Goal: Task Accomplishment & Management: Complete application form

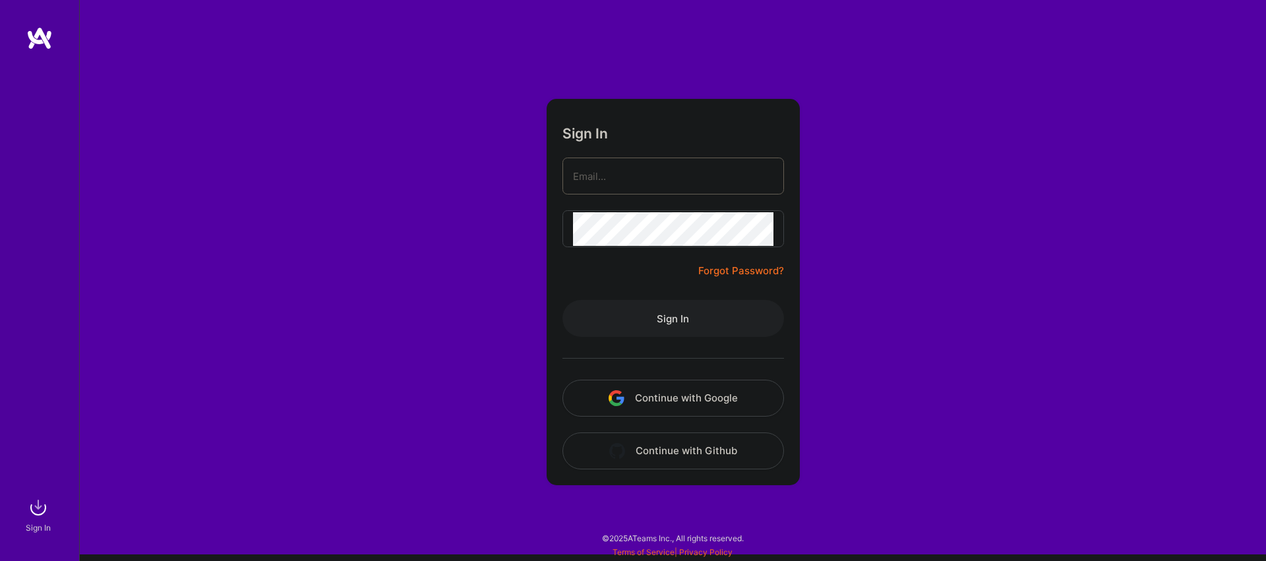
type input "[EMAIL_ADDRESS][PERSON_NAME][DOMAIN_NAME]"
click at [693, 320] on button "Sign In" at bounding box center [674, 318] width 222 height 37
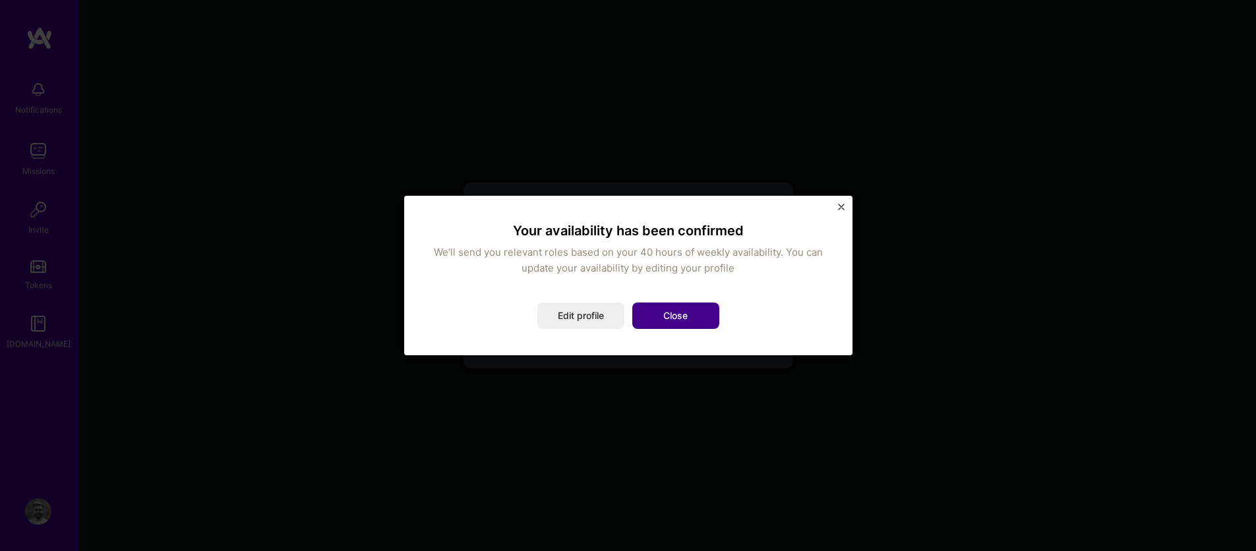
click at [683, 321] on button "Close" at bounding box center [675, 316] width 87 height 26
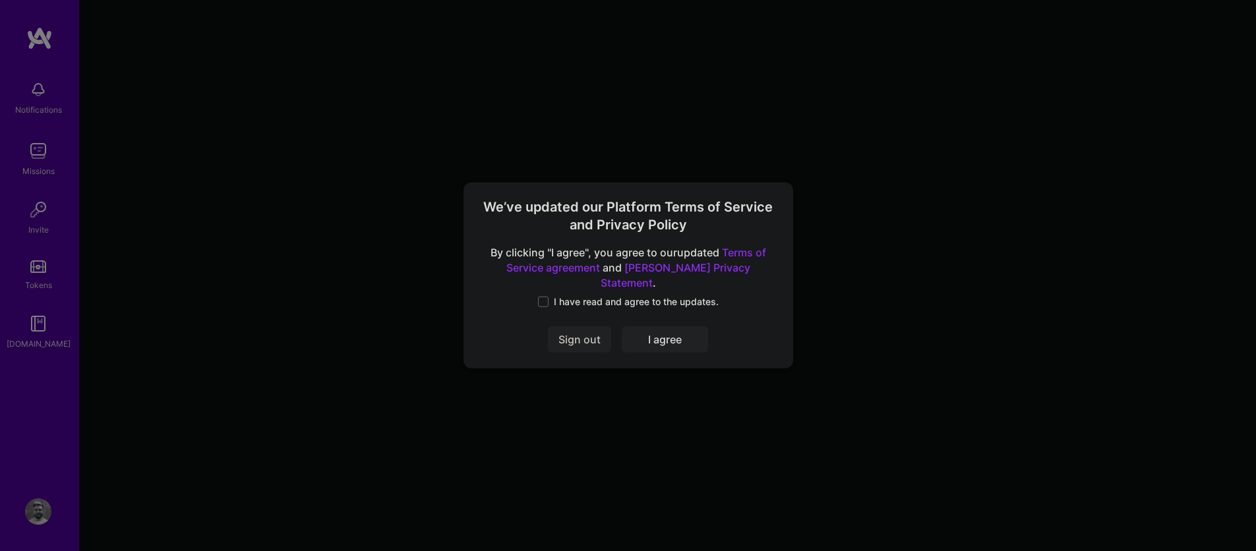
click at [545, 297] on span at bounding box center [543, 302] width 11 height 11
click at [0, 0] on input "I have read and agree to the updates." at bounding box center [0, 0] width 0 height 0
click at [655, 337] on button "I agree" at bounding box center [665, 340] width 86 height 26
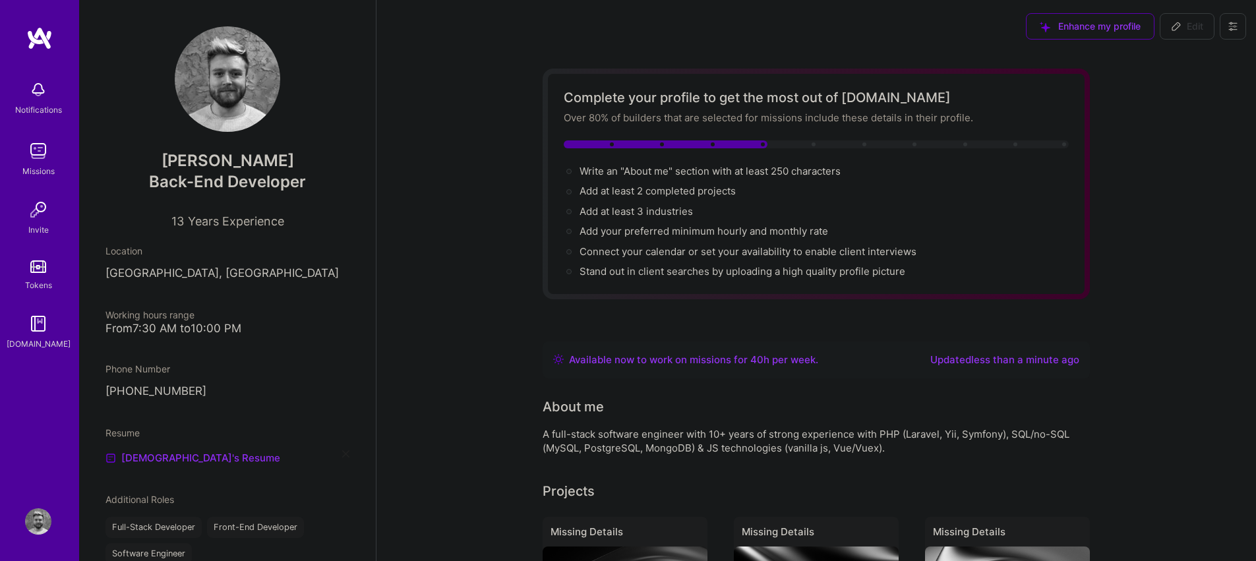
click at [36, 159] on img at bounding box center [38, 151] width 26 height 26
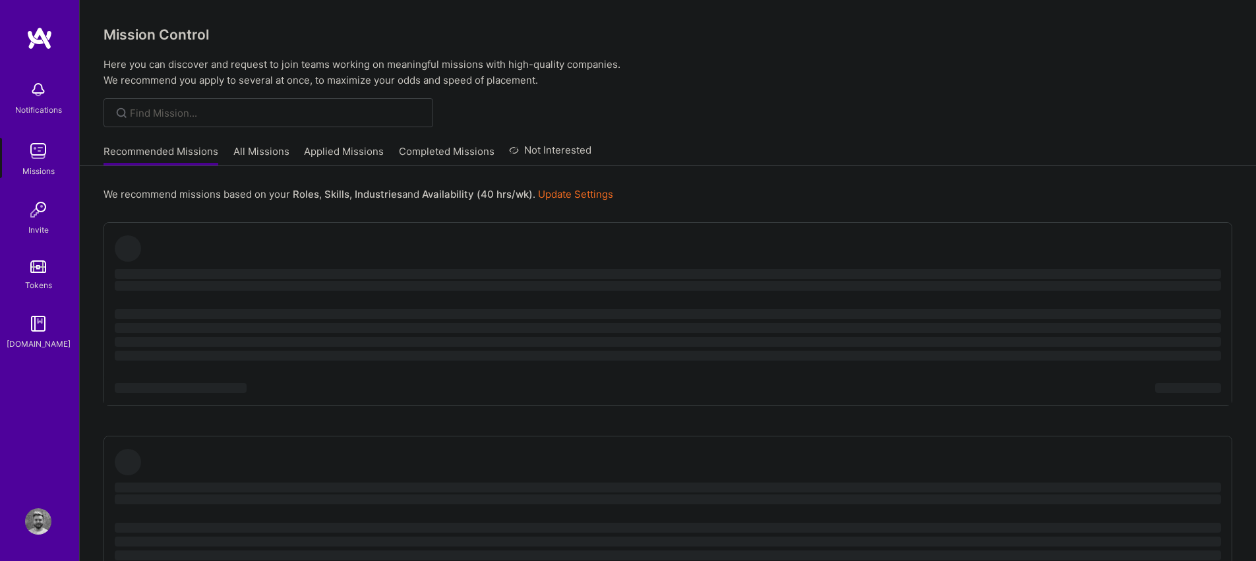
click at [266, 150] on link "All Missions" at bounding box center [261, 155] width 56 height 22
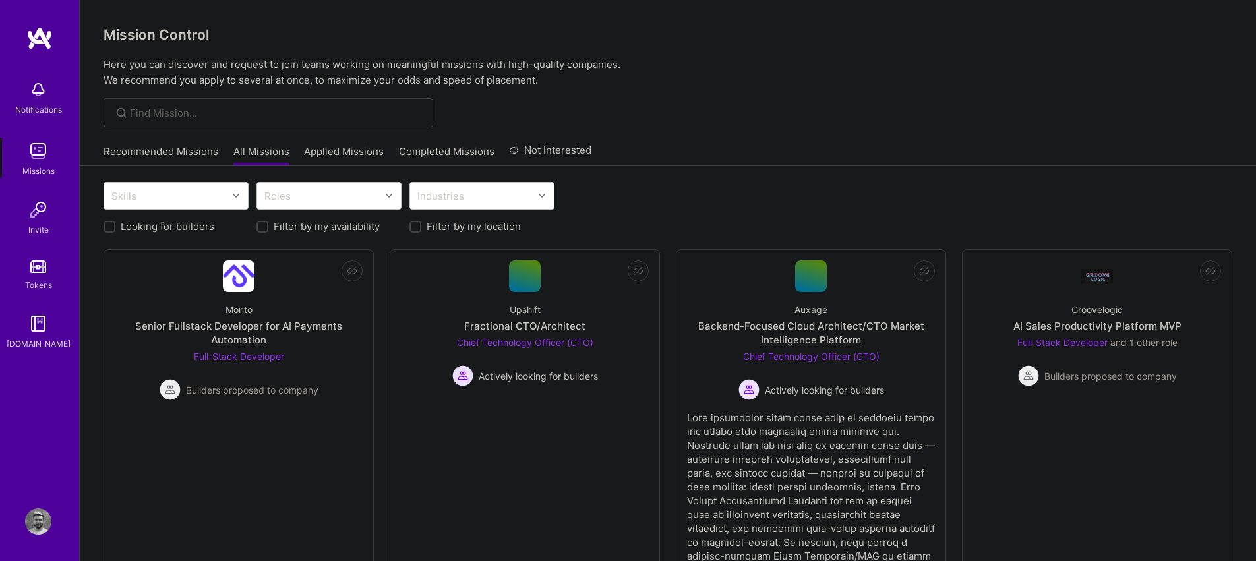
click at [173, 154] on link "Recommended Missions" at bounding box center [161, 155] width 115 height 22
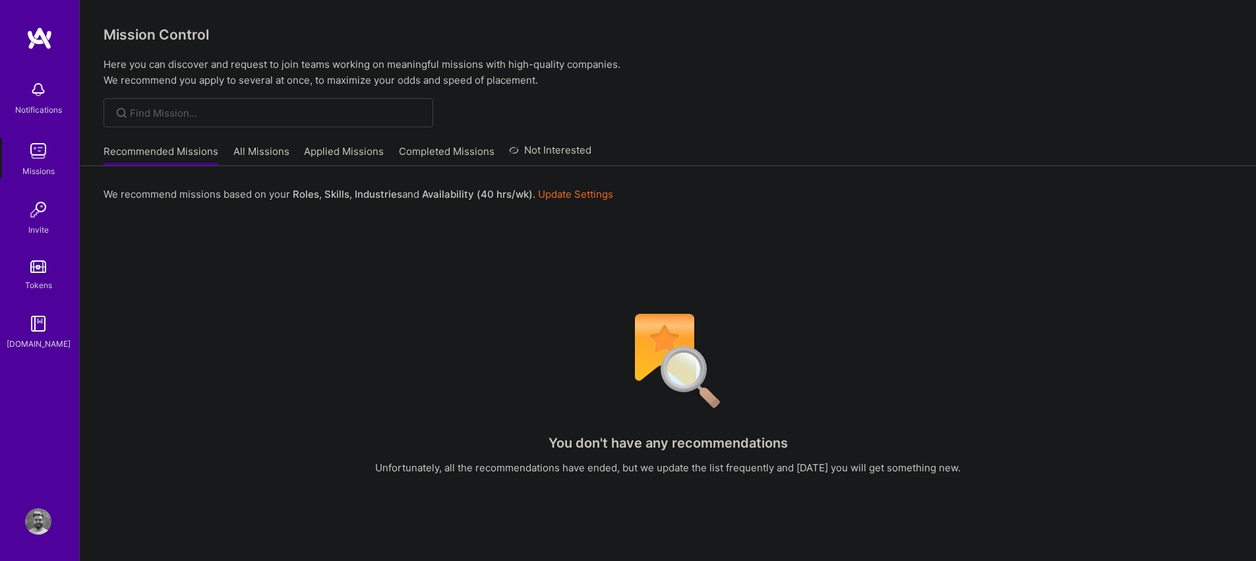
click at [30, 93] on img at bounding box center [38, 90] width 26 height 26
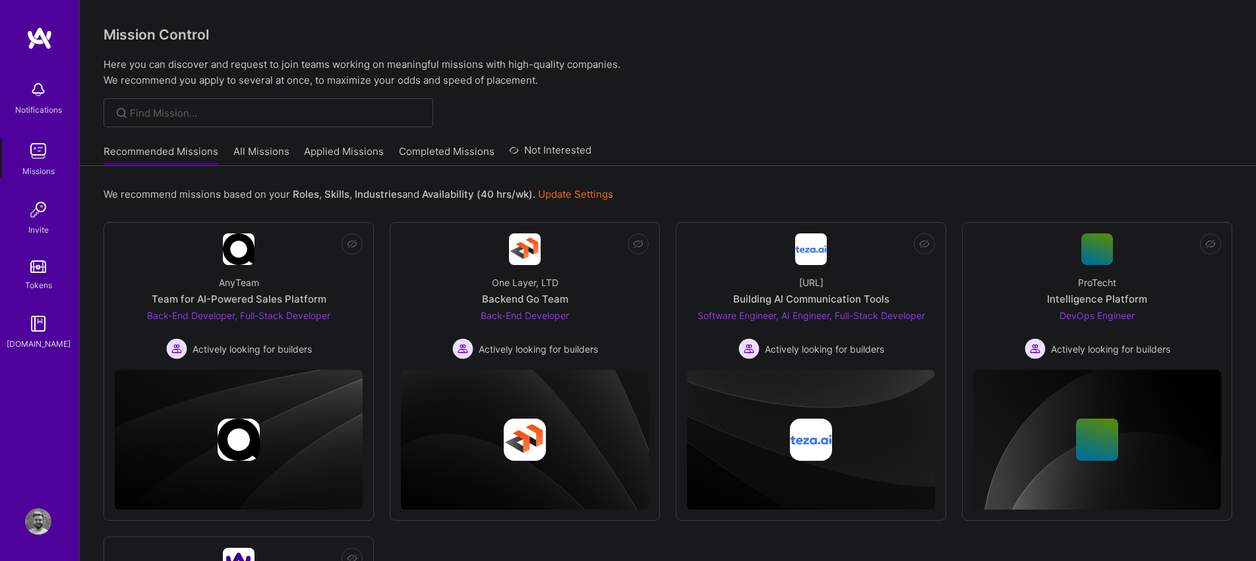
click at [46, 146] on img at bounding box center [38, 151] width 26 height 26
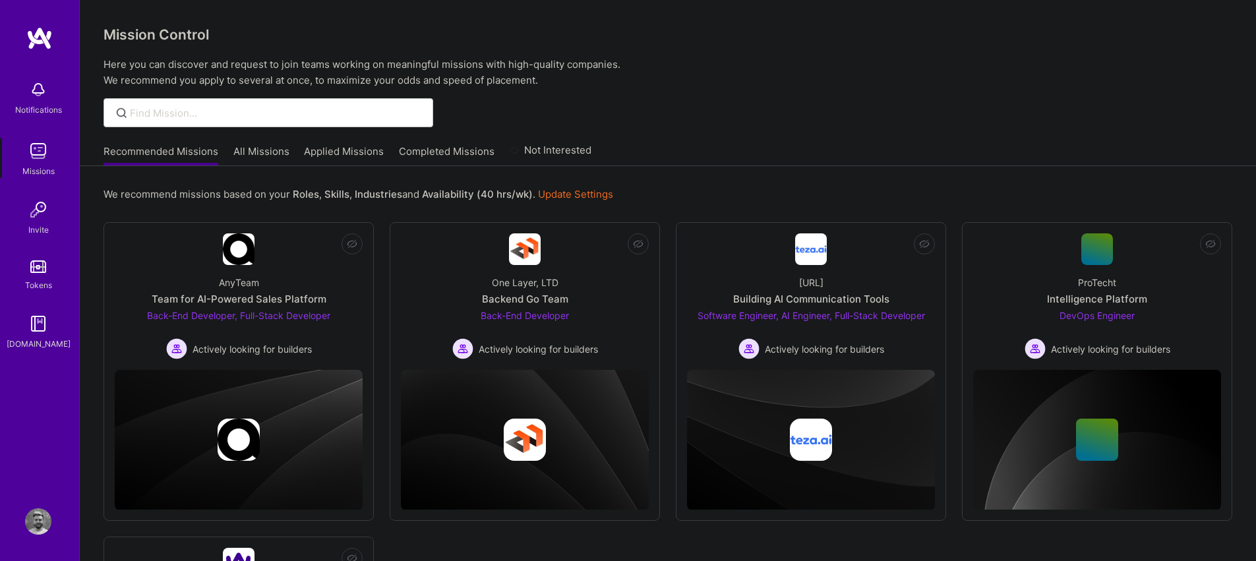
click at [42, 156] on img at bounding box center [38, 151] width 26 height 26
click at [288, 401] on img at bounding box center [239, 440] width 248 height 140
click at [267, 342] on span "Actively looking for builders" at bounding box center [252, 349] width 119 height 14
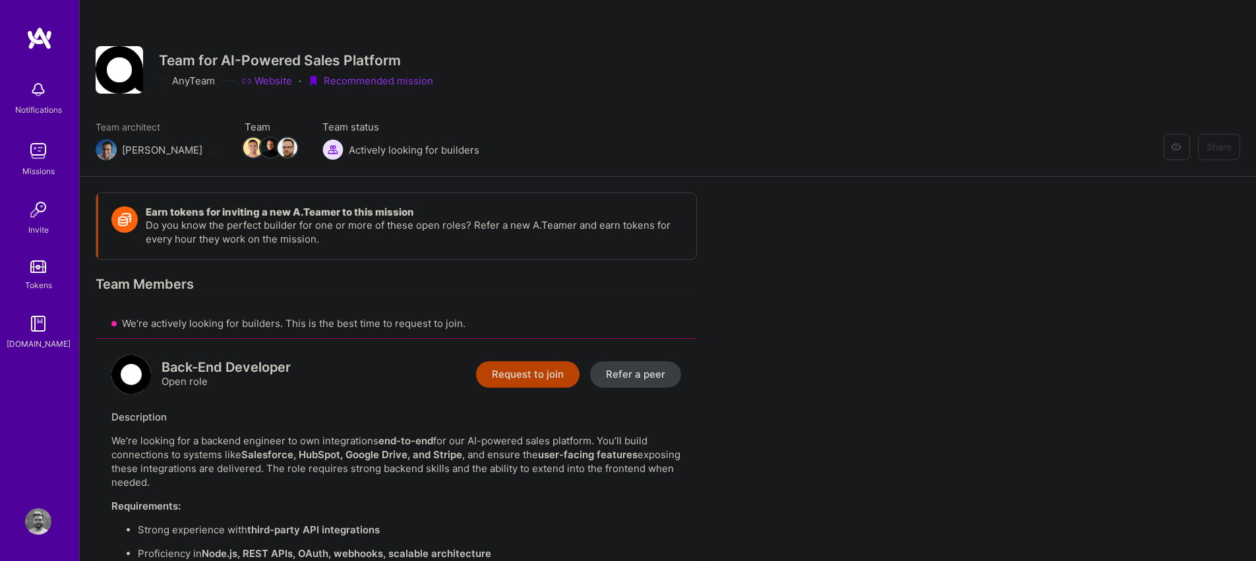
click at [524, 375] on button "Request to join" at bounding box center [528, 374] width 104 height 26
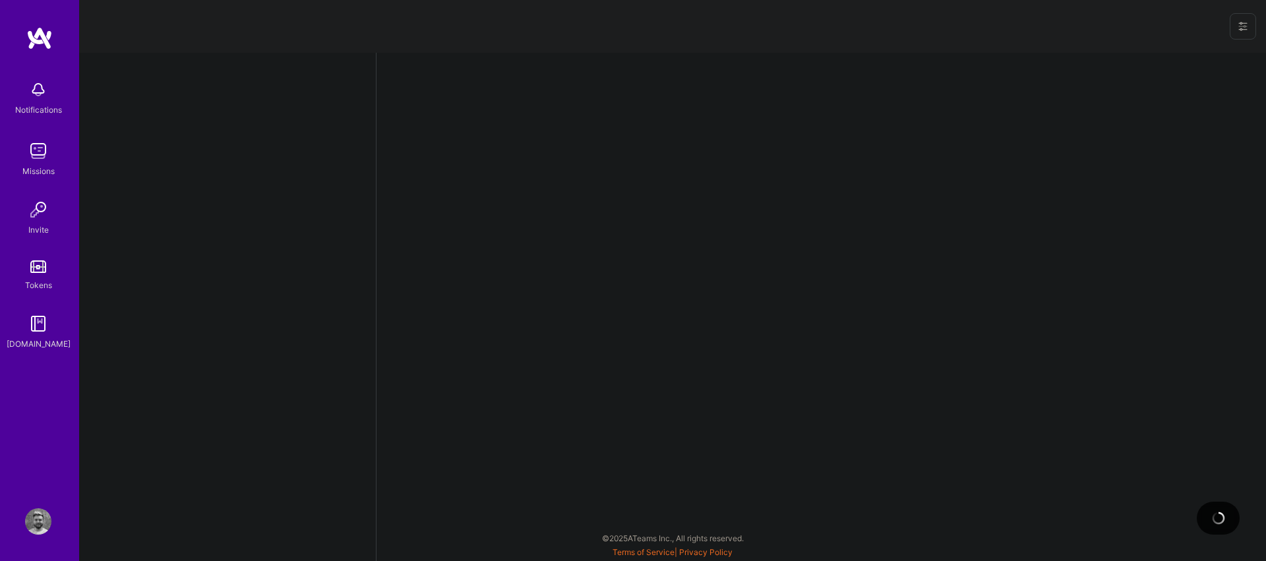
select select "BA"
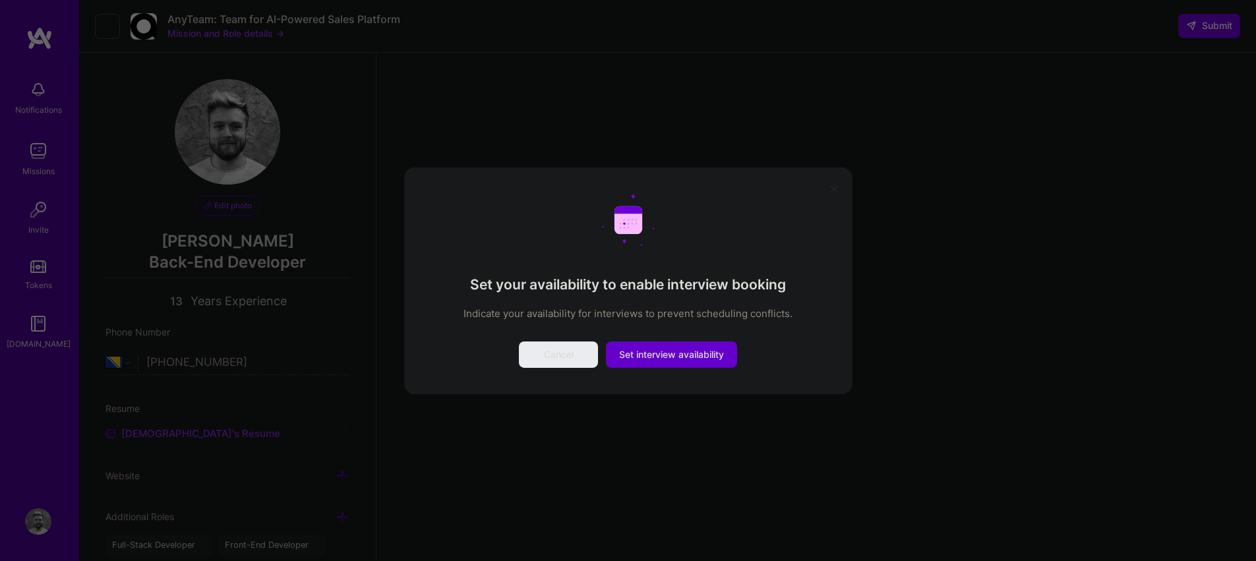
click at [691, 353] on span "Set interview availability" at bounding box center [671, 354] width 105 height 13
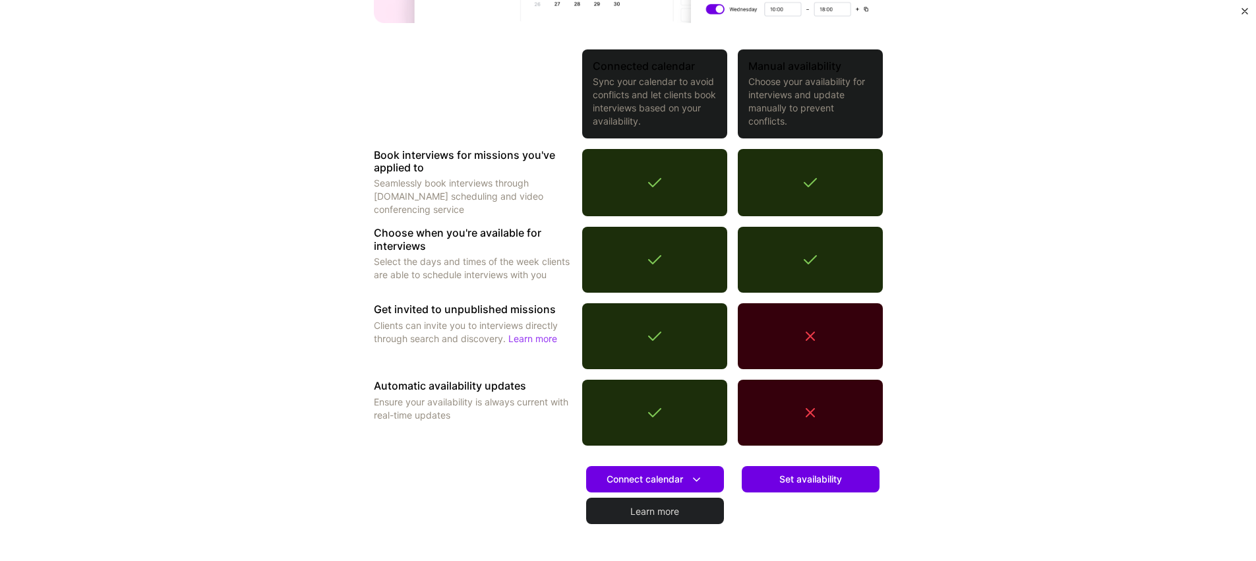
scroll to position [276, 0]
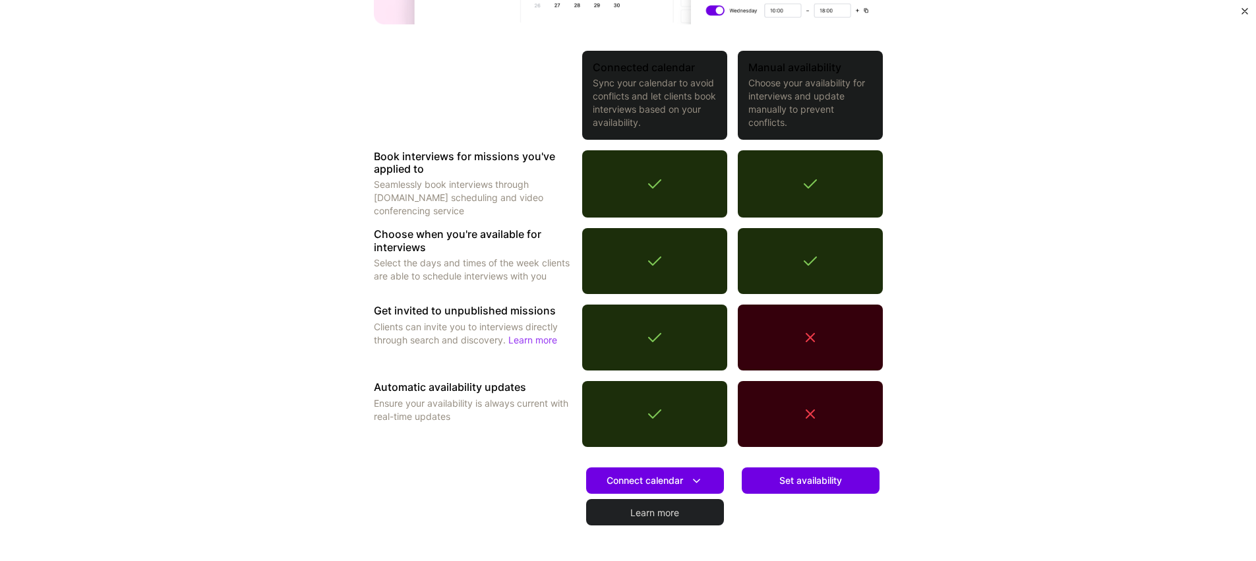
click at [811, 336] on icon at bounding box center [811, 338] width 16 height 16
click at [809, 339] on icon at bounding box center [811, 338] width 16 height 16
click at [822, 472] on button "Set availability" at bounding box center [811, 481] width 138 height 26
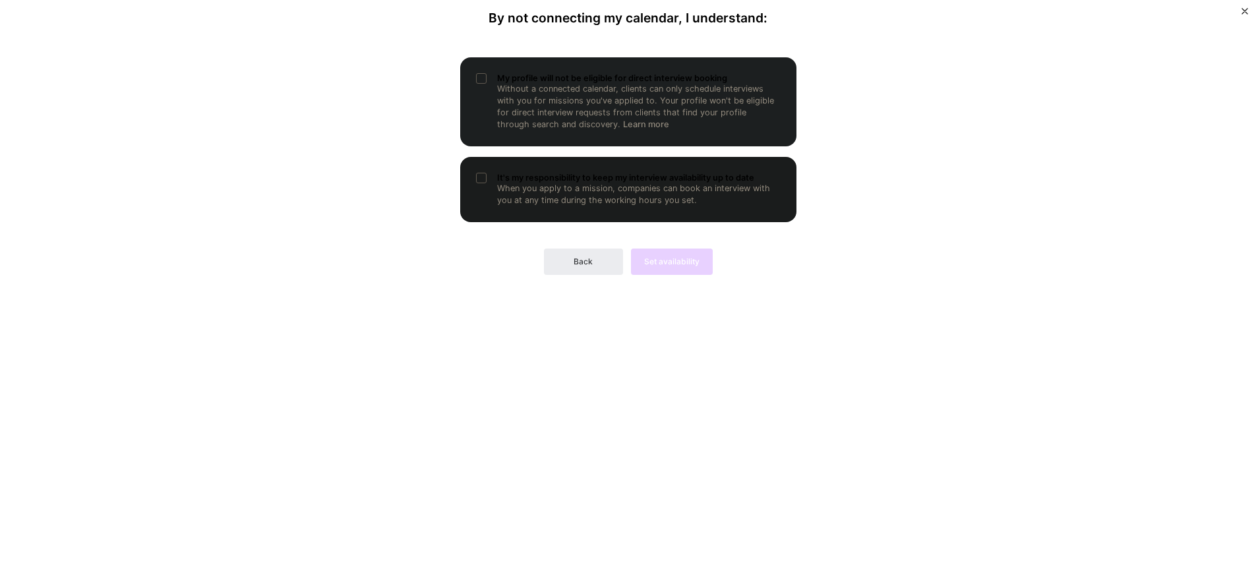
click at [567, 110] on p "Without a connected calendar, clients can only schedule interviews with you for…" at bounding box center [639, 106] width 284 height 47
click at [556, 189] on p "When you apply to a mission, companies can book an interview with you at any ti…" at bounding box center [639, 195] width 284 height 24
click at [645, 243] on div "Back Set availability" at bounding box center [628, 251] width 336 height 47
click at [660, 262] on span "Set availability" at bounding box center [671, 262] width 55 height 12
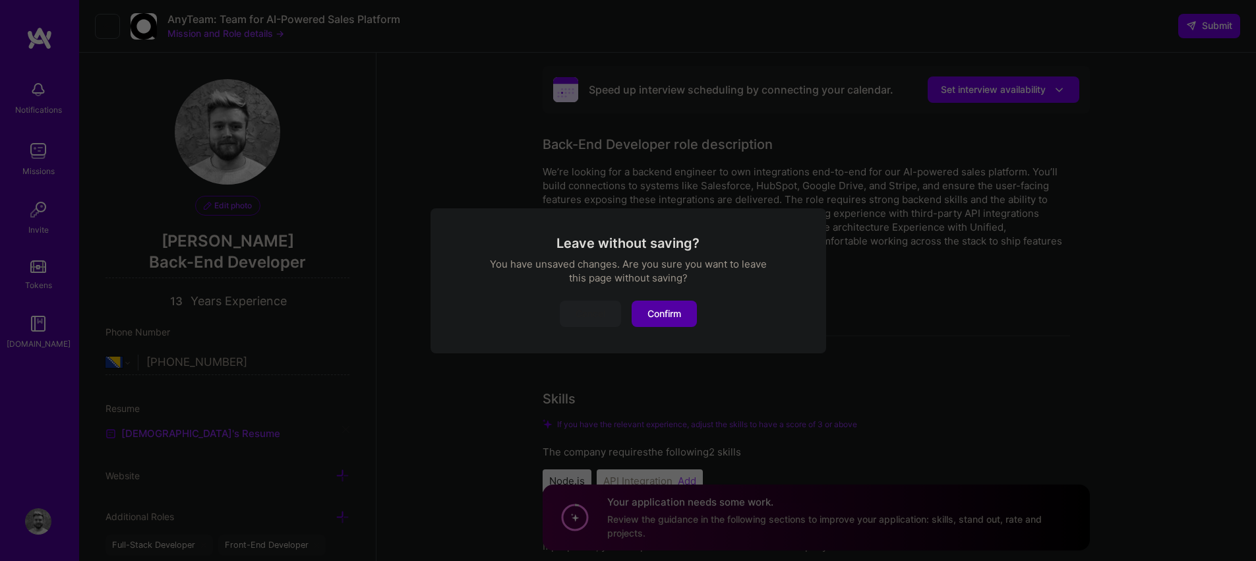
click at [601, 316] on button "Cancel" at bounding box center [590, 314] width 61 height 26
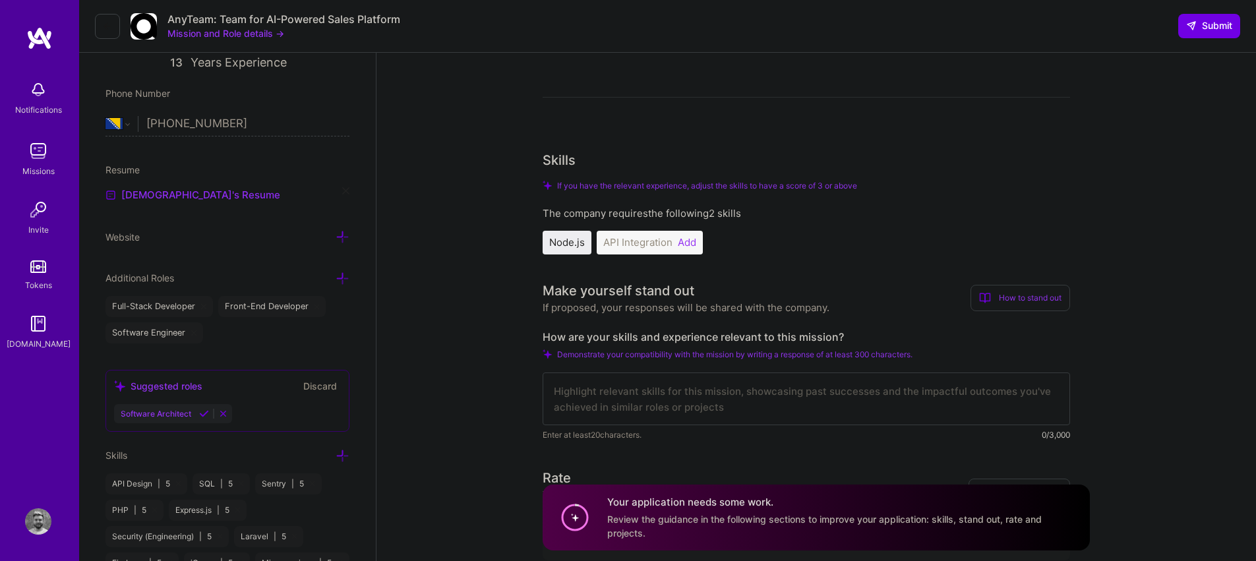
scroll to position [263, 0]
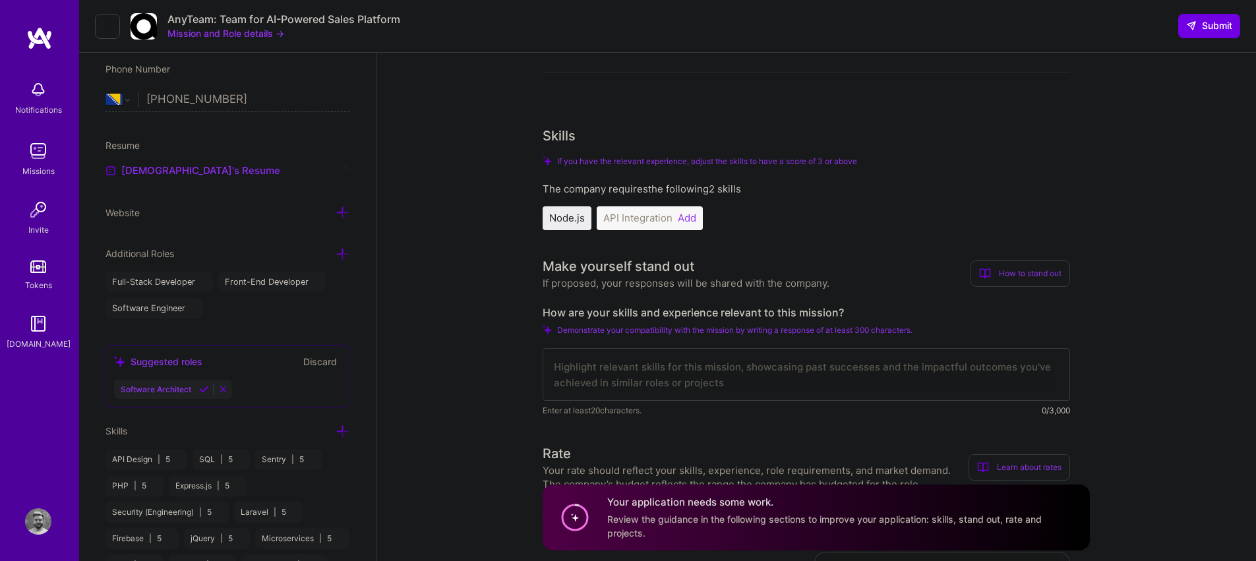
click at [702, 259] on h3 "Make yourself stand out" at bounding box center [686, 267] width 287 height 20
click at [665, 266] on div "Make yourself stand out" at bounding box center [619, 267] width 152 height 20
click at [753, 286] on div "If proposed, your responses will be shared with the company." at bounding box center [686, 283] width 287 height 14
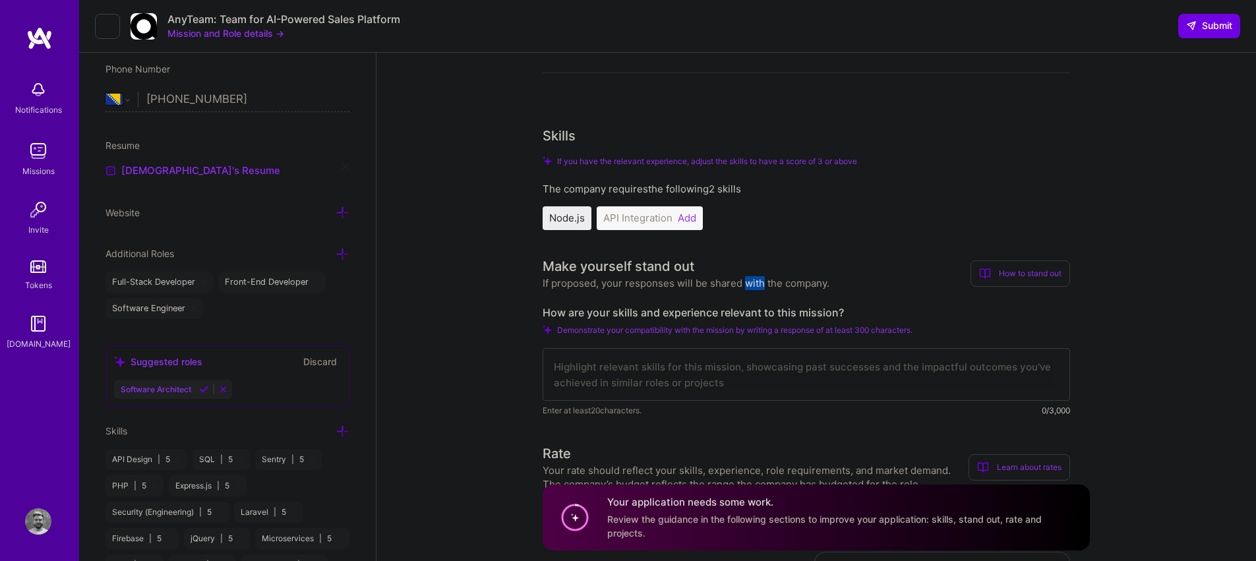
click at [753, 286] on div "If proposed, your responses will be shared with the company." at bounding box center [686, 283] width 287 height 14
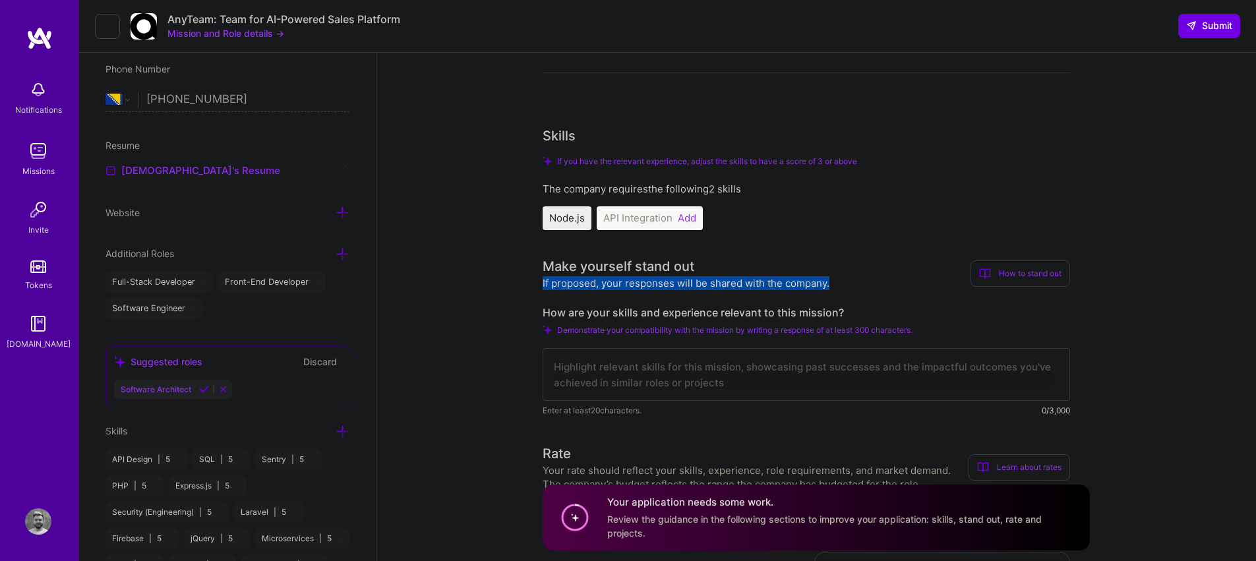
click at [753, 286] on div "If proposed, your responses will be shared with the company." at bounding box center [686, 283] width 287 height 14
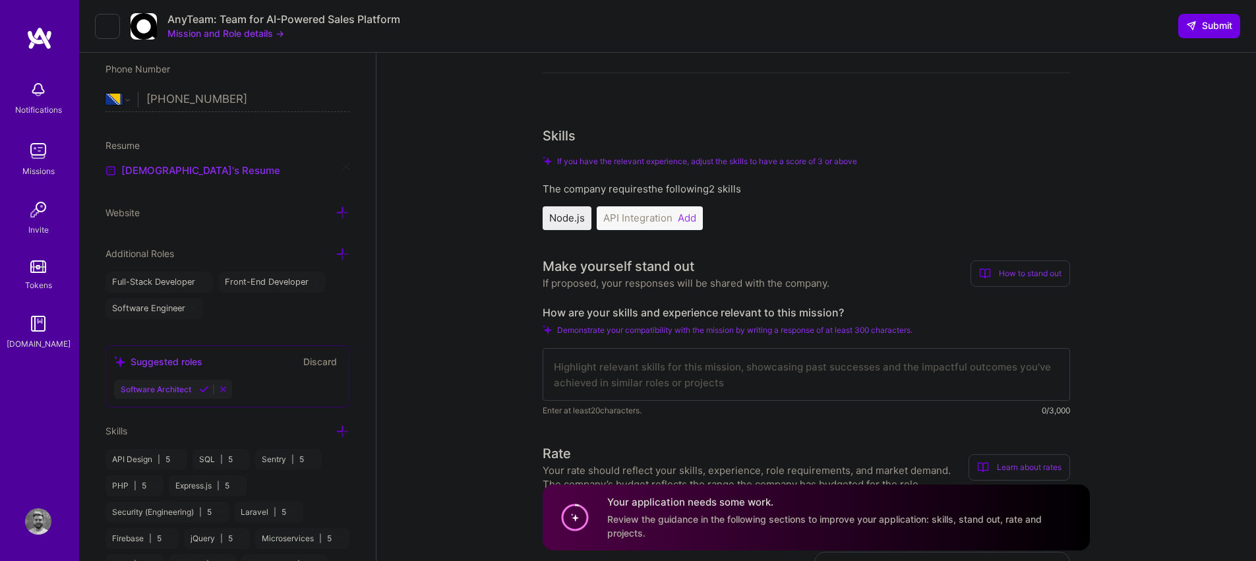
click at [857, 278] on div "Make yourself stand out If proposed, your responses will be shared with the com…" at bounding box center [807, 274] width 528 height 34
click at [1028, 279] on div "How to stand out" at bounding box center [1021, 274] width 100 height 26
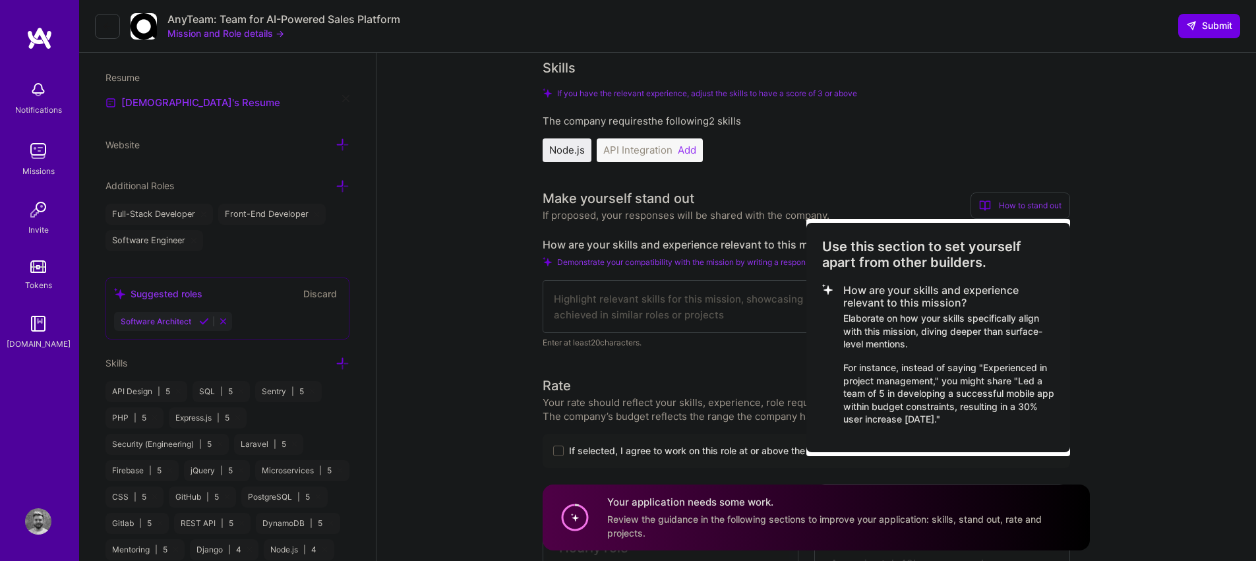
scroll to position [335, 0]
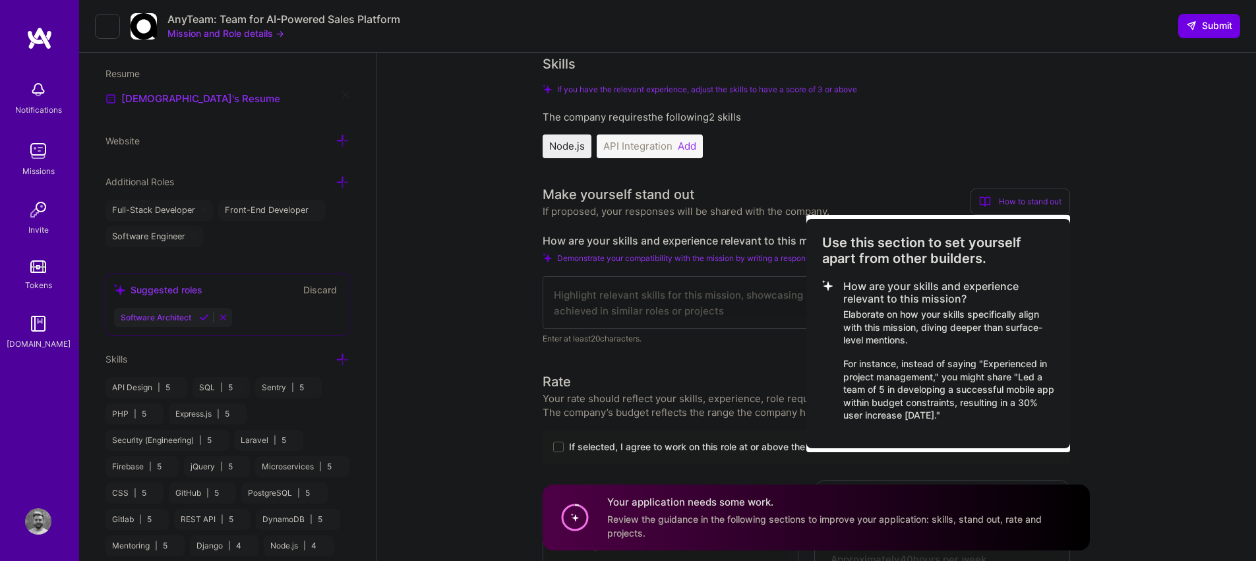
click at [807, 195] on div at bounding box center [628, 280] width 1256 height 561
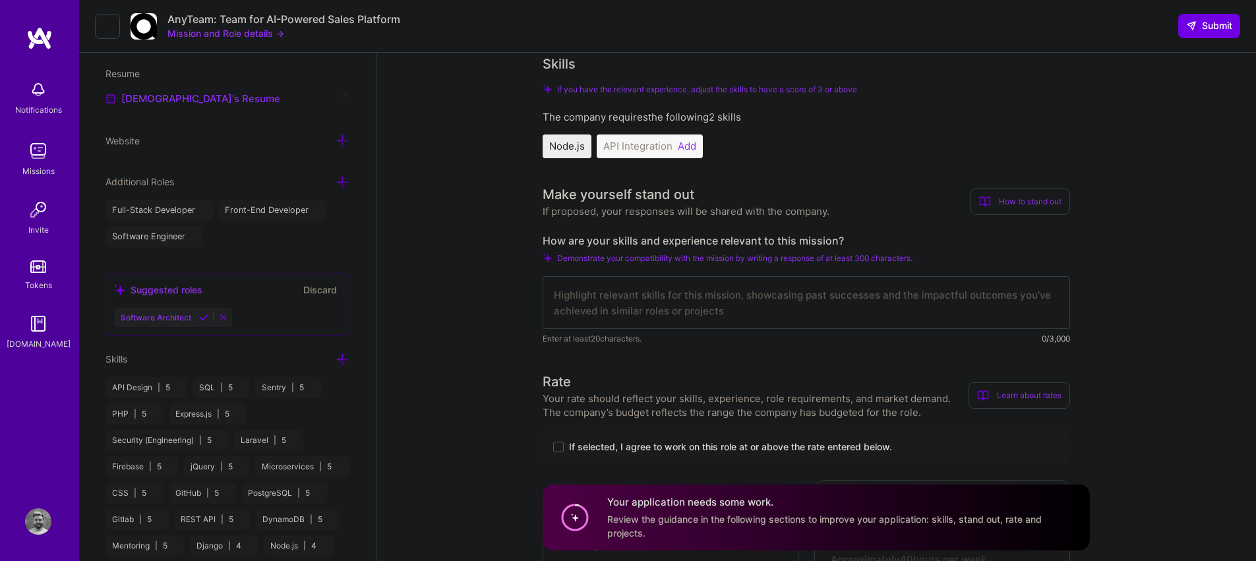
click at [723, 313] on textarea at bounding box center [807, 302] width 528 height 53
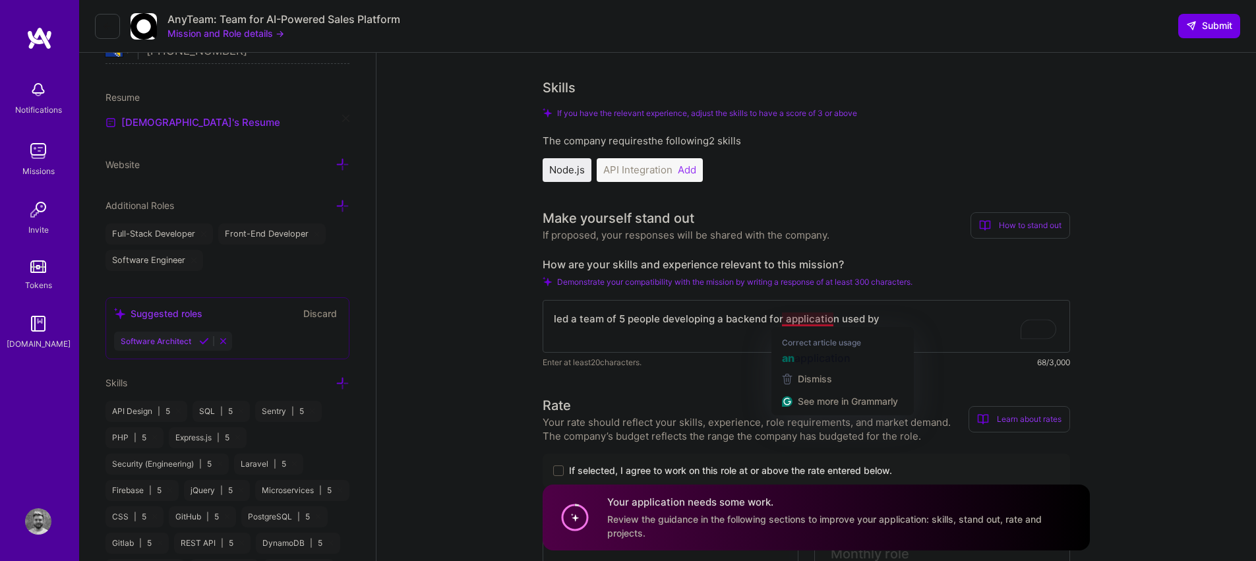
click at [784, 318] on textarea "led a team of 5 people developing a backend for application used by" at bounding box center [807, 326] width 528 height 53
click at [911, 321] on textarea "led a team of 5 people developing a backend for an application used by" at bounding box center [807, 326] width 528 height 53
click at [924, 325] on textarea "led a team of 5 people developing a backend for an application used by" at bounding box center [807, 326] width 528 height 53
click at [927, 324] on textarea "led a team of 5 people developing a backend for an application used by" at bounding box center [807, 326] width 528 height 53
click at [708, 320] on textarea "led a team of 5 people developing a backend for an application used by" at bounding box center [807, 326] width 528 height 53
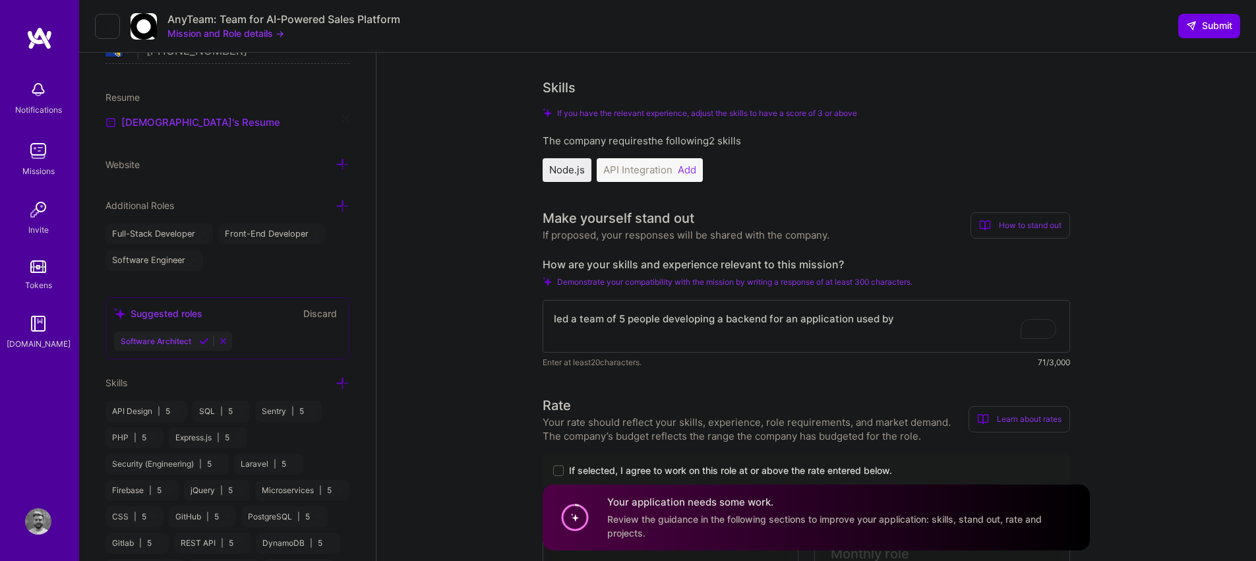
click at [708, 320] on textarea "led a team of 5 people developing a backend for an application used by" at bounding box center [807, 326] width 528 height 53
click at [765, 319] on textarea "led a team of 5 people that develpod a backend for an application used by" at bounding box center [807, 326] width 528 height 53
click at [707, 316] on textarea "led a team of 5 people that develpod a backend for an application used by" at bounding box center [807, 326] width 528 height 53
click at [945, 324] on textarea "led a team of 5 people that developed a backend for an application used by" at bounding box center [807, 326] width 528 height 53
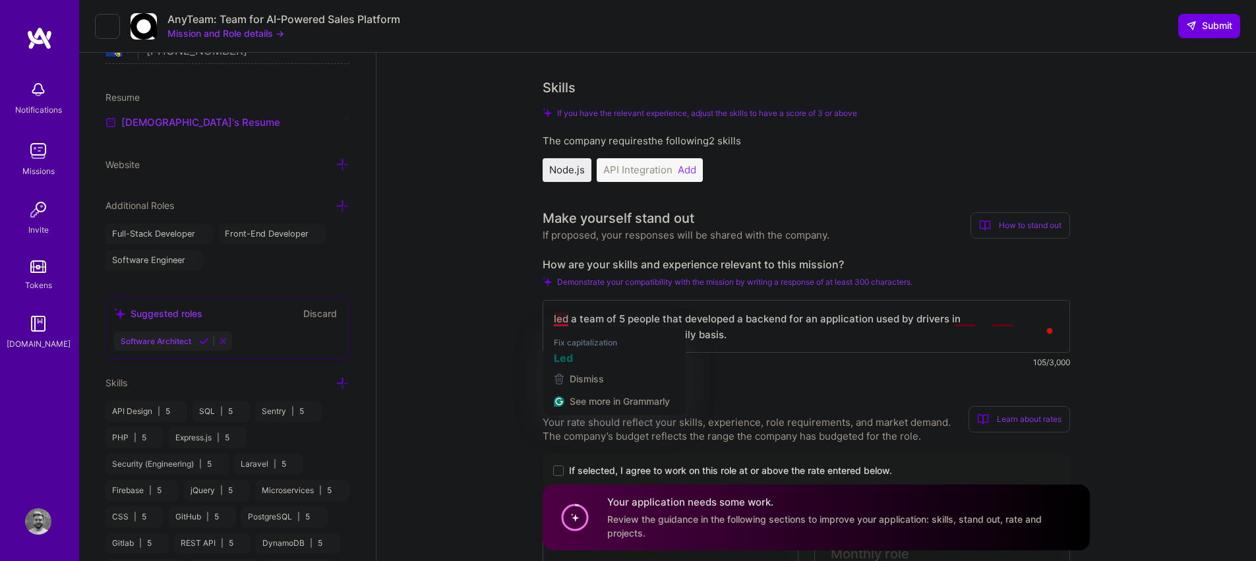
click at [557, 320] on textarea "led a team of 5 people that developed a backend for an application used by driv…" at bounding box center [807, 326] width 528 height 53
click at [1053, 317] on textarea "Led a team of 5 people that developed a backend for an application used by driv…" at bounding box center [807, 326] width 528 height 53
click at [551, 319] on textarea "Led a team of 5 people that developed a backend for an application used by driv…" at bounding box center [807, 326] width 528 height 53
click at [550, 319] on textarea "Led a team of 5 people that developed a backend for an application used by driv…" at bounding box center [807, 326] width 528 height 53
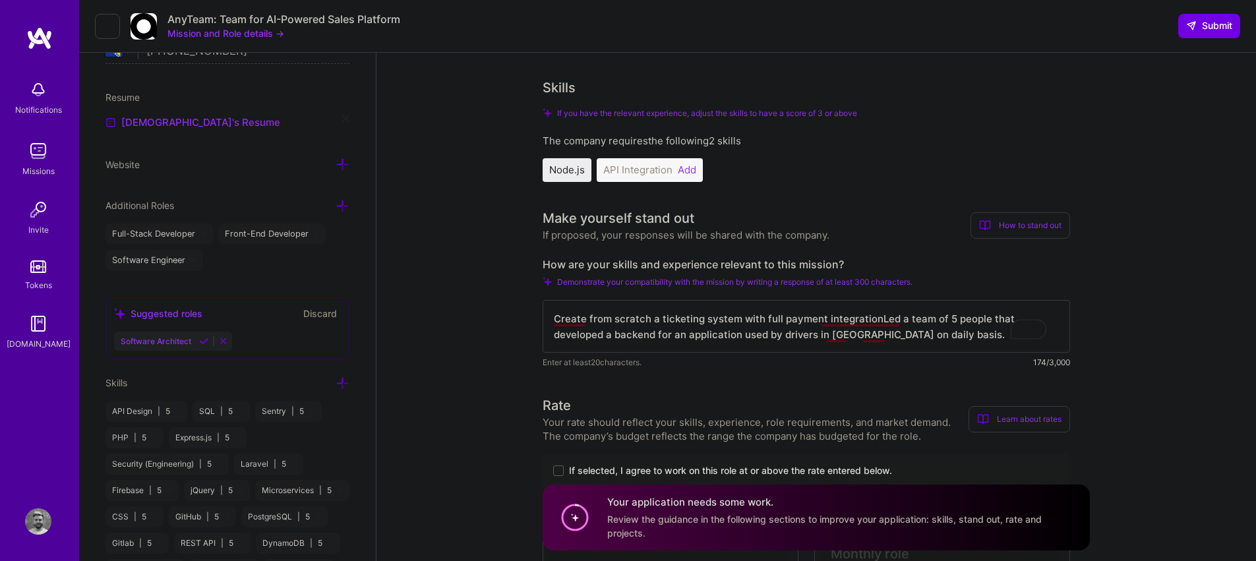
click at [760, 317] on textarea "Create from scratch a ticketing system with full payment integrationLed a team …" at bounding box center [807, 326] width 528 height 53
click at [871, 323] on textarea "Create from scratch a ticketing system with full payment integrationLed a team …" at bounding box center [807, 326] width 528 height 53
click at [585, 317] on textarea "Create from scratch a ticketing system with full payment integration and Led a …" at bounding box center [807, 326] width 528 height 53
type textarea "Created from scratch a ticketing system with full payment integration and Led a…"
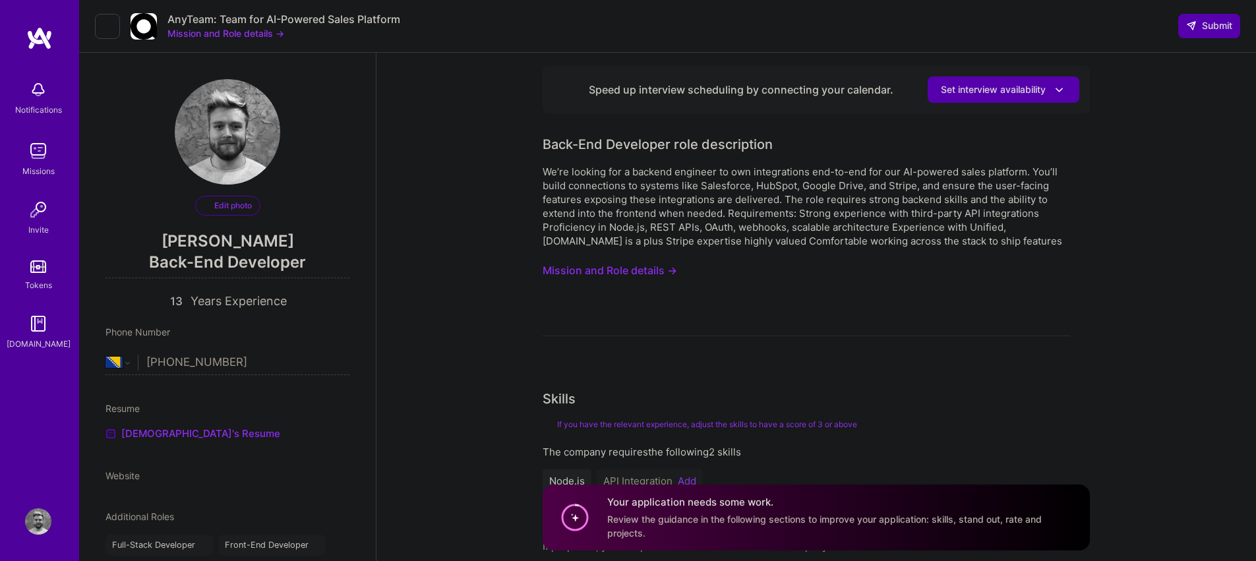
select select "BA"
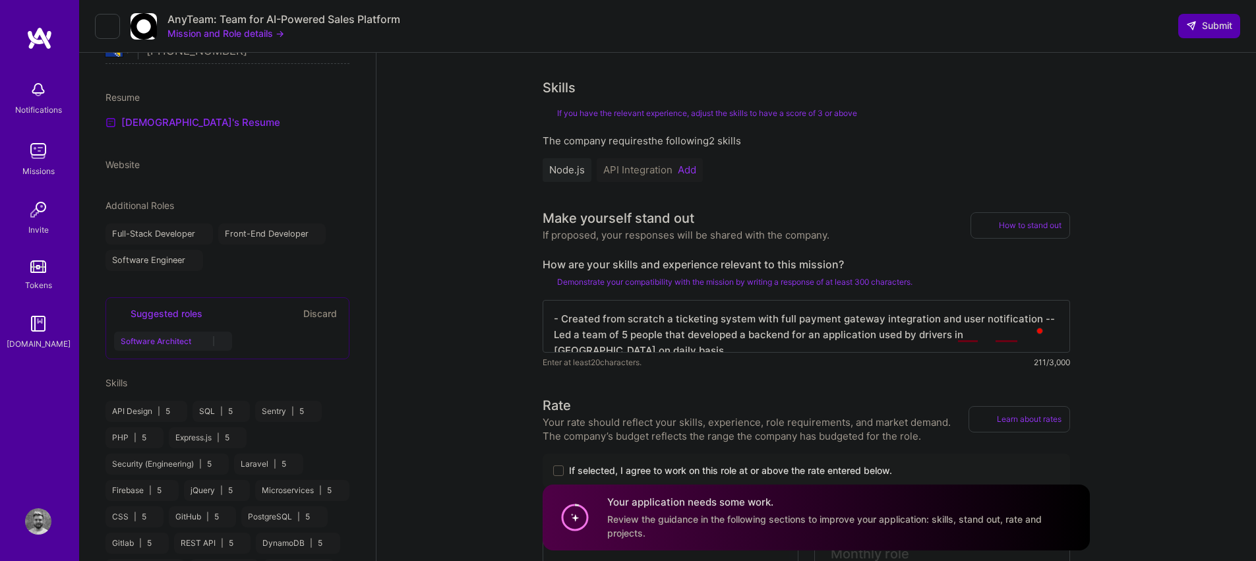
click at [1036, 318] on textarea "- Created from scratch a ticketing system with full payment gateway integration…" at bounding box center [807, 326] width 528 height 53
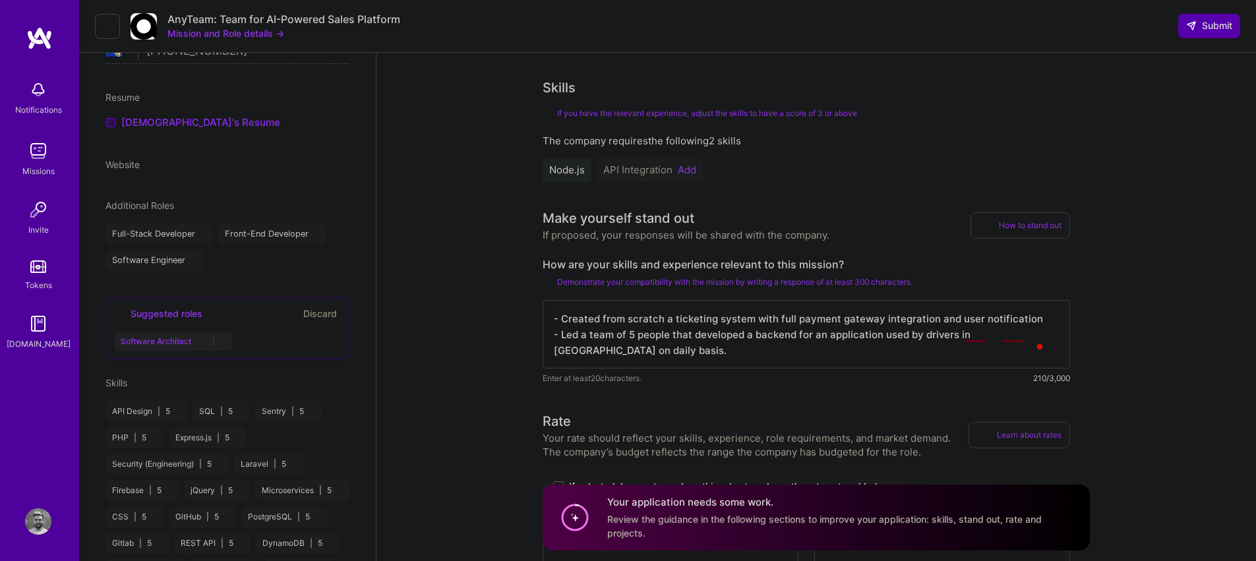
click at [846, 354] on textarea "- Created from scratch a ticketing system with full payment gateway integration…" at bounding box center [807, 334] width 528 height 69
drag, startPoint x: 977, startPoint y: 349, endPoint x: 989, endPoint y: 337, distance: 16.3
click at [989, 337] on textarea "- Created from scratch a ticketing system with full payment gateway integration…" at bounding box center [807, 334] width 528 height 69
click at [1010, 336] on textarea "- Created from scratch a ticketing system with full payment gateway integration…" at bounding box center [807, 334] width 528 height 69
click at [990, 357] on textarea "- Created from scratch a ticketing system with full payment gateway integration…" at bounding box center [807, 334] width 528 height 69
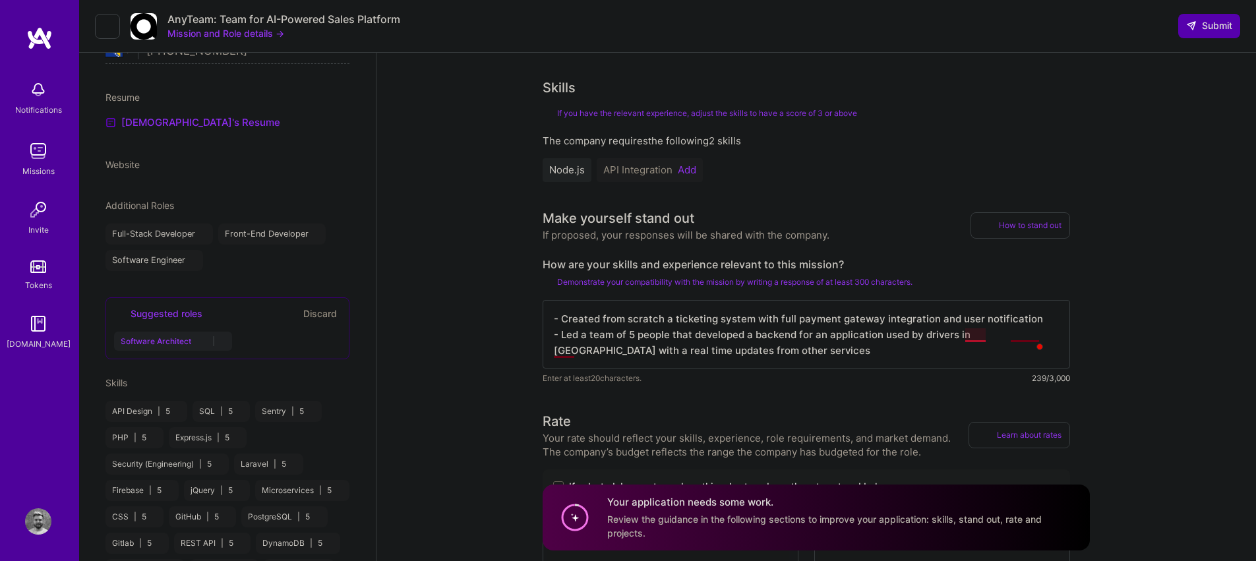
click at [966, 334] on textarea "- Created from scratch a ticketing system with full payment gateway integration…" at bounding box center [807, 334] width 528 height 69
click at [946, 342] on textarea "- Created from scratch a ticketing system with full payment gateway integration…" at bounding box center [807, 334] width 528 height 69
click at [574, 360] on textarea "- Created from scratch a ticketing system with full payment gateway integration…" at bounding box center [807, 334] width 528 height 69
click at [573, 353] on textarea "- Created from scratch a ticketing system with full payment gateway integration…" at bounding box center [807, 334] width 528 height 69
click at [660, 353] on textarea "- Created from scratch a ticketing system with full payment gateway integration…" at bounding box center [807, 334] width 528 height 69
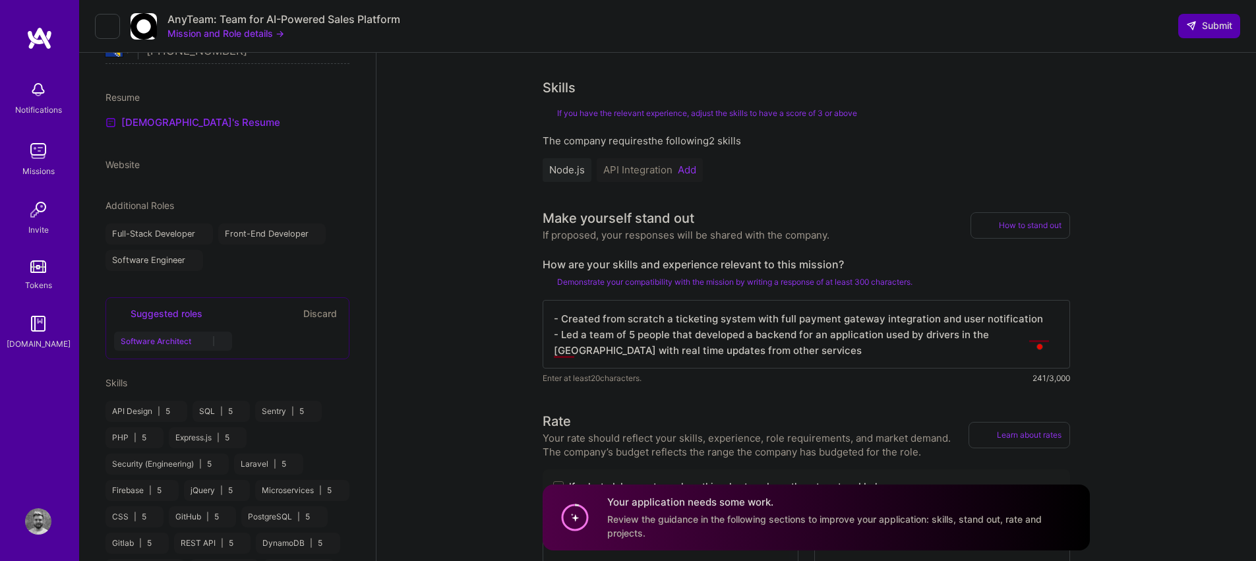
click at [763, 355] on textarea "- Created from scratch a ticketing system with full payment gateway integration…" at bounding box center [807, 334] width 528 height 69
click at [771, 352] on textarea "- Created from scratch a ticketing system with full payment gateway integration…" at bounding box center [807, 334] width 528 height 69
click at [903, 352] on textarea "- Created from scratch a ticketing system with full payment gateway integration…" at bounding box center [807, 334] width 528 height 69
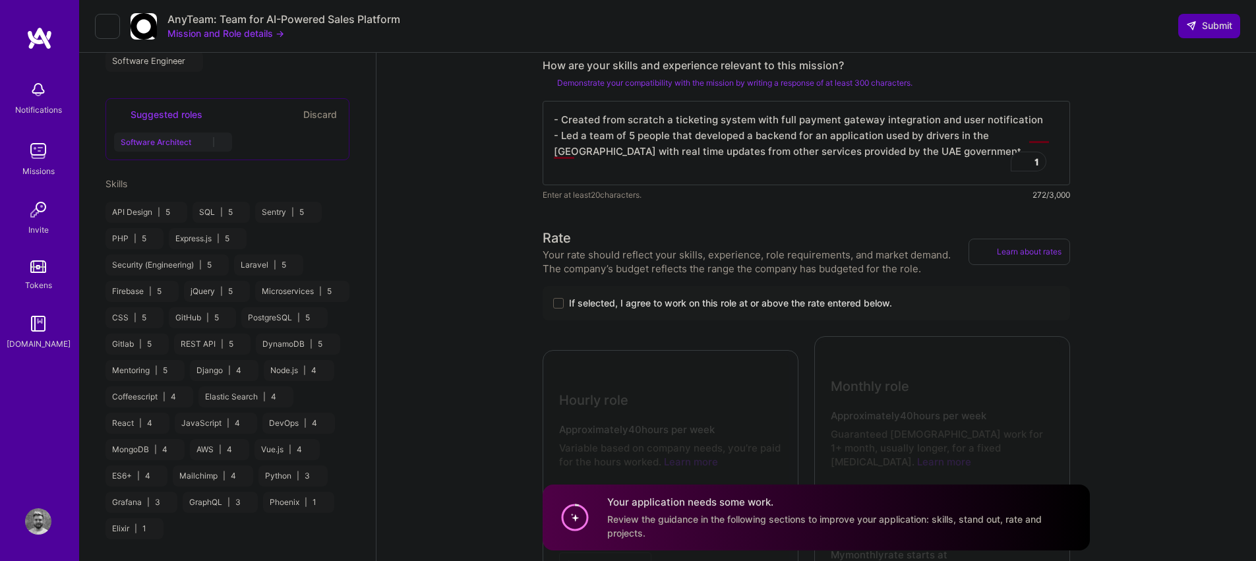
scroll to position [352, 0]
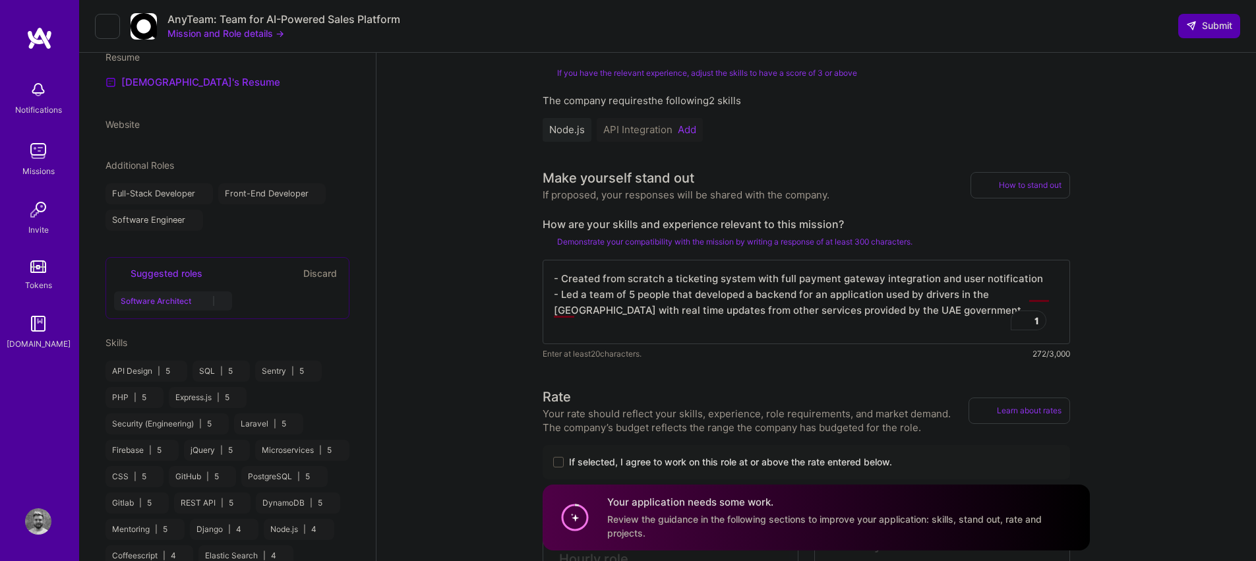
click at [690, 286] on textarea "- Created from scratch a ticketing system with full payment gateway integration…" at bounding box center [807, 302] width 528 height 84
click at [694, 330] on textarea "- Created from scratch a ticketing system with full payment gateway integration…" at bounding box center [807, 302] width 528 height 84
type textarea "- Created from scratch a ticketing system with full payment gateway integration…"
click at [108, 26] on icon at bounding box center [107, 26] width 11 height 11
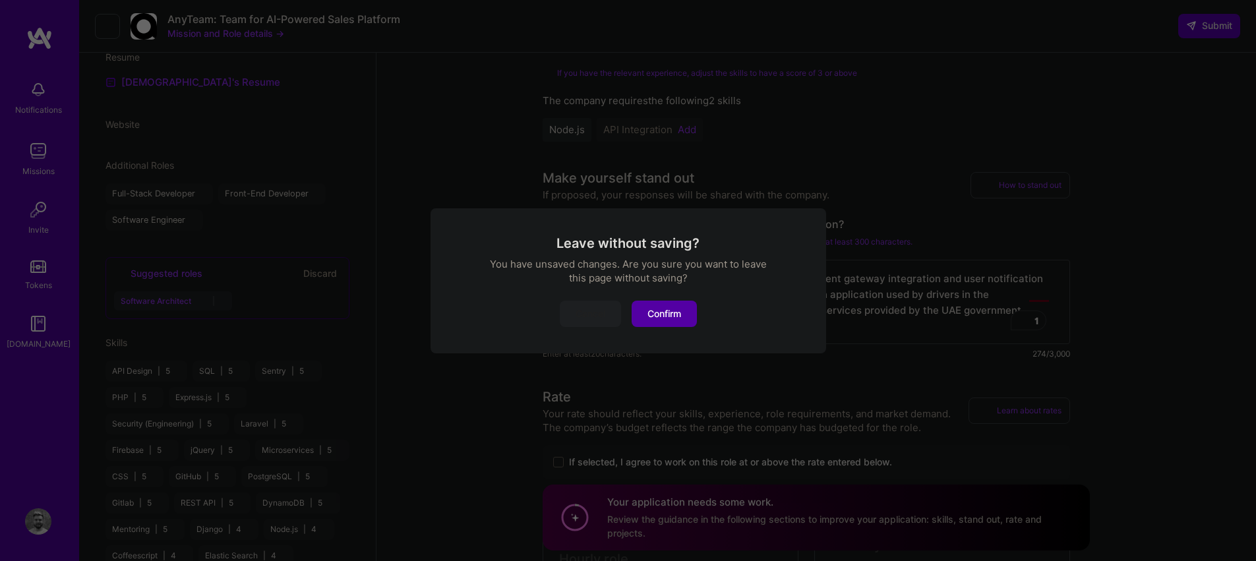
click at [596, 317] on button "Cancel" at bounding box center [590, 314] width 61 height 26
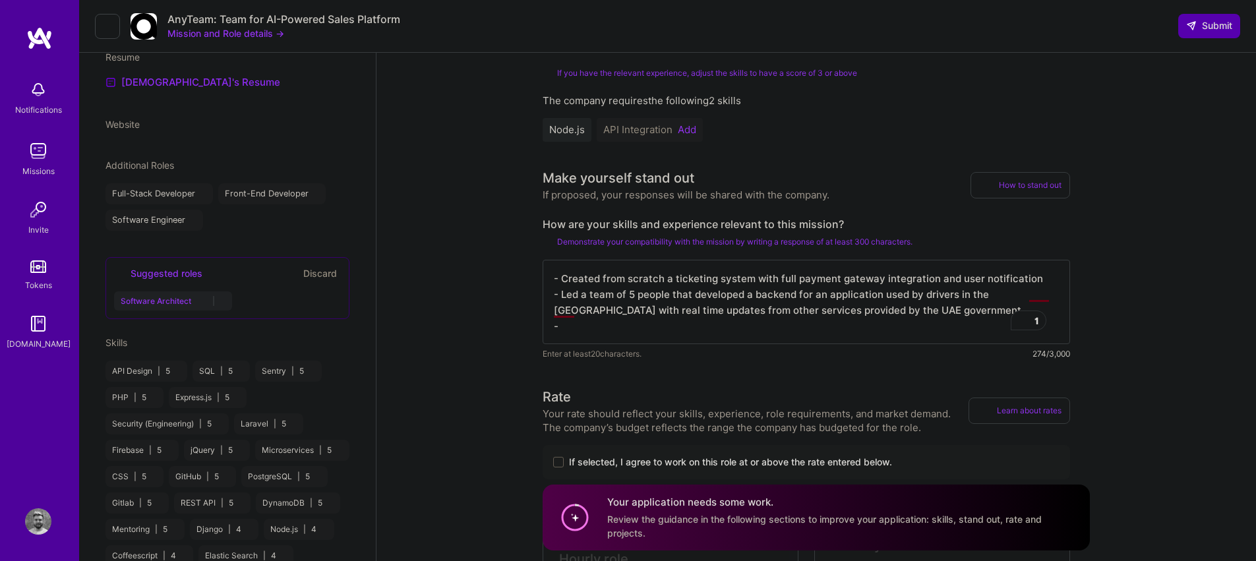
click at [32, 89] on img at bounding box center [38, 90] width 26 height 26
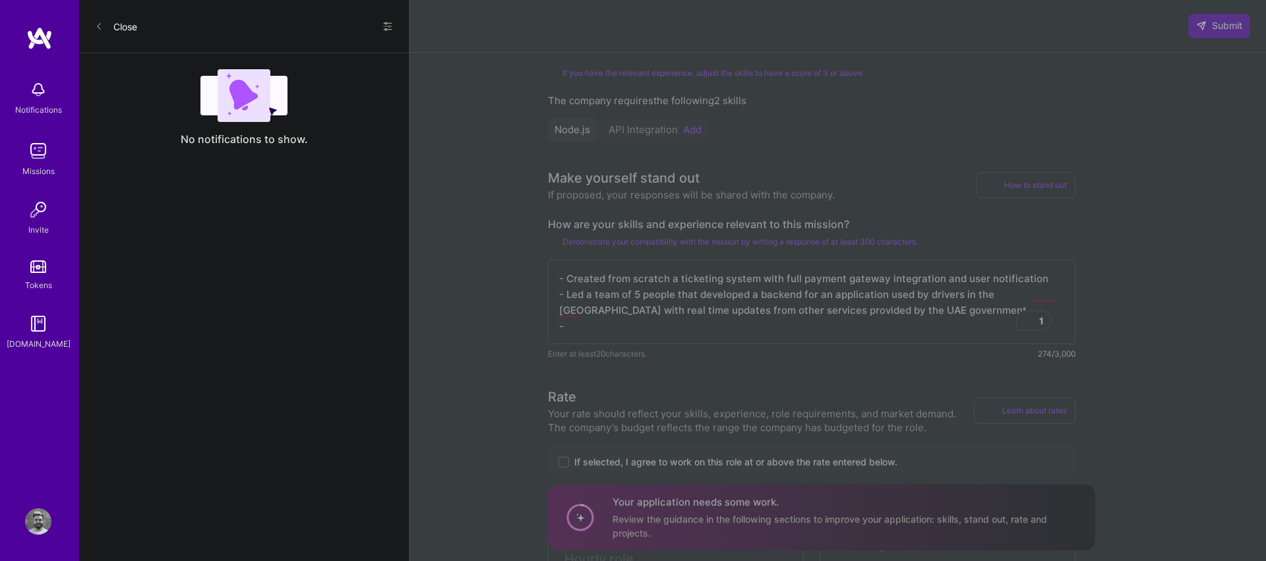
click at [108, 26] on button "Close" at bounding box center [116, 26] width 42 height 21
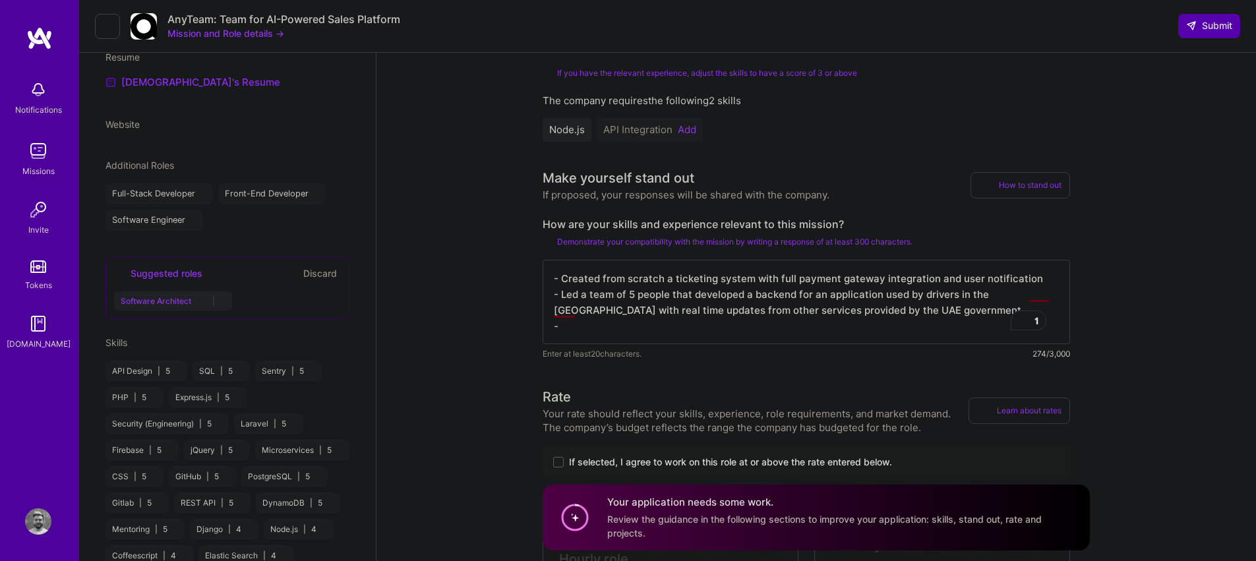
click at [657, 324] on textarea "- Created from scratch a ticketing system with full payment gateway integration…" at bounding box center [807, 302] width 528 height 84
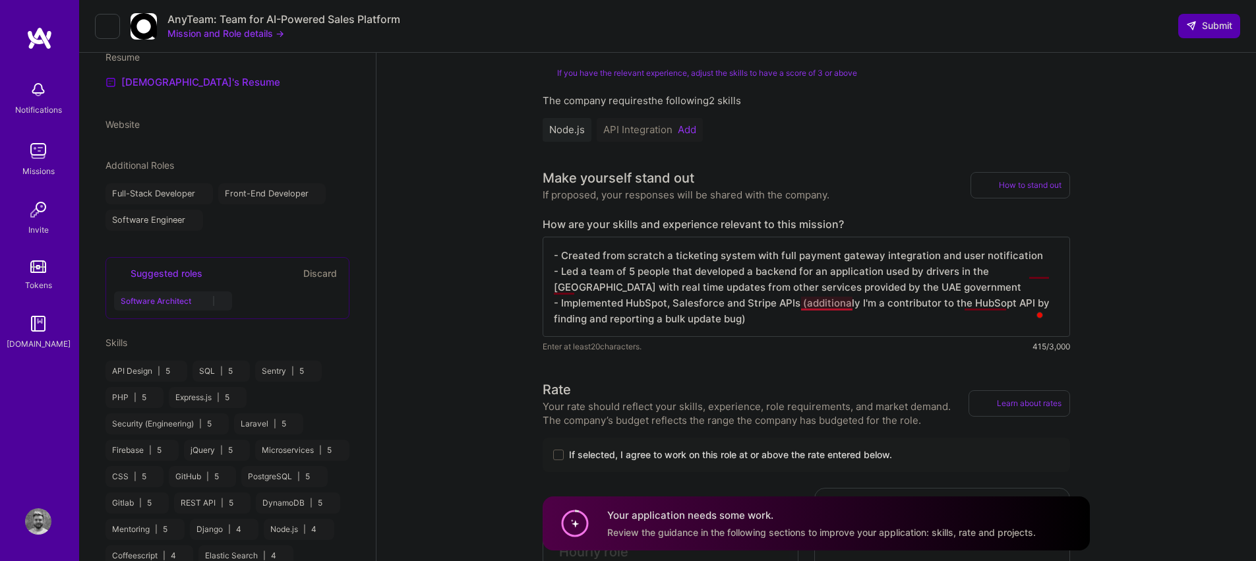
click at [836, 313] on textarea "- Created from scratch a ticketing system with full payment gateway integration…" at bounding box center [807, 287] width 528 height 100
click at [820, 328] on textarea "- Created from scratch a ticketing system with full payment gateway integration…" at bounding box center [807, 287] width 528 height 100
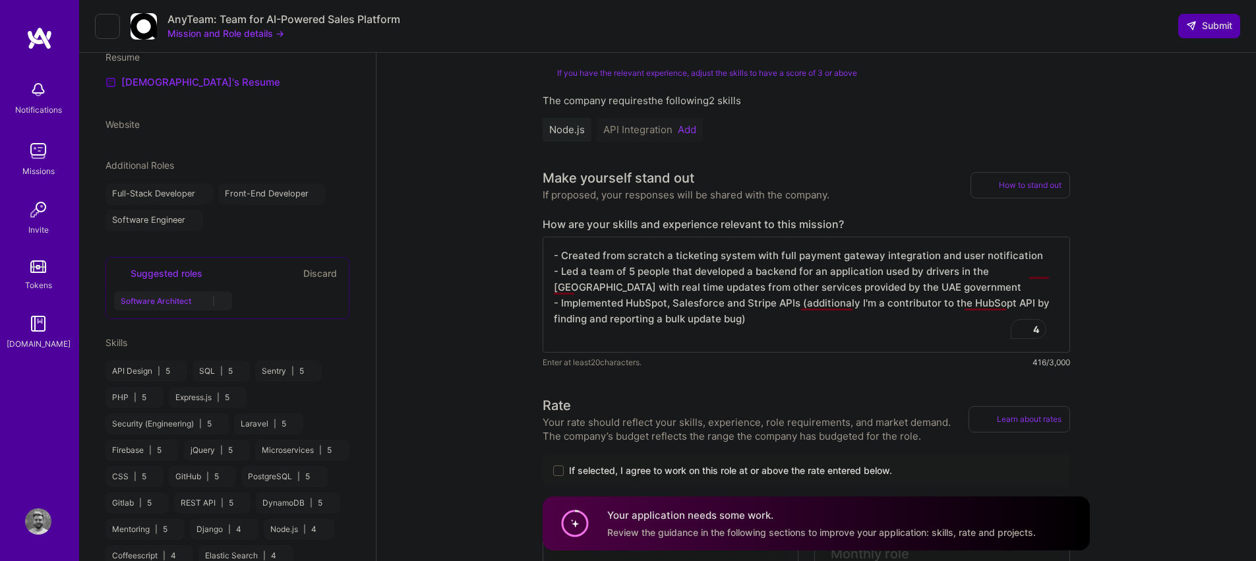
click at [687, 323] on textarea "- Created from scratch a ticketing system with full payment gateway integration…" at bounding box center [807, 295] width 528 height 116
click at [659, 341] on textarea "- Created from scratch a ticketing system with full payment gateway integration…" at bounding box center [807, 295] width 528 height 116
click at [565, 335] on textarea "- Created from scratch a ticketing system with full payment gateway integration…" at bounding box center [807, 295] width 528 height 116
click at [636, 335] on textarea "- Created from scratch a ticketing system with full payment gateway integration…" at bounding box center [807, 295] width 528 height 116
click at [785, 336] on textarea "- Created from scratch a ticketing system with full payment gateway integration…" at bounding box center [807, 295] width 528 height 116
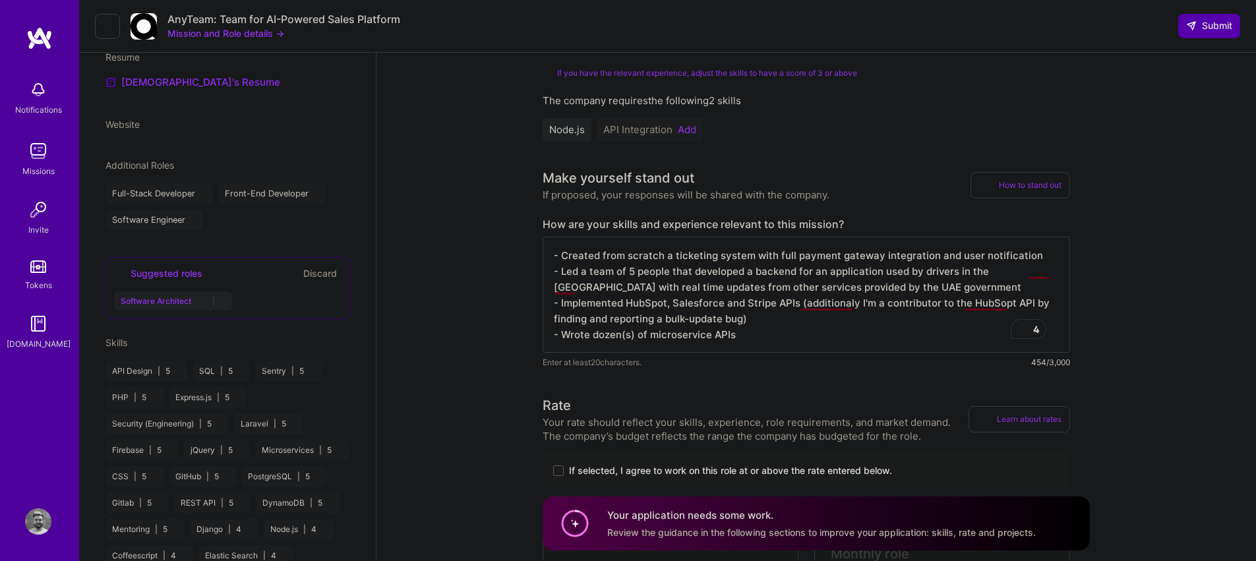
click at [708, 334] on textarea "- Created from scratch a ticketing system with full payment gateway integration…" at bounding box center [807, 295] width 528 height 116
click at [780, 338] on textarea "- Created from scratch a ticketing system with full payment gateway integration…" at bounding box center [807, 295] width 528 height 116
click at [592, 336] on textarea "- Created from scratch a ticketing system with full payment gateway integration…" at bounding box center [807, 295] width 528 height 116
click at [739, 336] on textarea "- Created from scratch a ticketing system with full payment gateway integration…" at bounding box center [807, 295] width 528 height 116
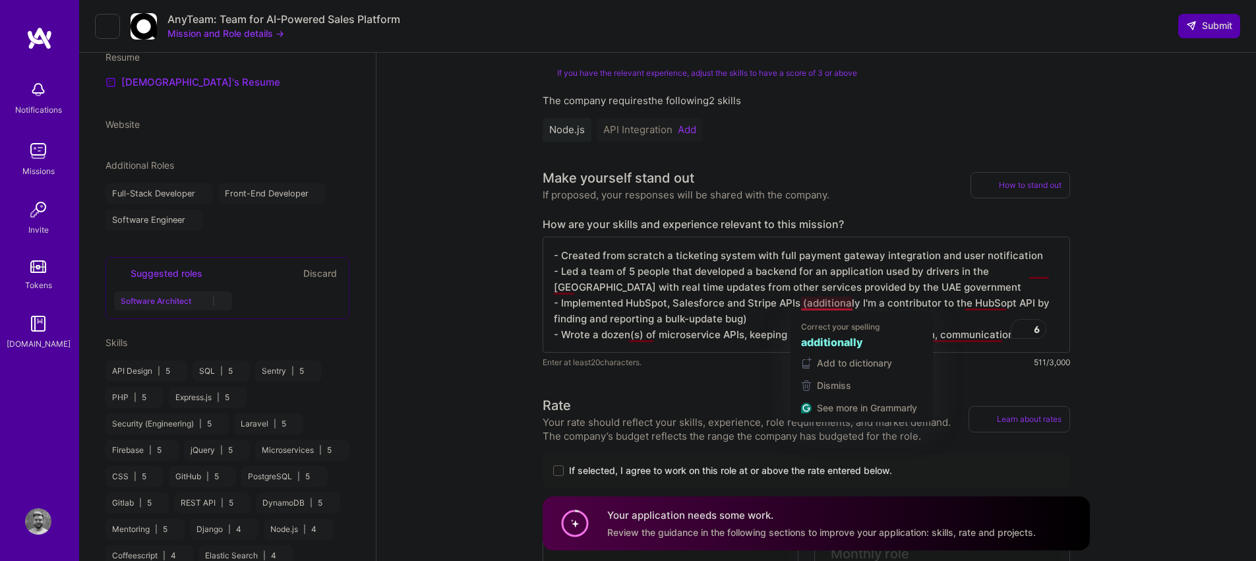
click at [848, 304] on textarea "- Created from scratch a ticketing system with full payment gateway integration…" at bounding box center [807, 295] width 528 height 116
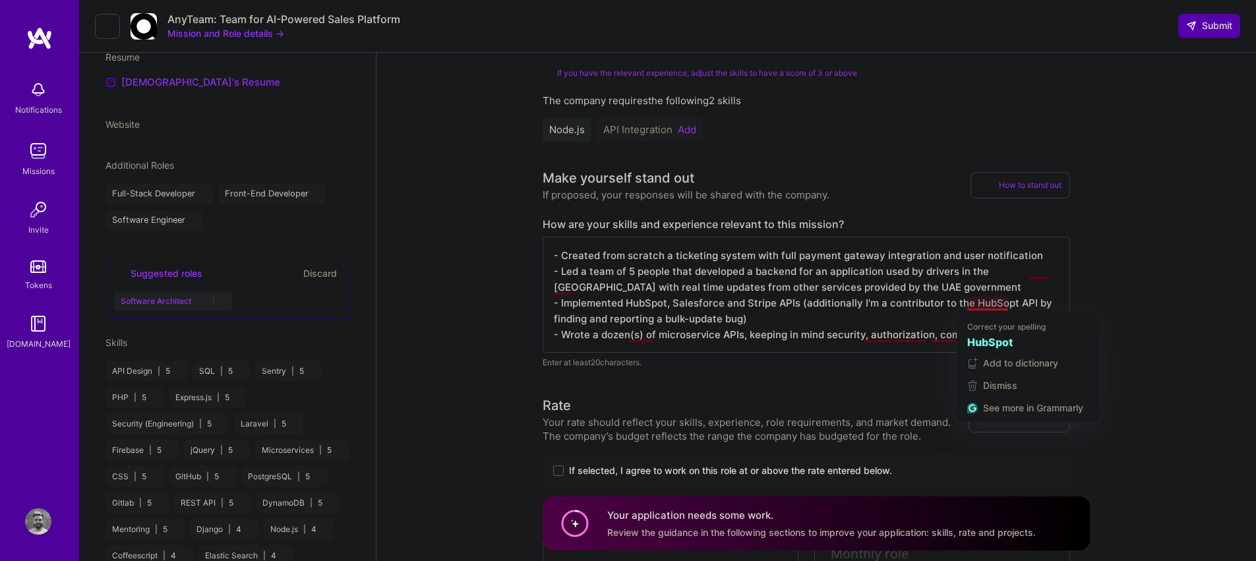
click at [999, 305] on textarea "- Created from scratch a ticketing system with full payment gateway integration…" at bounding box center [807, 295] width 528 height 116
click at [1004, 303] on textarea "- Created from scratch a ticketing system with full payment gateway integration…" at bounding box center [807, 295] width 528 height 116
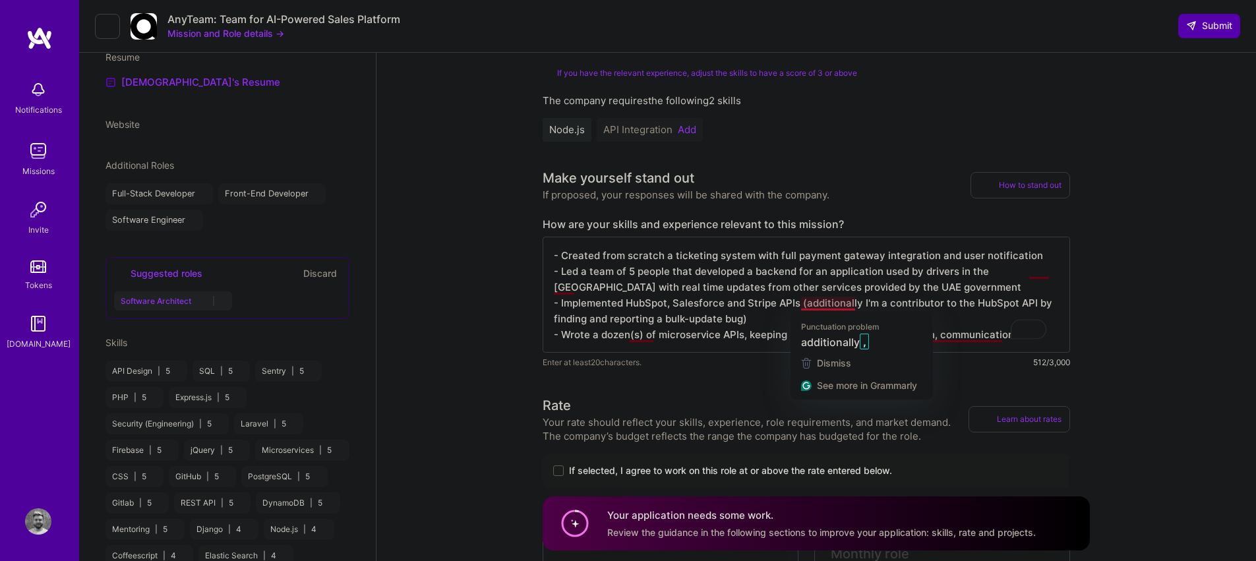
click at [856, 305] on textarea "- Created from scratch a ticketing system with full payment gateway integration…" at bounding box center [807, 295] width 528 height 116
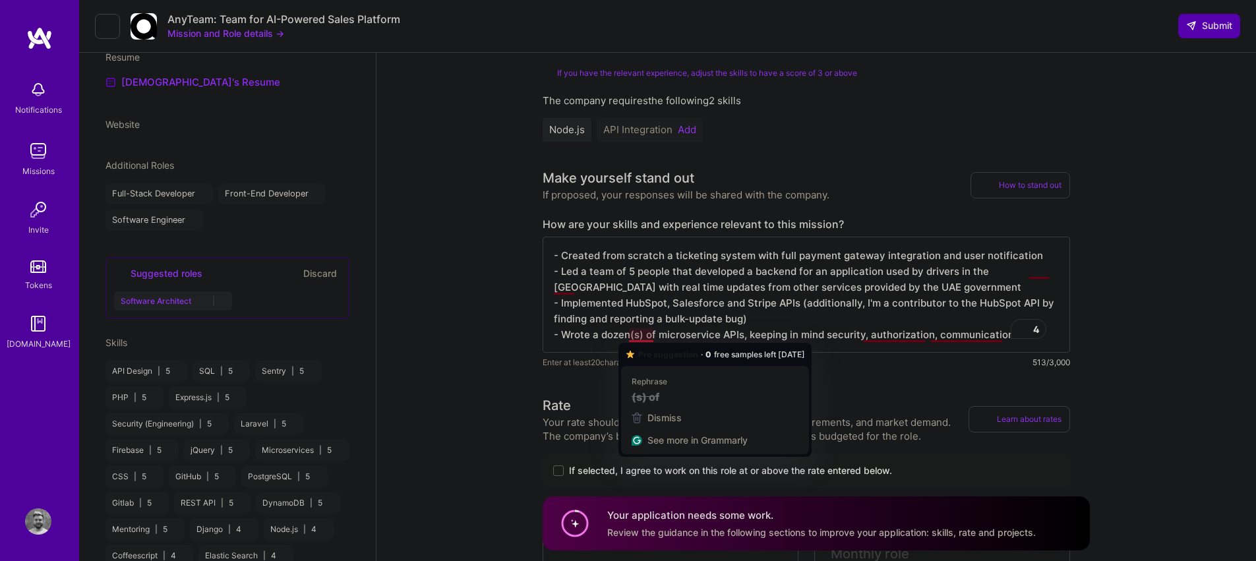
click at [653, 334] on textarea "- Created from scratch a ticketing system with full payment gateway integration…" at bounding box center [807, 295] width 528 height 116
click at [736, 311] on textarea "- Created from scratch a ticketing system with full payment gateway integration…" at bounding box center [807, 295] width 528 height 116
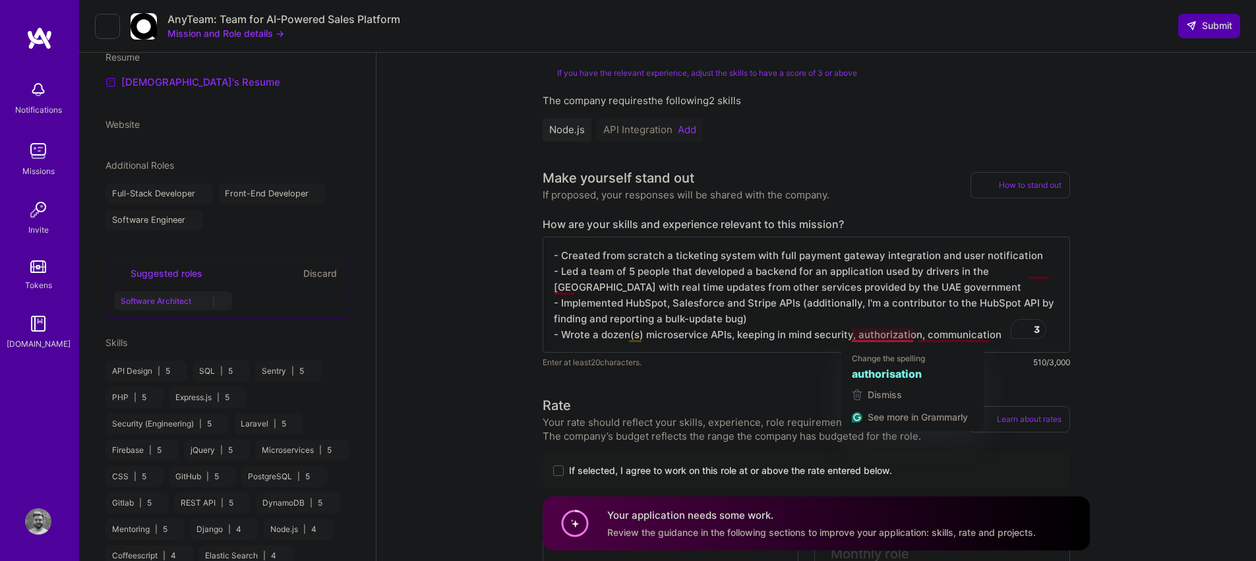
click at [888, 336] on textarea "- Created from scratch a ticketing system with full payment gateway integration…" at bounding box center [807, 295] width 528 height 116
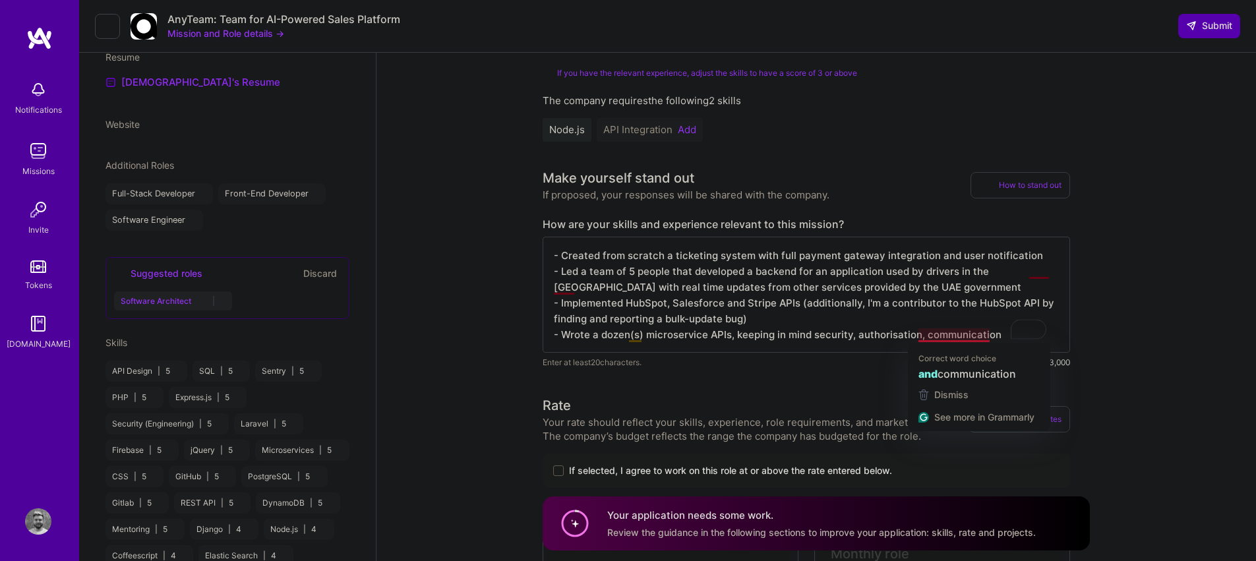
click at [989, 334] on textarea "- Created from scratch a ticketing system with full payment gateway integration…" at bounding box center [807, 295] width 528 height 116
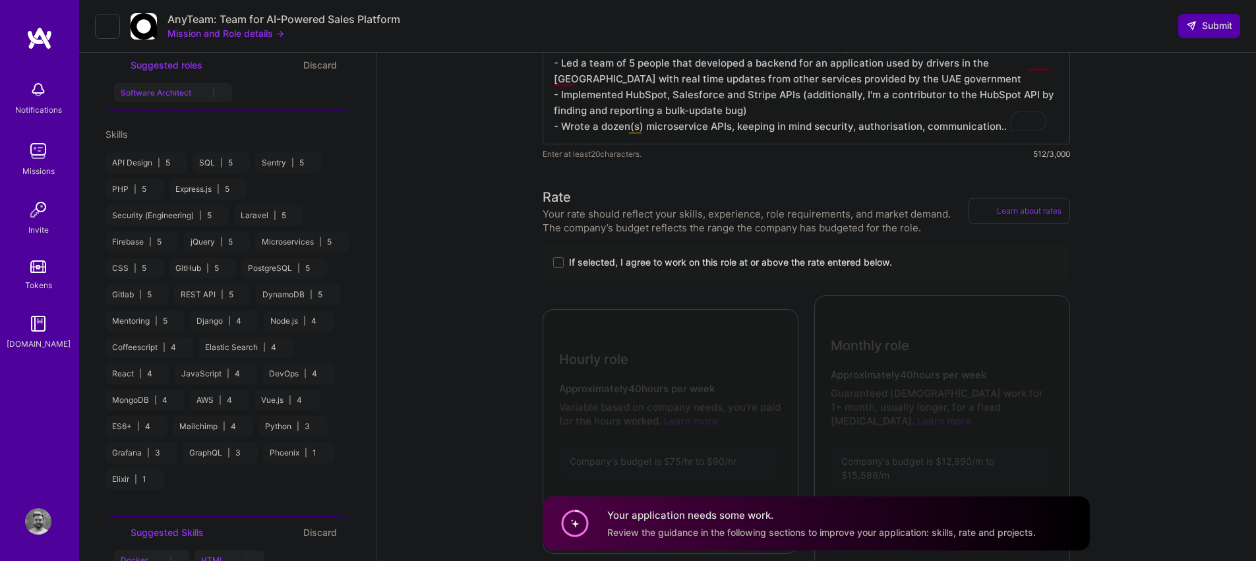
scroll to position [609, 0]
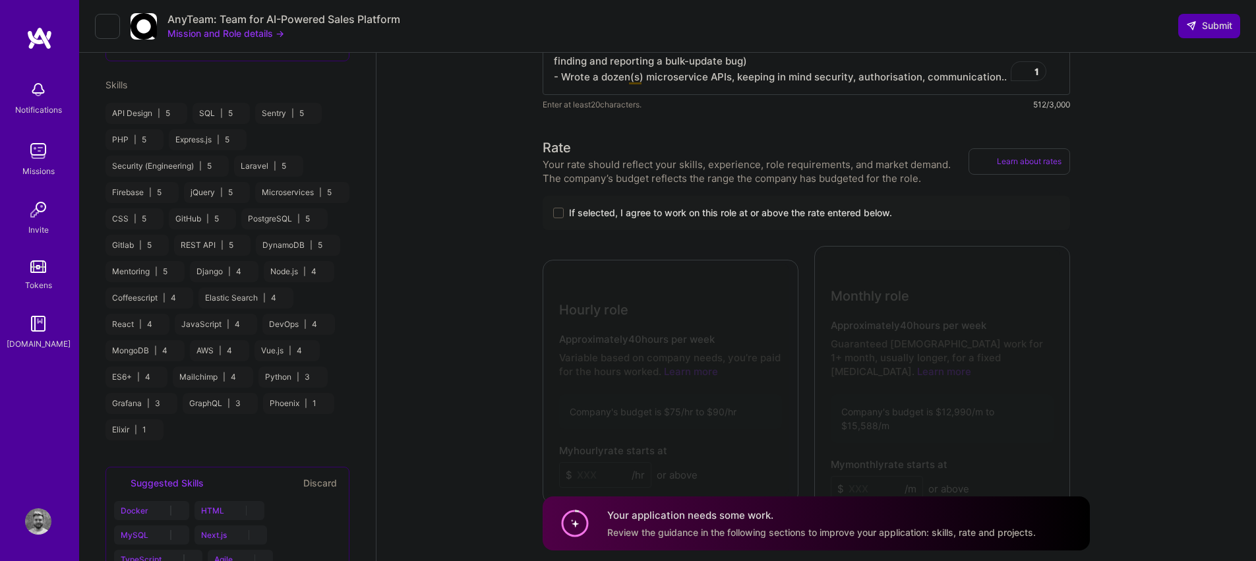
type textarea "- Created from scratch a ticketing system with full payment gateway integration…"
click at [554, 223] on div "If selected, I agree to work on this role at or above the rate entered below." at bounding box center [807, 213] width 528 height 34
click at [556, 214] on span at bounding box center [558, 213] width 11 height 11
click at [0, 0] on input "If selected, I agree to work on this role at or above the rate entered below." at bounding box center [0, 0] width 0 height 0
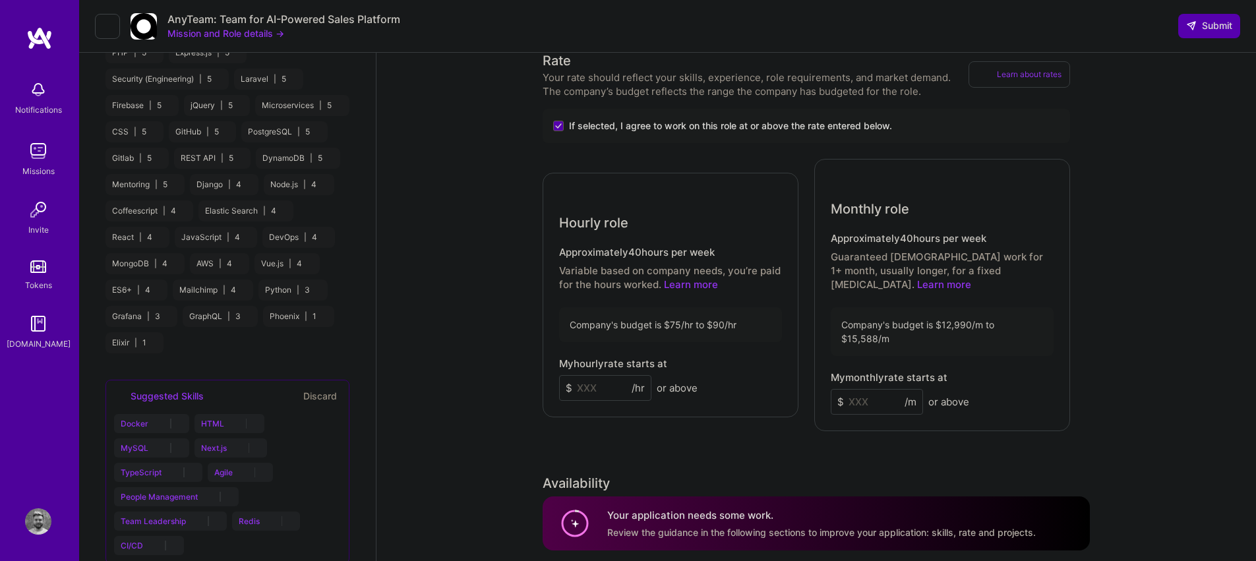
scroll to position [706, 0]
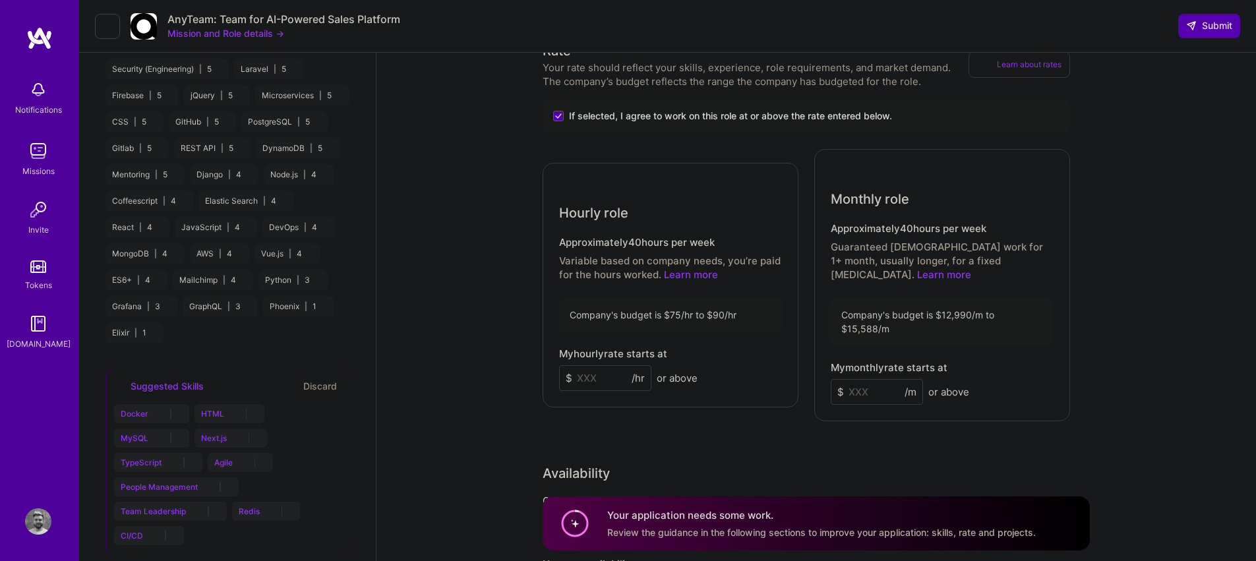
click at [593, 366] on input at bounding box center [605, 378] width 92 height 26
type input "3"
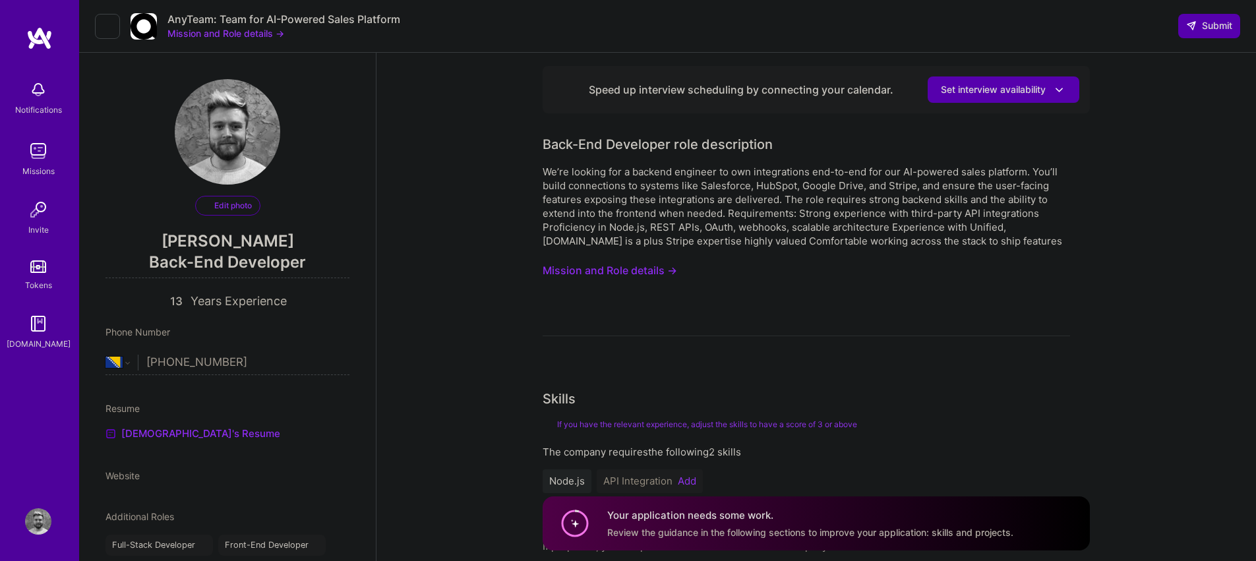
select select "BA"
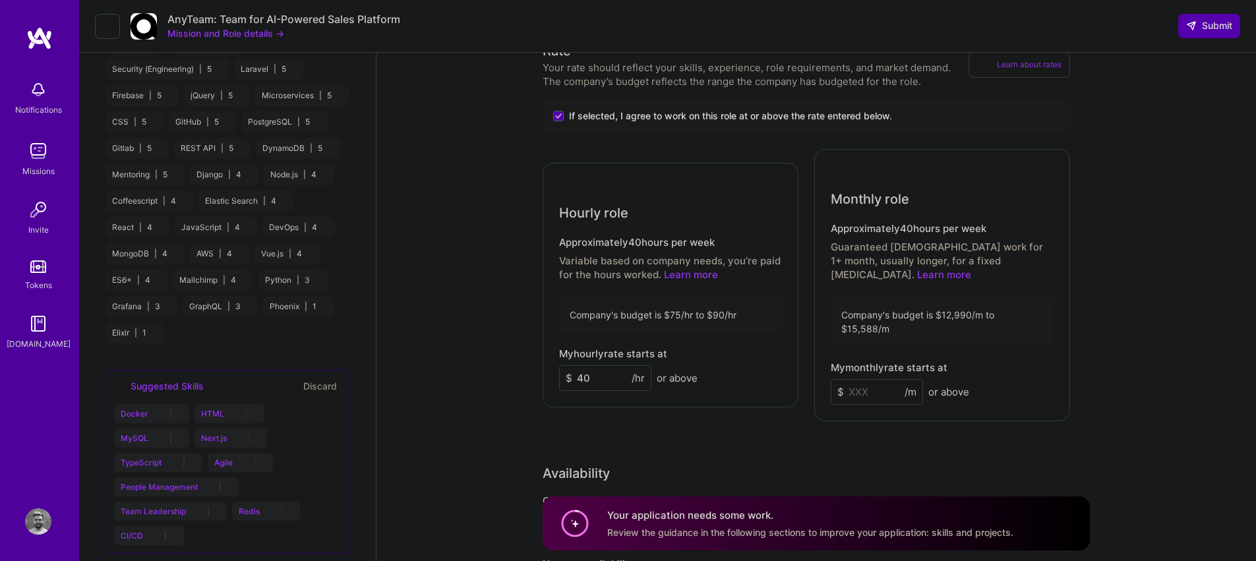
type input "4"
type input "7"
type input "80"
click at [779, 305] on div "Company's budget is $75/hr to $90/hr" at bounding box center [670, 314] width 223 height 35
click at [858, 379] on input at bounding box center [877, 392] width 92 height 26
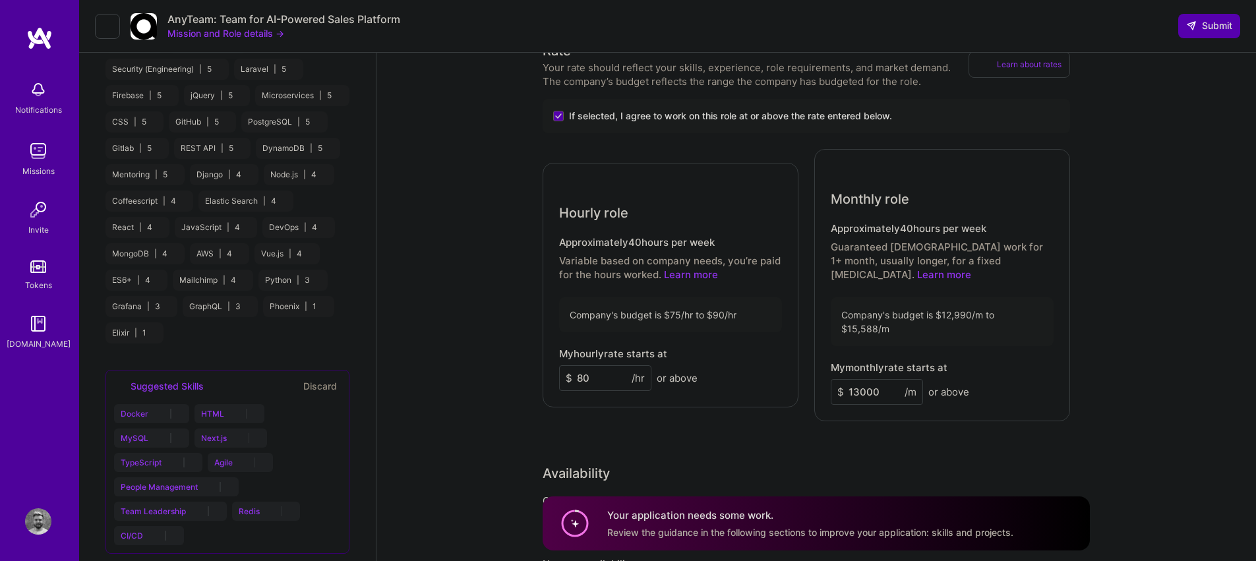
type input "13000"
click at [762, 264] on p "Variable based on company needs, you’re paid for the hours worked. Learn more" at bounding box center [670, 268] width 223 height 28
click at [714, 218] on div "Hourly role Approximately 40 hours per week Variable based on company needs, yo…" at bounding box center [671, 285] width 256 height 245
click at [599, 365] on input "80" at bounding box center [605, 378] width 92 height 26
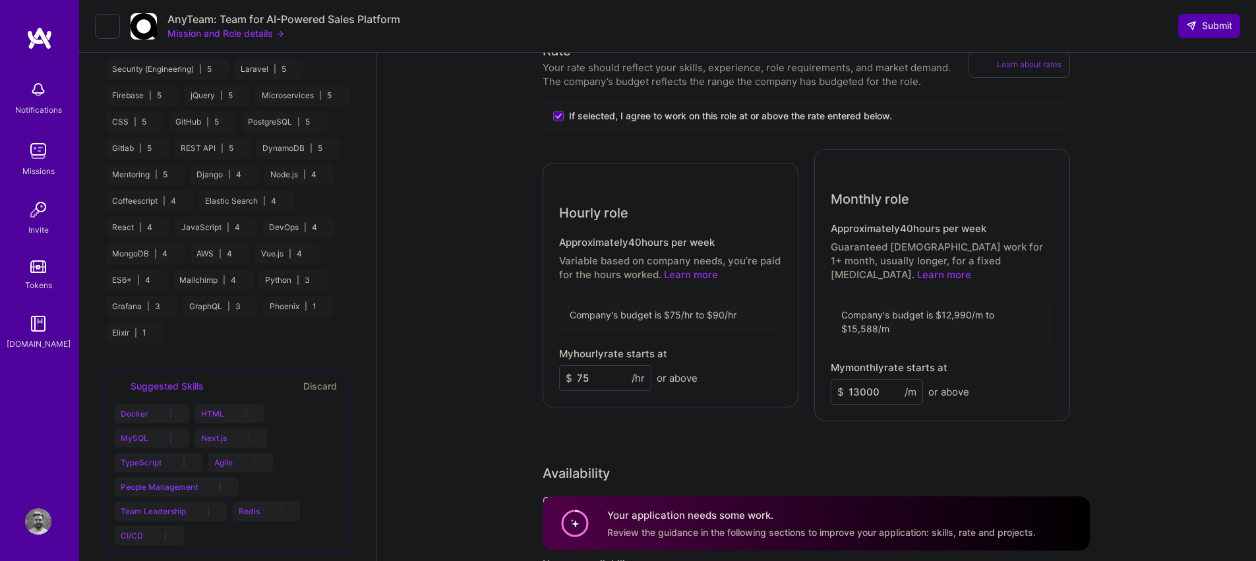
type input "7"
type input "80"
click at [867, 379] on input "13000" at bounding box center [877, 392] width 92 height 26
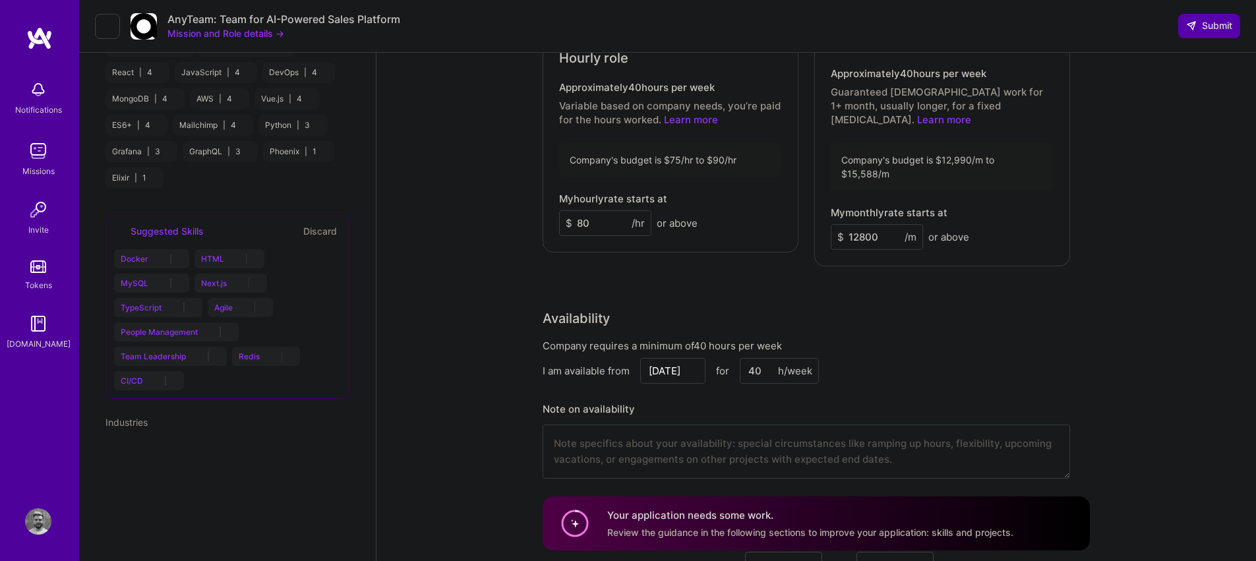
scroll to position [872, 0]
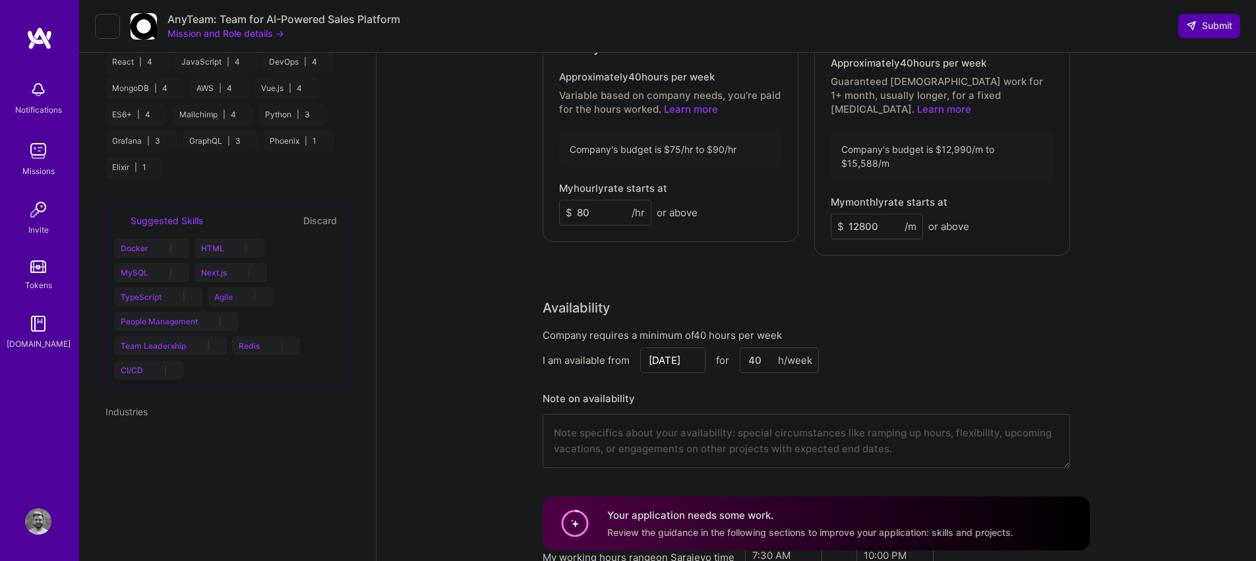
type input "12800"
click at [685, 348] on input "Sep 29" at bounding box center [672, 361] width 65 height 26
click at [629, 292] on div "1" at bounding box center [626, 294] width 18 height 18
type input "Oct 1"
click at [696, 348] on input "Oct 1" at bounding box center [672, 361] width 65 height 26
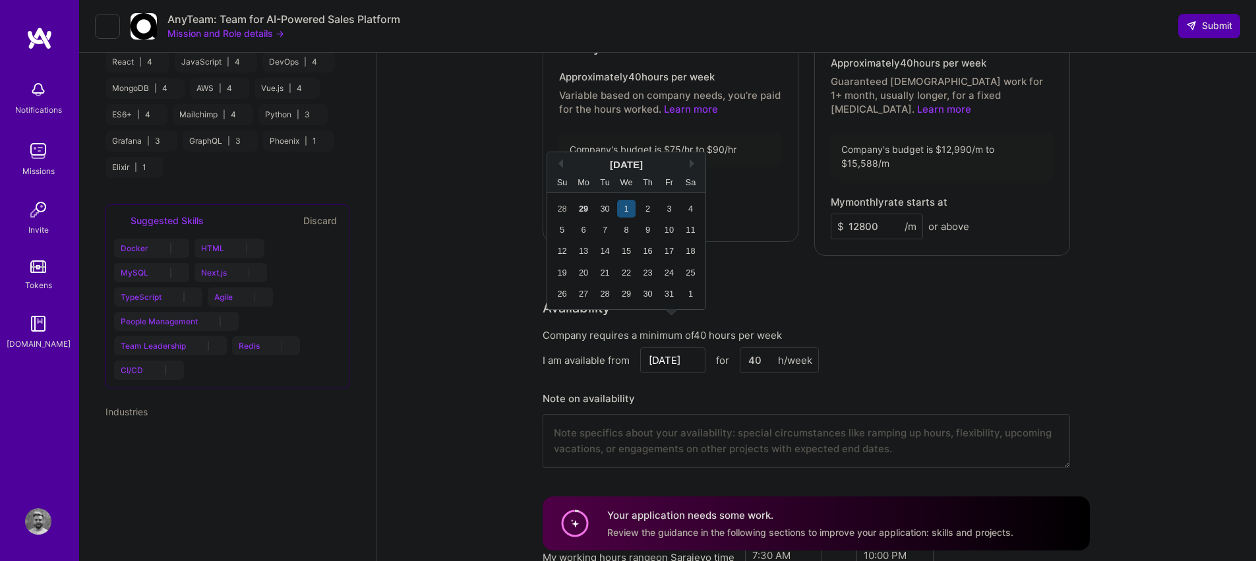
click at [854, 261] on div "Rate Your rate should reflect your skills, experience, role requirements, and m…" at bounding box center [816, 179] width 547 height 609
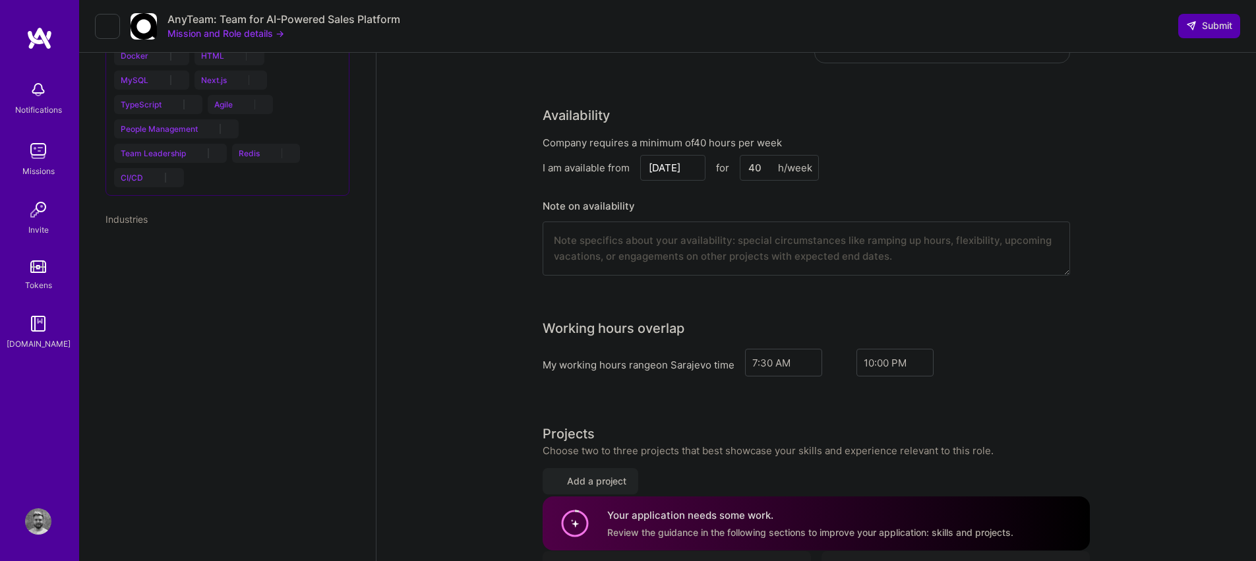
scroll to position [1049, 0]
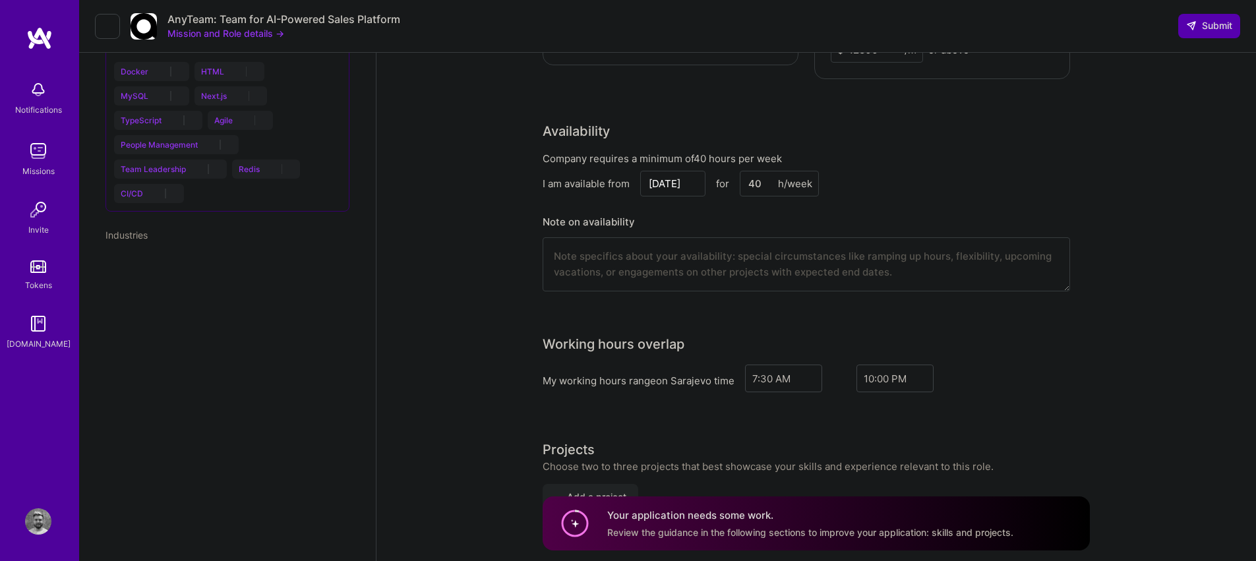
click at [803, 252] on textarea at bounding box center [807, 264] width 528 height 54
click at [768, 237] on textarea "I'm actively looking for a new opportunity" at bounding box center [807, 264] width 528 height 54
click at [677, 171] on input "Oct 1" at bounding box center [672, 184] width 65 height 26
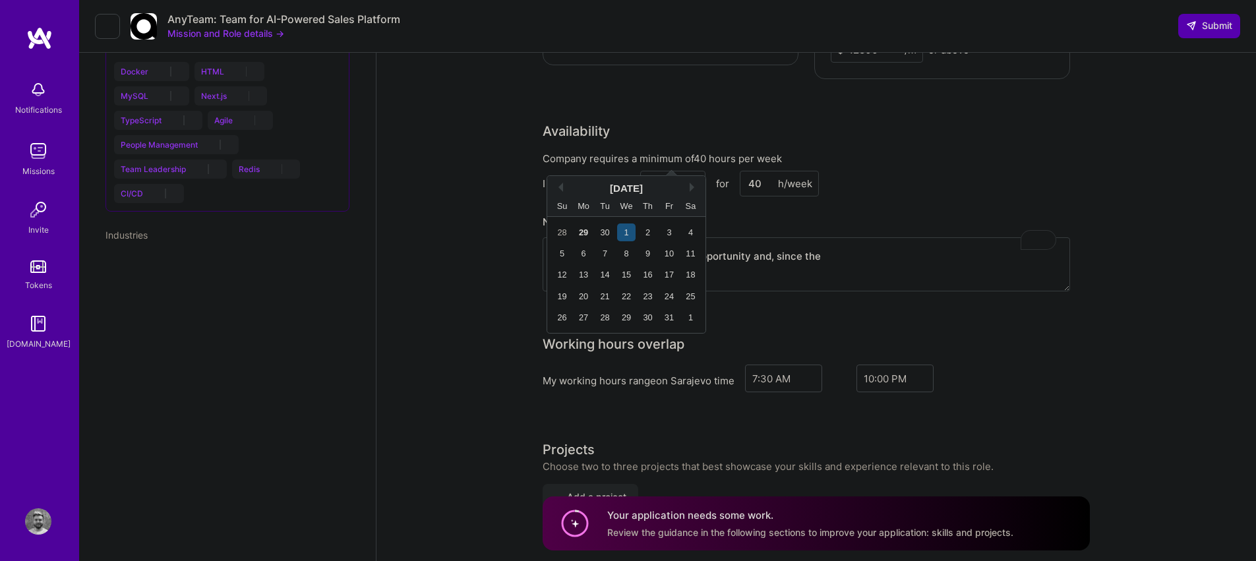
click at [858, 238] on textarea "I'm actively looking for a new opportunity and, since the" at bounding box center [807, 264] width 528 height 54
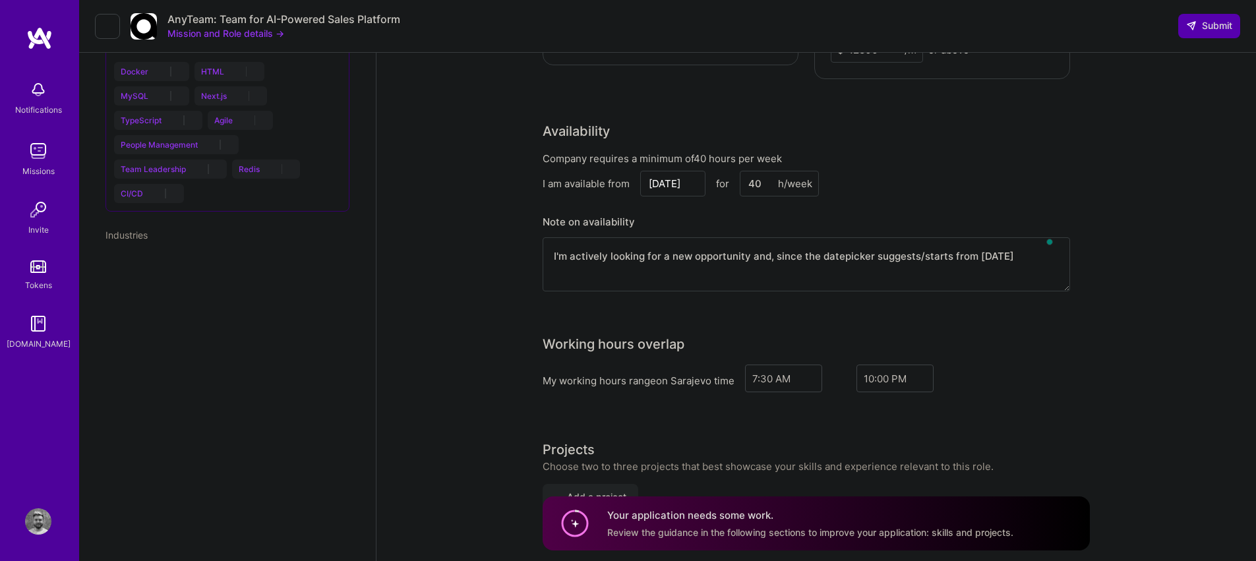
click at [695, 171] on input "Oct 1" at bounding box center [672, 184] width 65 height 26
click at [991, 212] on h3 "Note on availability" at bounding box center [807, 222] width 528 height 20
click at [1054, 237] on textarea "I'm actively looking for a new opportunity and, since the datepicker suggests/s…" at bounding box center [807, 264] width 528 height 54
click at [1061, 237] on textarea "I'm actively looking for a new opportunity and, since the datepicker suggests/s…" at bounding box center [807, 264] width 528 height 54
type textarea "I'm actively looking for a new opportunity and, since the datepicker suggests/s…"
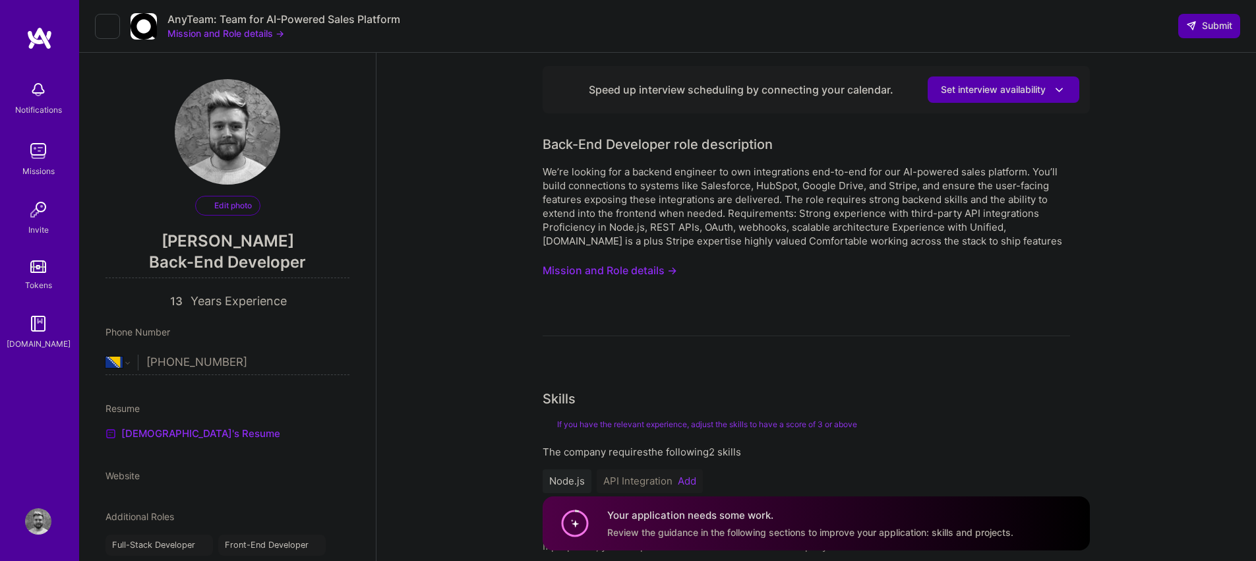
select select "BA"
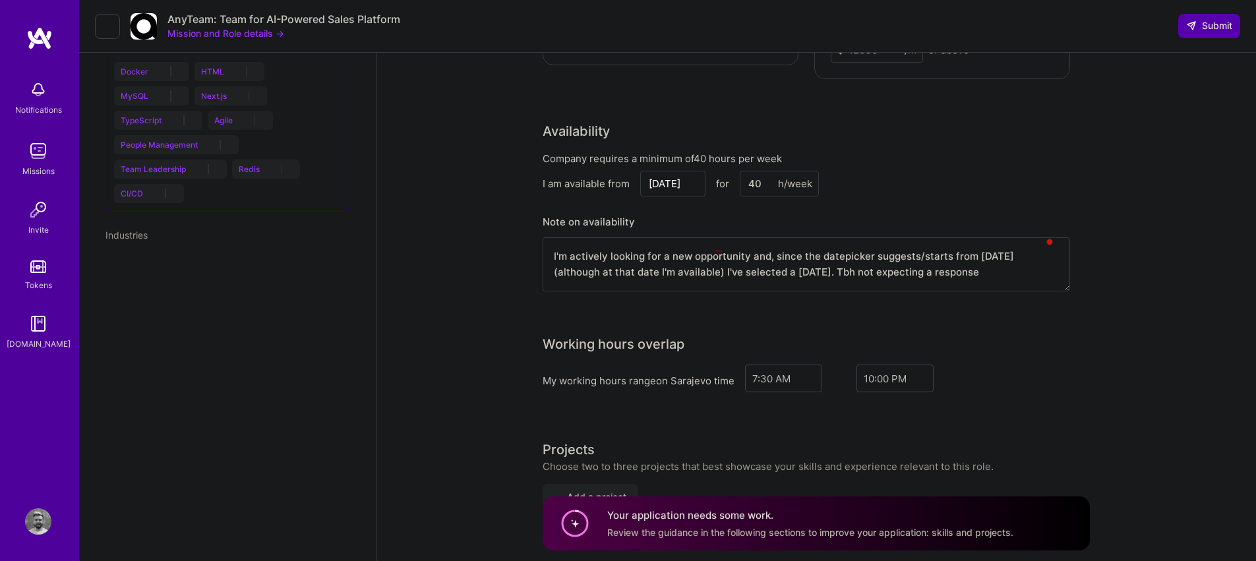
click at [904, 246] on textarea "I'm actively looking for a new opportunity and, since the datepicker suggests/s…" at bounding box center [807, 264] width 528 height 54
click at [995, 249] on textarea "I'm actively looking for a new opportunity and, since the datepicker suggests/s…" at bounding box center [807, 264] width 528 height 54
click at [1016, 254] on textarea "I'm actively looking for a new opportunity and, since the datepicker suggests/s…" at bounding box center [807, 264] width 528 height 54
click at [1016, 253] on textarea "I'm actively looking for a new opportunity and, since the datepicker suggests/s…" at bounding box center [807, 264] width 528 height 54
click at [1019, 249] on textarea "I'm actively looking for a new opportunity and, since the datepicker suggests/s…" at bounding box center [807, 264] width 528 height 54
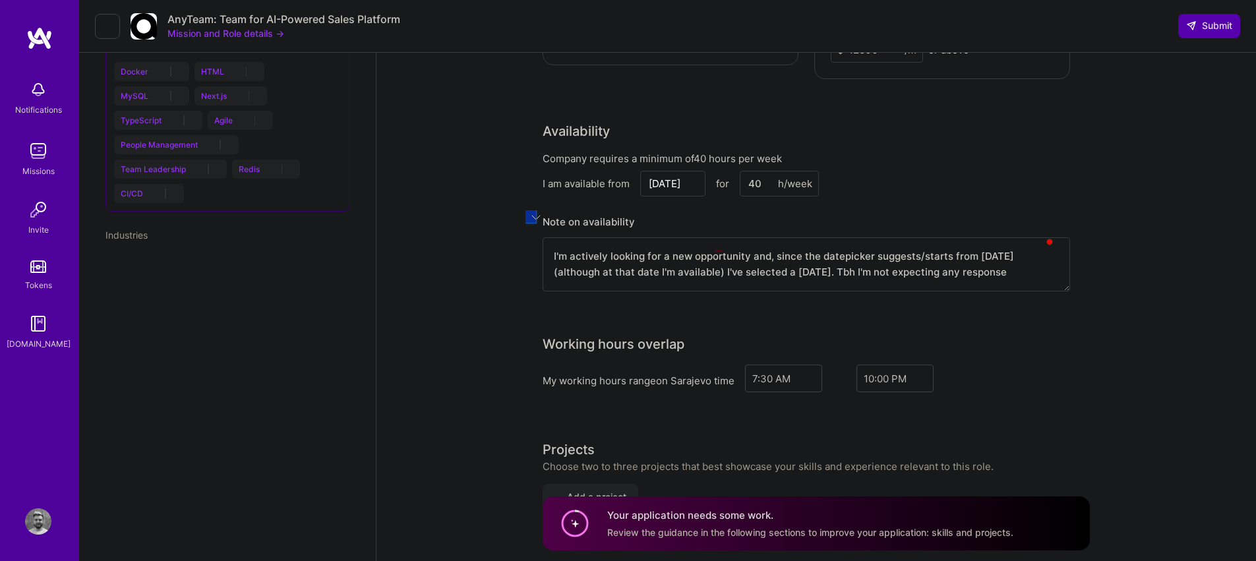
drag, startPoint x: 886, startPoint y: 243, endPoint x: 1091, endPoint y: 248, distance: 205.2
click at [1091, 248] on div "Speed up interview scheduling by connecting your calendar. Set interview availa…" at bounding box center [817, 371] width 880 height 2734
click at [747, 237] on textarea "I'm actively looking for a new opportunity and, since the datepicker suggests/s…" at bounding box center [807, 264] width 528 height 54
click at [859, 176] on div "Company requires a minimum of 40 hours per week I am available from Oct 6 for 4…" at bounding box center [807, 230] width 528 height 156
click at [892, 237] on textarea "I'm actively looking for a new opportunity (I'm jobless atm) and, since the dat…" at bounding box center [807, 264] width 528 height 54
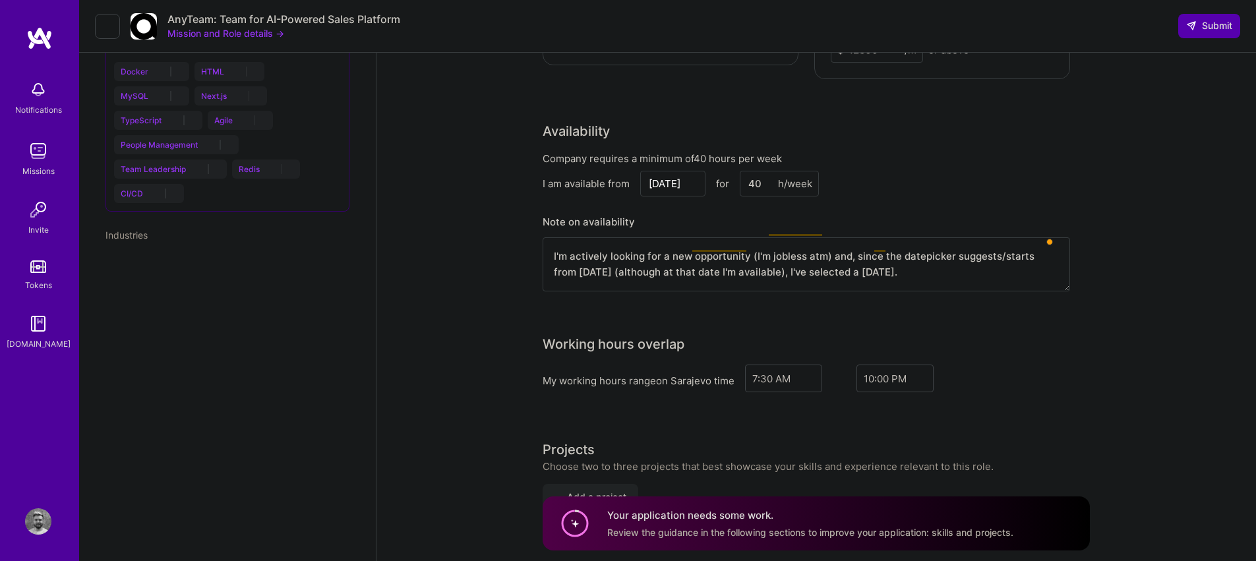
click at [1047, 237] on textarea "I'm actively looking for a new opportunity (I'm jobless atm) and, since the dat…" at bounding box center [807, 264] width 528 height 54
click at [616, 246] on textarea "I'm actively looking for a new opportunity (I'm jobless atm) and, since the dat…" at bounding box center [807, 264] width 528 height 54
click at [692, 241] on textarea "I'm actively looking for a new opportunity (I'm jobless atm) and, since the dat…" at bounding box center [807, 264] width 528 height 54
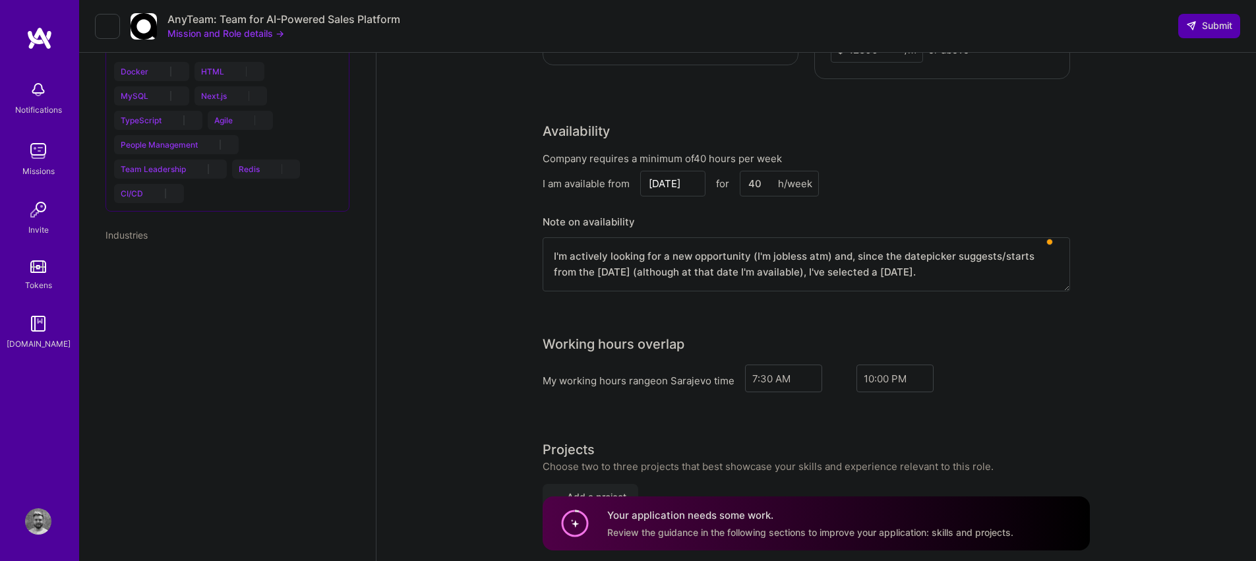
click at [692, 241] on textarea "I'm actively looking for a new opportunity (I'm jobless atm) and, since the dat…" at bounding box center [807, 264] width 528 height 54
click at [865, 239] on textarea "I'm actively looking for a new opportunity (I'm jobless atm) and, since the dat…" at bounding box center [807, 264] width 528 height 54
drag, startPoint x: 999, startPoint y: 245, endPoint x: 748, endPoint y: 232, distance: 250.9
click at [748, 237] on textarea "I'm actively looking for a new opportunity (I'm jobless atm) and, since the dat…" at bounding box center [807, 264] width 528 height 54
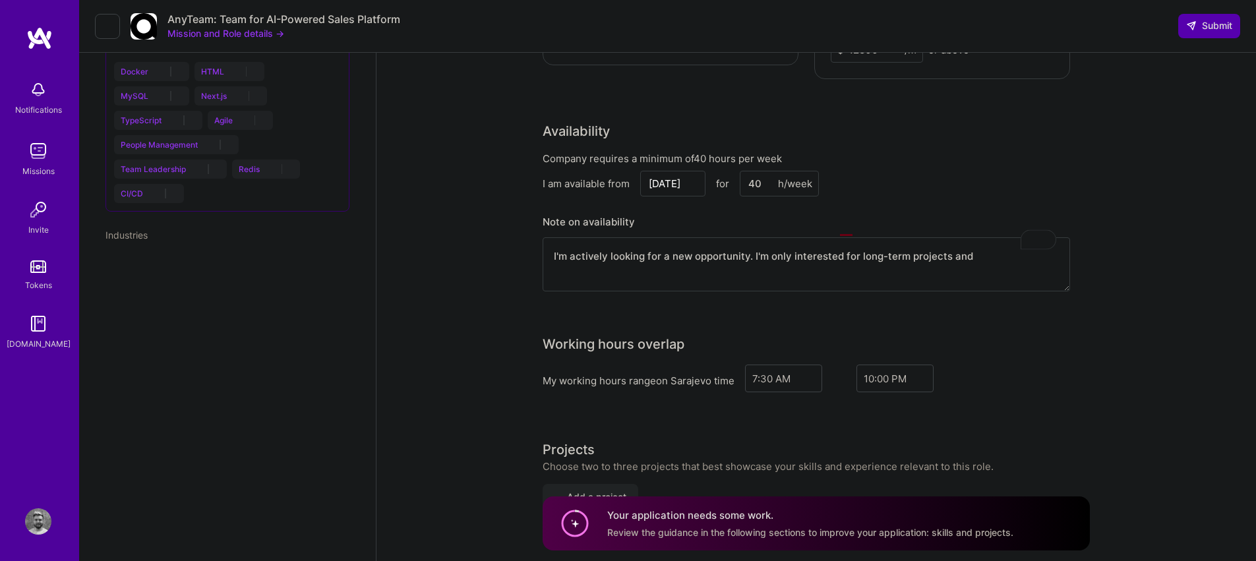
click at [751, 237] on textarea "I'm actively looking for a new opportunity. I'm only interested for long-term p…" at bounding box center [807, 264] width 528 height 54
click at [871, 237] on textarea "I'm actively looking for a new opportunity and I'm only interested for long-ter…" at bounding box center [807, 264] width 528 height 54
click at [869, 237] on textarea "I'm actively looking for a new opportunity and I'm only interested for long-ter…" at bounding box center [807, 264] width 528 height 54
click at [860, 237] on textarea "I'm actively looking for a new opportunity and I'm only interested for long-ter…" at bounding box center [807, 264] width 528 height 54
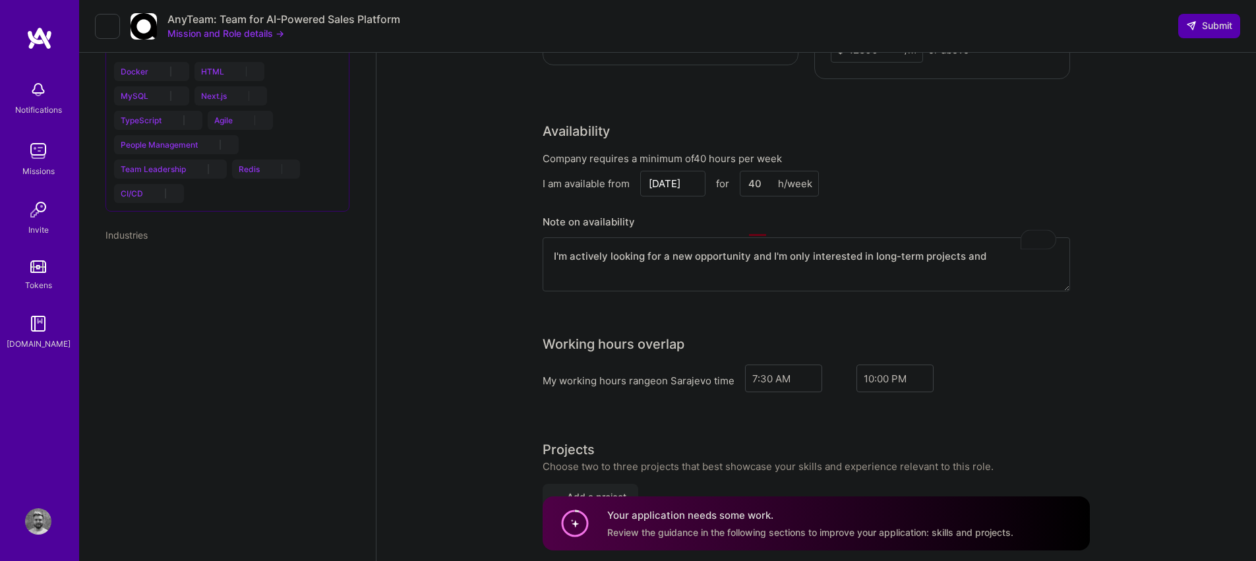
click at [964, 237] on textarea "I'm actively looking for a new opportunity and I'm only interested in long-term…" at bounding box center [807, 264] width 528 height 54
type textarea "I'm actively looking for a new opportunity and I'm only interested in long-term…"
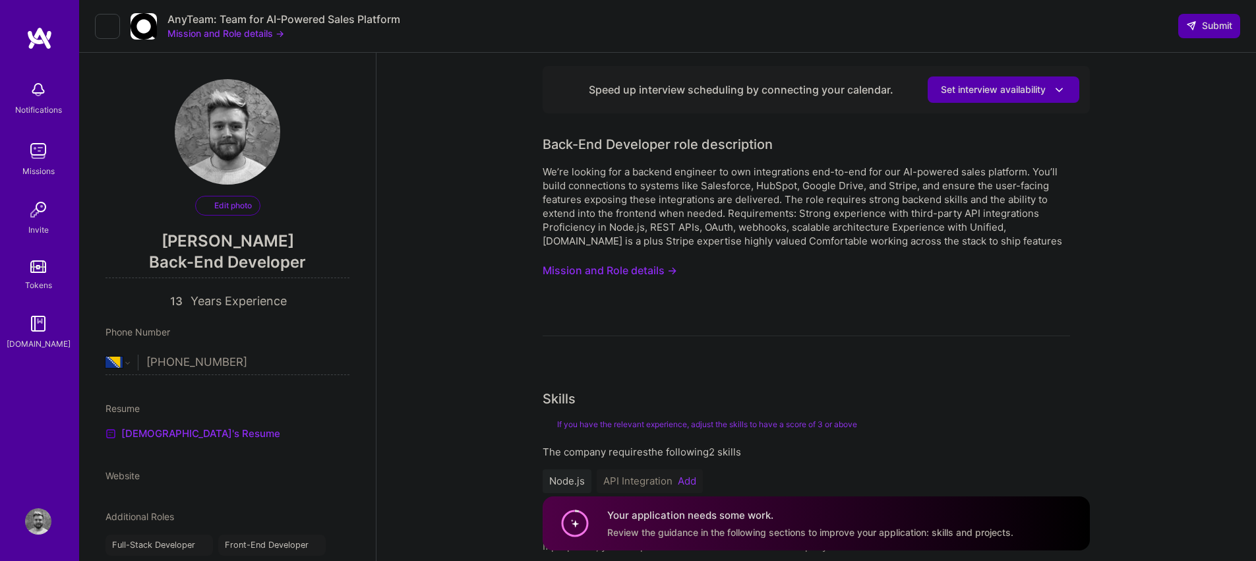
select select "BA"
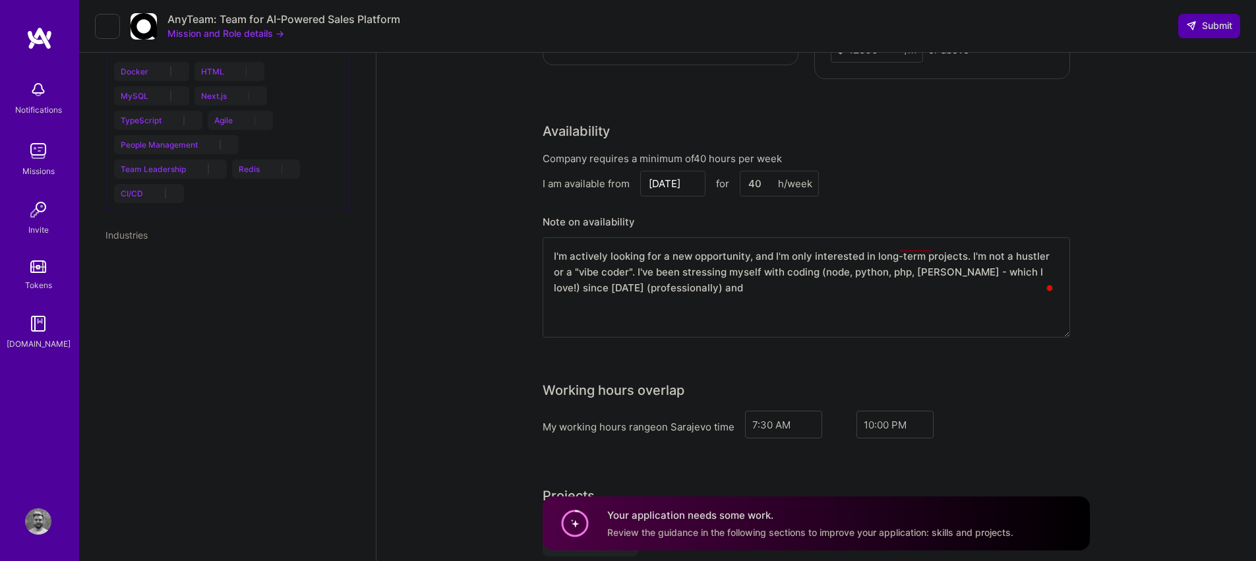
drag, startPoint x: 1068, startPoint y: 262, endPoint x: 1070, endPoint y: 319, distance: 57.4
click at [1070, 319] on div "I'm actively looking for a new opportunity, and I'm only interested in long-ter…" at bounding box center [807, 287] width 528 height 100
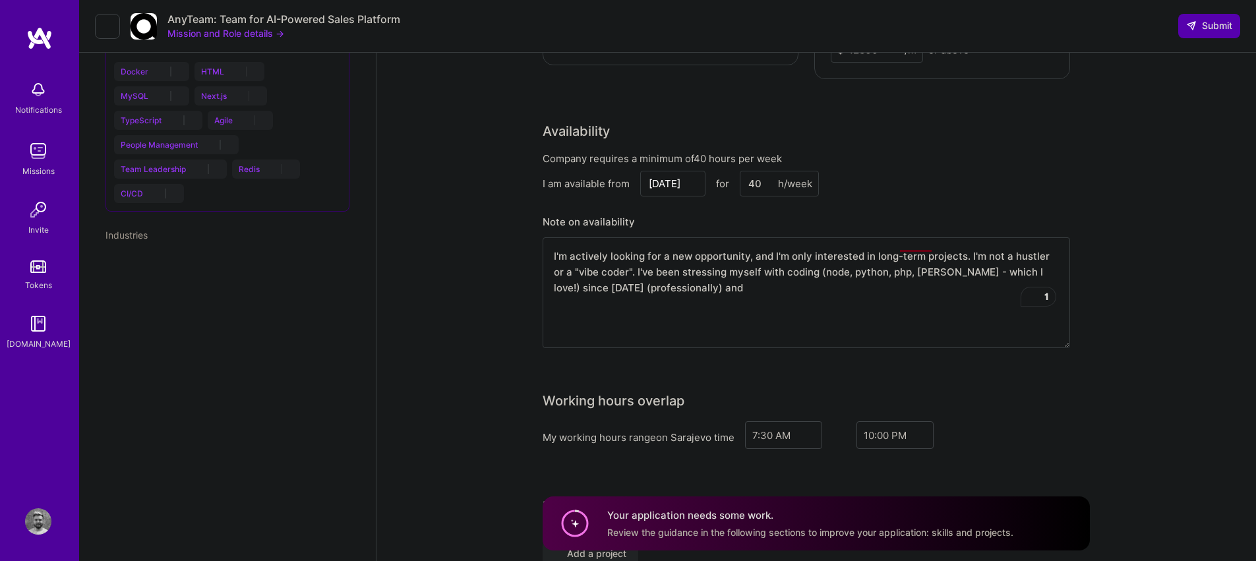
click at [721, 260] on textarea "I'm actively looking for a new opportunity, and I'm only interested in long-ter…" at bounding box center [807, 292] width 528 height 111
click at [712, 247] on textarea "I'm actively looking for a new opportunity, and I'm only interested in long-ter…" at bounding box center [807, 292] width 528 height 111
click at [757, 282] on textarea "I'm actively looking for a new opportunity, and I'm only interested in long-ter…" at bounding box center [807, 292] width 528 height 111
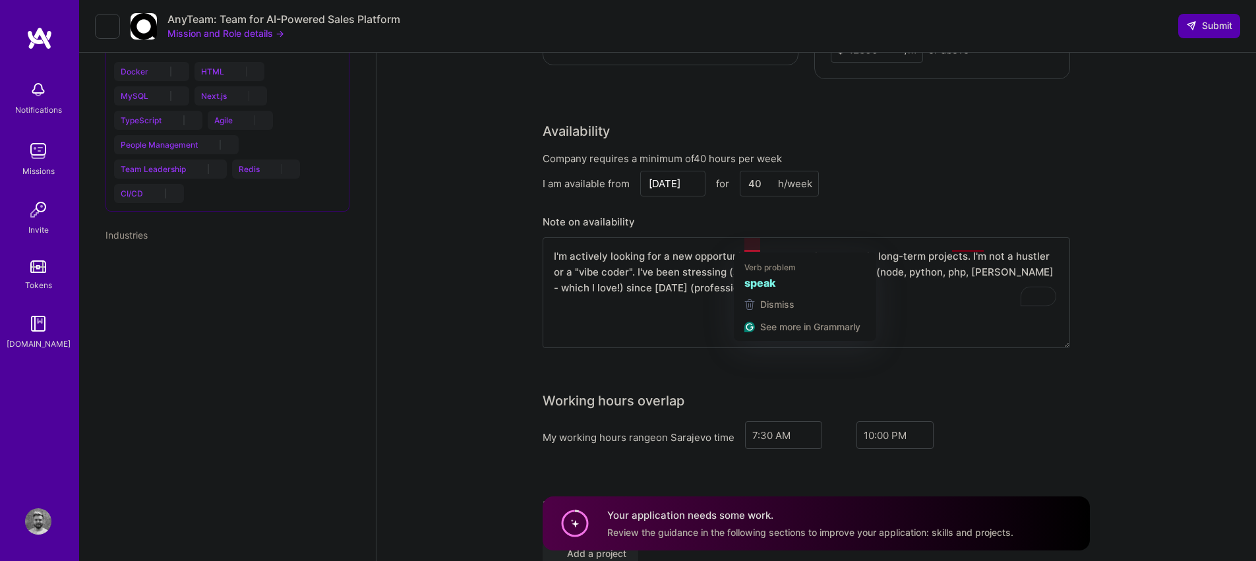
click at [749, 243] on textarea "I'm actively looking for a new opportunity, and I'm only interested in long-ter…" at bounding box center [807, 292] width 528 height 111
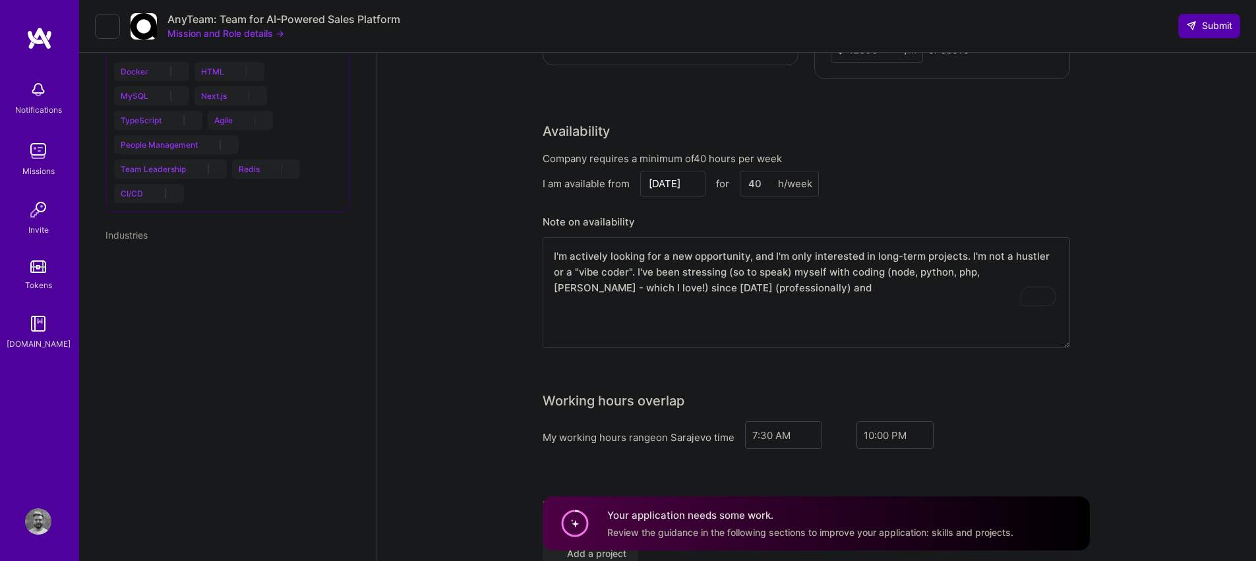
click at [853, 245] on textarea "I'm actively looking for a new opportunity, and I'm only interested in long-ter…" at bounding box center [807, 292] width 528 height 111
click at [832, 270] on textarea "I'm actively looking for a new opportunity, and I'm only interested in long-ter…" at bounding box center [807, 292] width 528 height 111
click at [841, 261] on textarea "I'm actively looking for a new opportunity, and I'm only interested in long-ter…" at bounding box center [807, 292] width 528 height 111
click at [847, 241] on textarea "I'm actively looking for a new opportunity, and I'm only interested in long-ter…" at bounding box center [807, 292] width 528 height 111
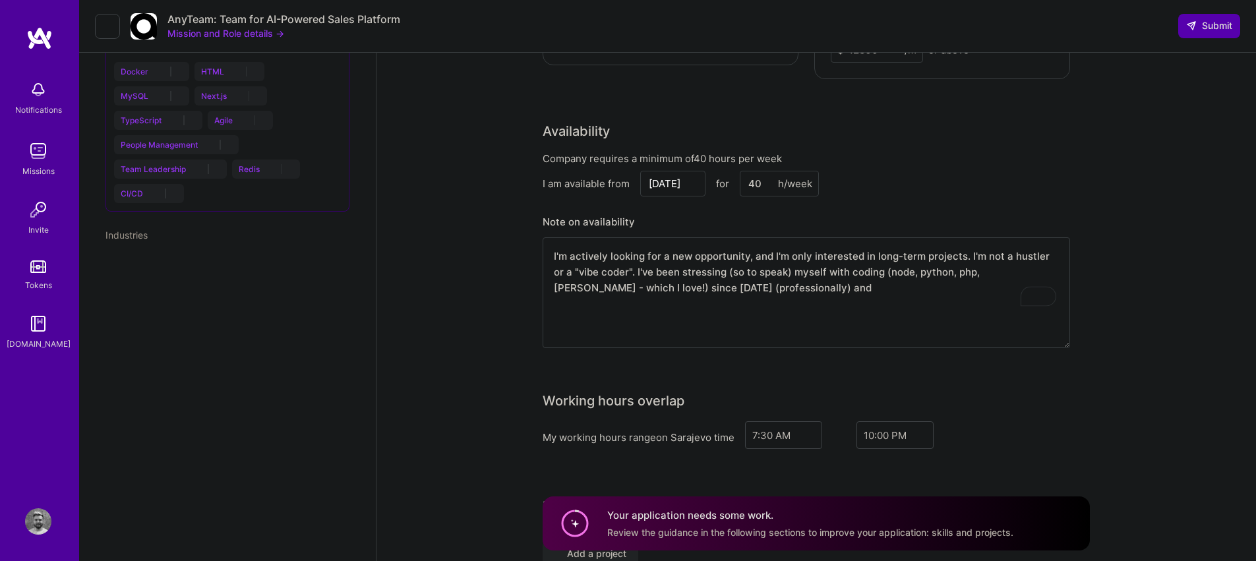
click at [847, 241] on textarea "I'm actively looking for a new opportunity, and I'm only interested in long-ter…" at bounding box center [807, 292] width 528 height 111
click at [839, 279] on textarea "I'm actively looking for a new opportunity, and I'm only interested in long-ter…" at bounding box center [807, 292] width 528 height 111
click at [851, 269] on textarea "I'm actively looking for a new opportunity, and I'm only interested in long-ter…" at bounding box center [807, 292] width 528 height 111
click at [1024, 244] on textarea "I'm actively looking for a new opportunity, and I'm only interested in long-ter…" at bounding box center [807, 292] width 528 height 111
click at [886, 268] on textarea "I'm actively looking for a new opportunity, and I'm only interested in long-ter…" at bounding box center [807, 292] width 528 height 111
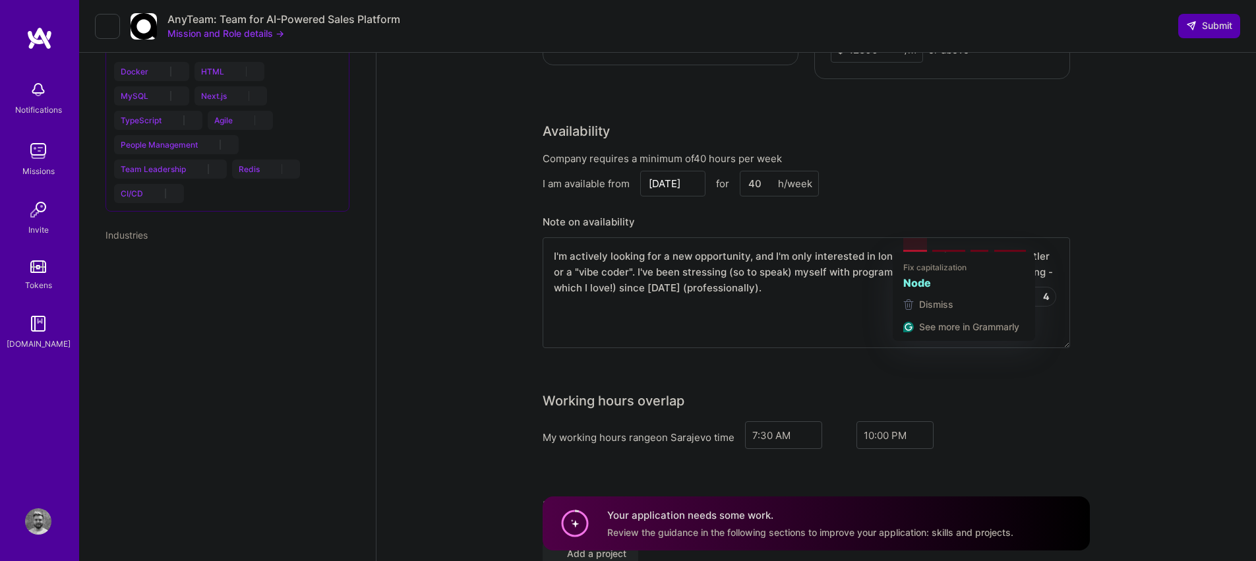
click at [924, 249] on textarea "I'm actively looking for a new opportunity, and I'm only interested in long-ter…" at bounding box center [807, 292] width 528 height 111
click at [820, 270] on textarea "I'm actively looking for a new opportunity, and I'm only interested in long-ter…" at bounding box center [807, 292] width 528 height 111
click at [903, 276] on textarea "I'm actively looking for a new opportunity, and I'm only interested in long-ter…" at bounding box center [807, 292] width 528 height 111
click at [891, 275] on textarea "I'm actively looking for a new opportunity, and I'm only interested in long-ter…" at bounding box center [807, 292] width 528 height 111
click at [785, 263] on textarea "I'm actively looking for a new opportunity, and I'm only interested in long-ter…" at bounding box center [807, 292] width 528 height 111
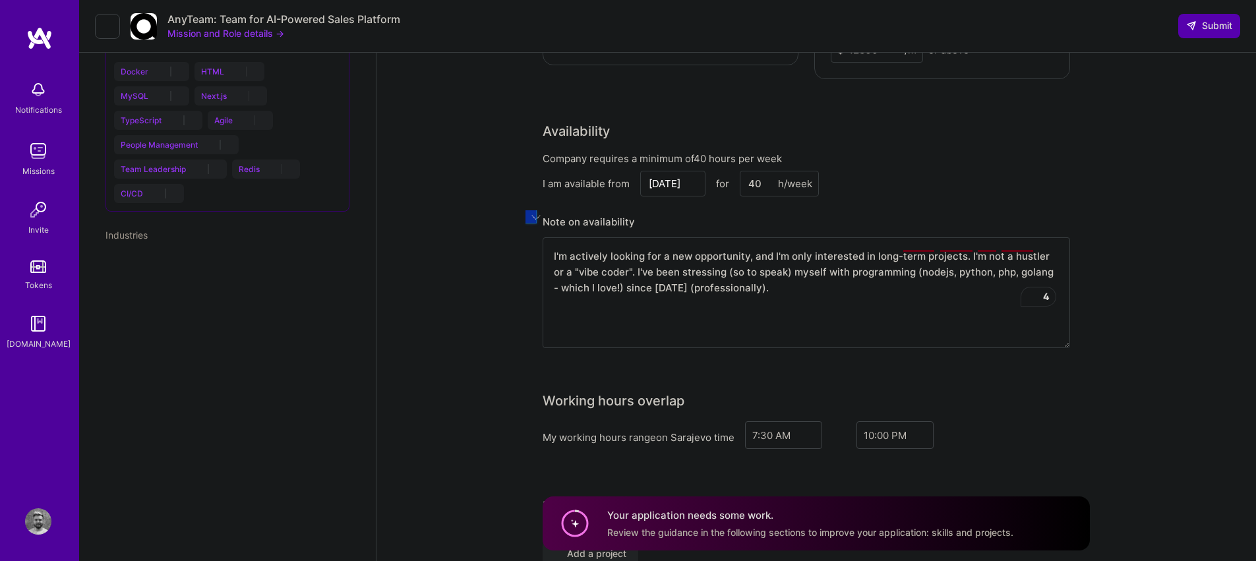
drag, startPoint x: 669, startPoint y: 257, endPoint x: 619, endPoint y: 257, distance: 50.1
click at [619, 257] on textarea "I'm actively looking for a new opportunity, and I'm only interested in long-ter…" at bounding box center [807, 292] width 528 height 111
click at [851, 264] on textarea "I'm actively looking for a new opportunity, and I'm only interested in long-ter…" at bounding box center [807, 292] width 528 height 111
click at [830, 260] on textarea "I'm actively looking for a new opportunity, and I'm only interested in long-ter…" at bounding box center [807, 292] width 528 height 111
click at [796, 262] on textarea "I'm actively looking for a new opportunity, and I'm only interested in long-ter…" at bounding box center [807, 292] width 528 height 111
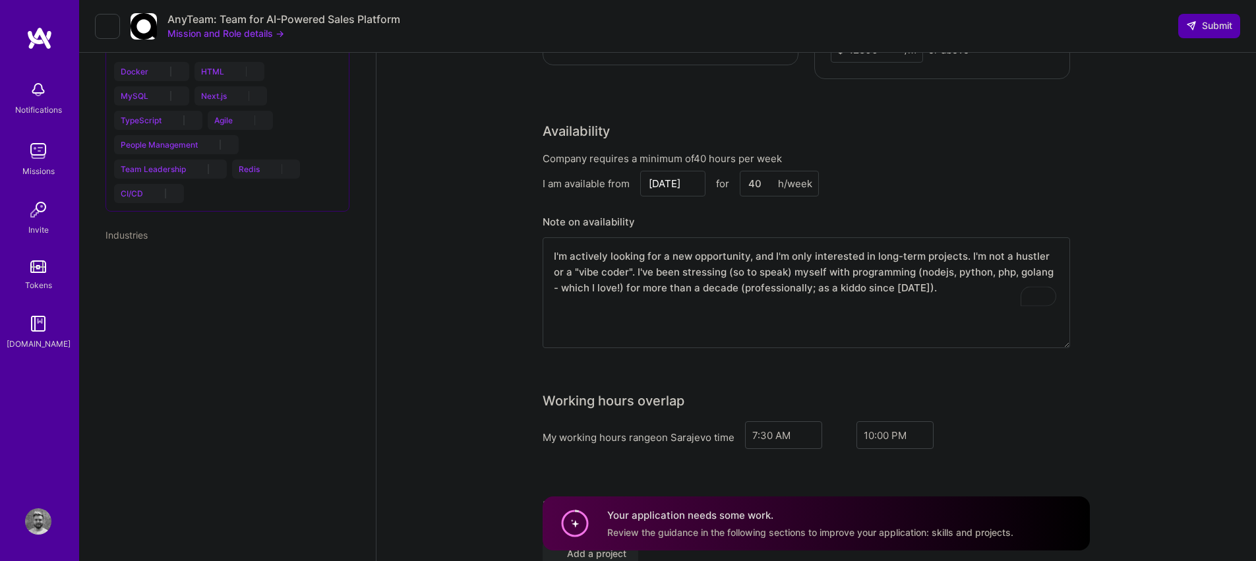
click at [795, 286] on textarea "I'm actively looking for a new opportunity, and I'm only interested in long-ter…" at bounding box center [807, 292] width 528 height 111
click at [928, 267] on textarea "I'm actively looking for a new opportunity, and I'm only interested in long-ter…" at bounding box center [807, 292] width 528 height 111
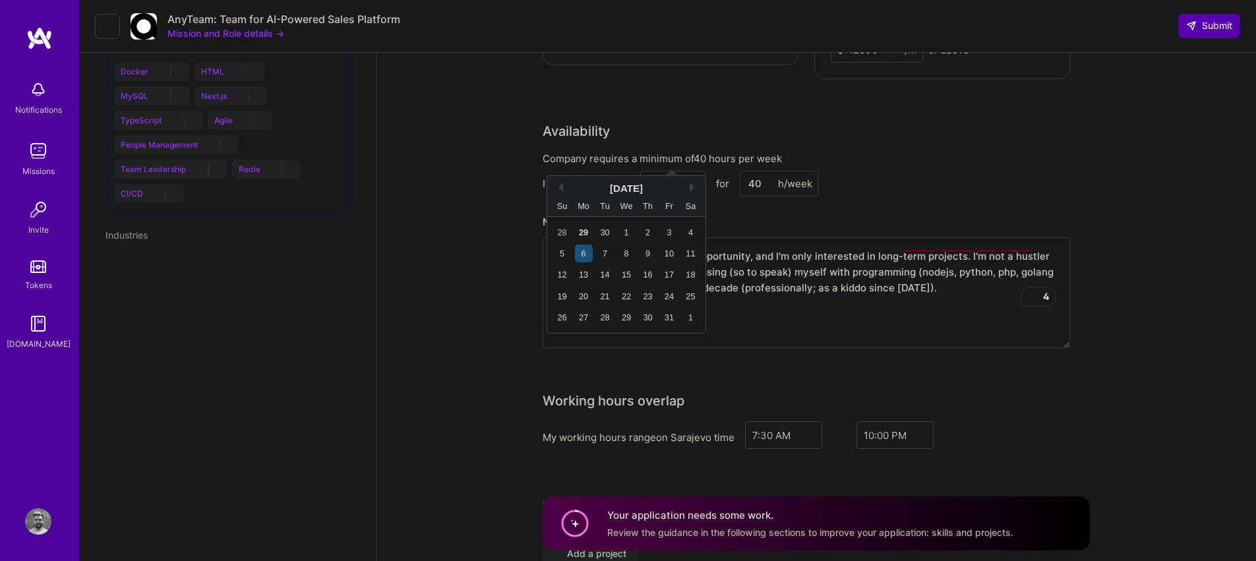
click at [675, 171] on input "[DATE]" at bounding box center [672, 184] width 65 height 26
click at [587, 255] on div "6" at bounding box center [584, 254] width 18 height 18
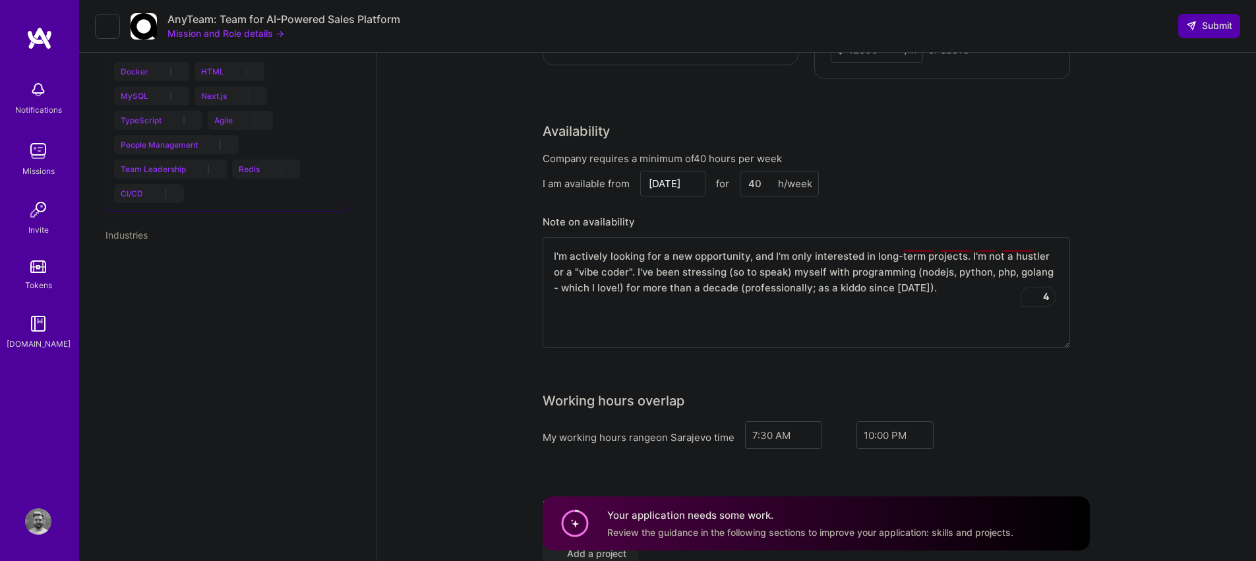
click at [950, 263] on textarea "I'm actively looking for a new opportunity, and I'm only interested in long-ter…" at bounding box center [807, 292] width 528 height 111
click at [982, 265] on textarea "I'm actively looking for a new opportunity, and I'm only interested in long-ter…" at bounding box center [807, 292] width 528 height 111
type textarea "I'm actively looking for a new opportunity, and I'm only interested in long-ter…"
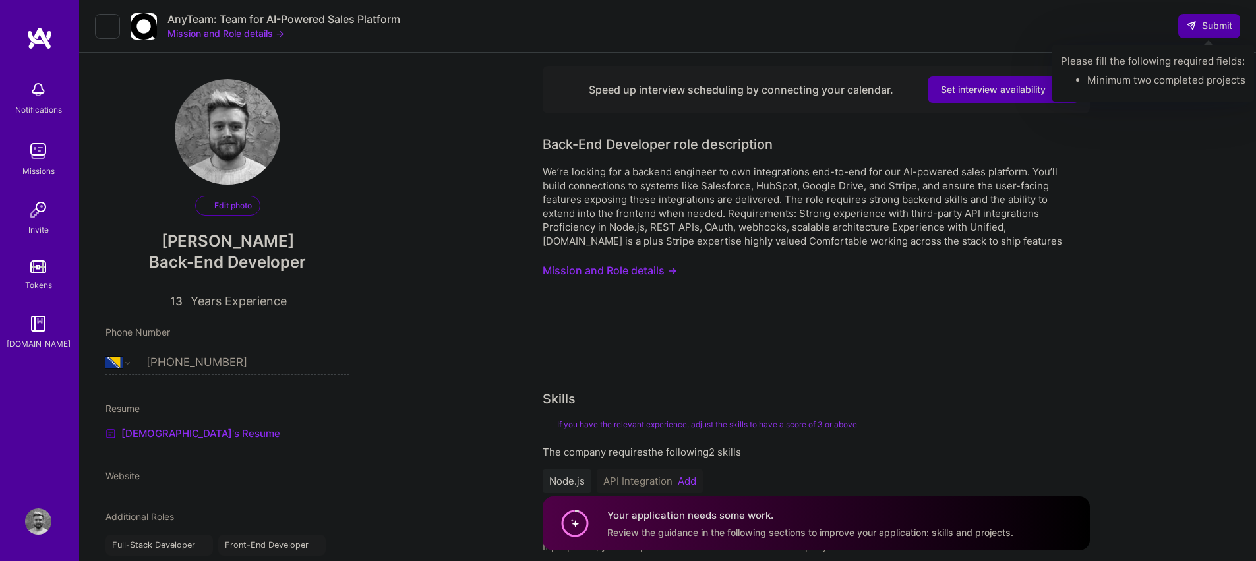
select select "BA"
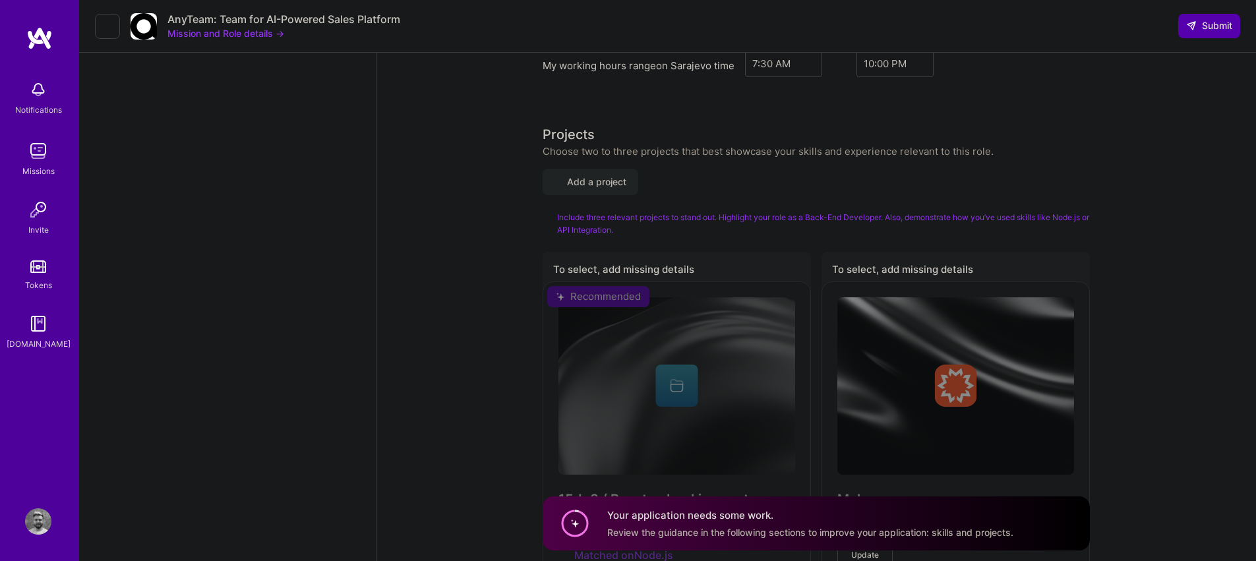
scroll to position [1537, 0]
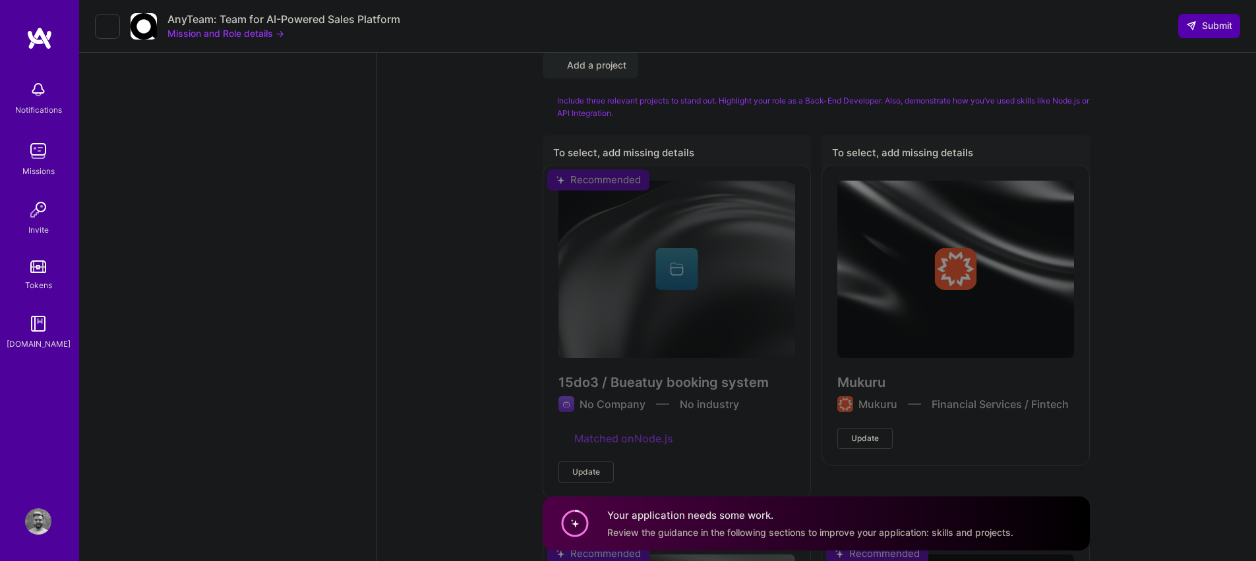
click at [881, 235] on div "Mukuru Mukuru Financial Services / Fintech Update" at bounding box center [956, 315] width 268 height 300
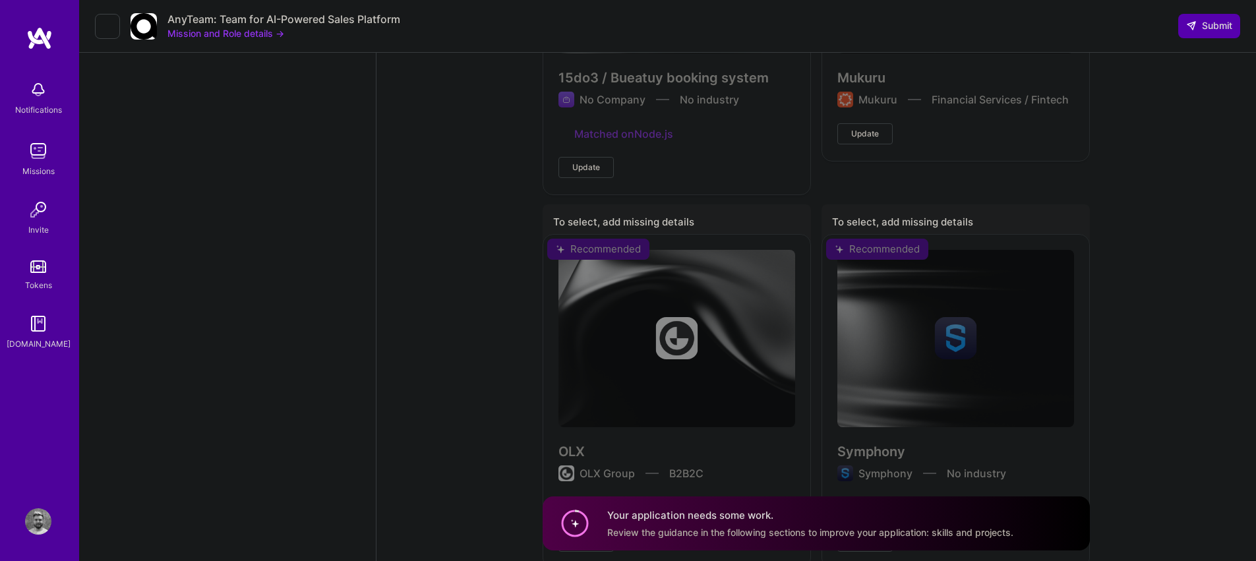
scroll to position [1382, 0]
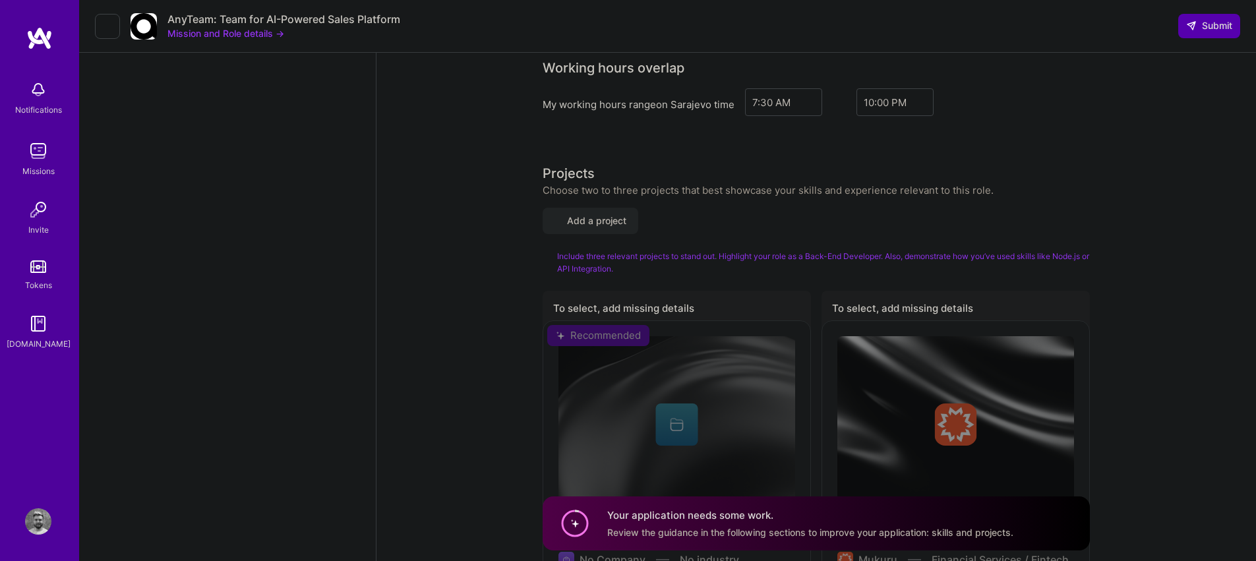
click at [591, 291] on div "To select, add missing details" at bounding box center [677, 310] width 268 height 39
click at [604, 214] on span "Add a project" at bounding box center [591, 220] width 72 height 13
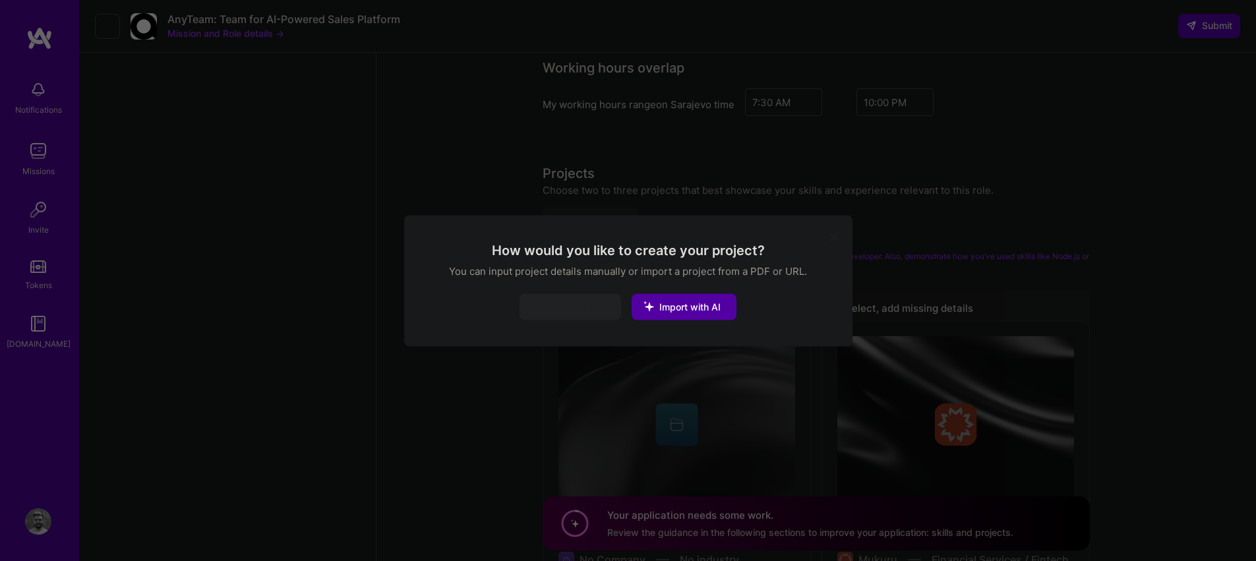
click at [835, 235] on icon "modal" at bounding box center [834, 237] width 8 height 8
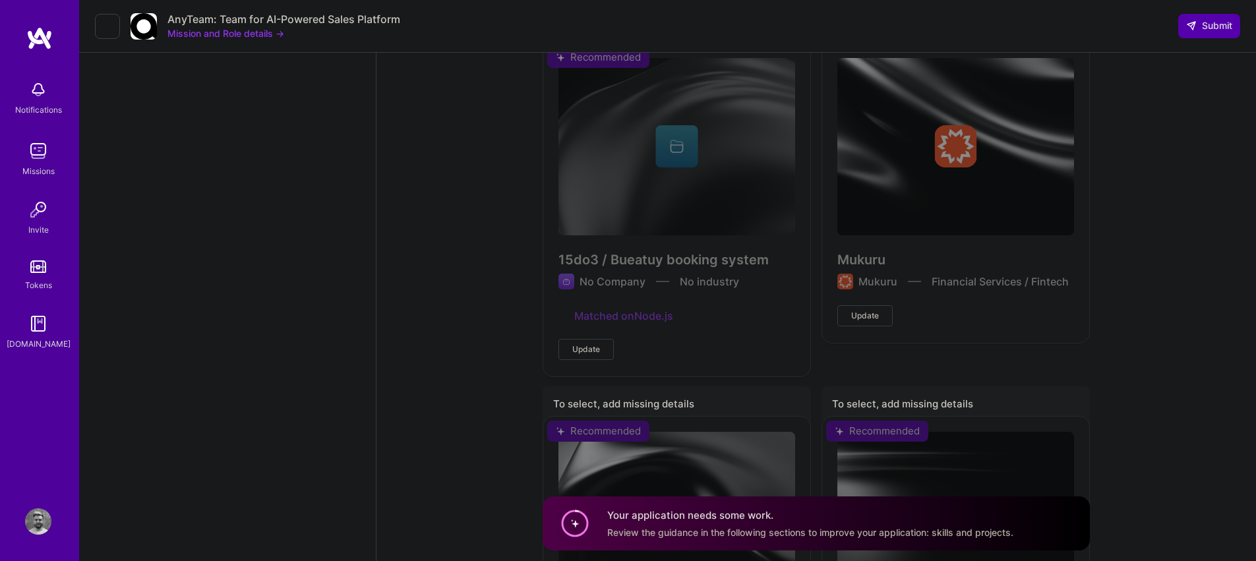
scroll to position [1409, 0]
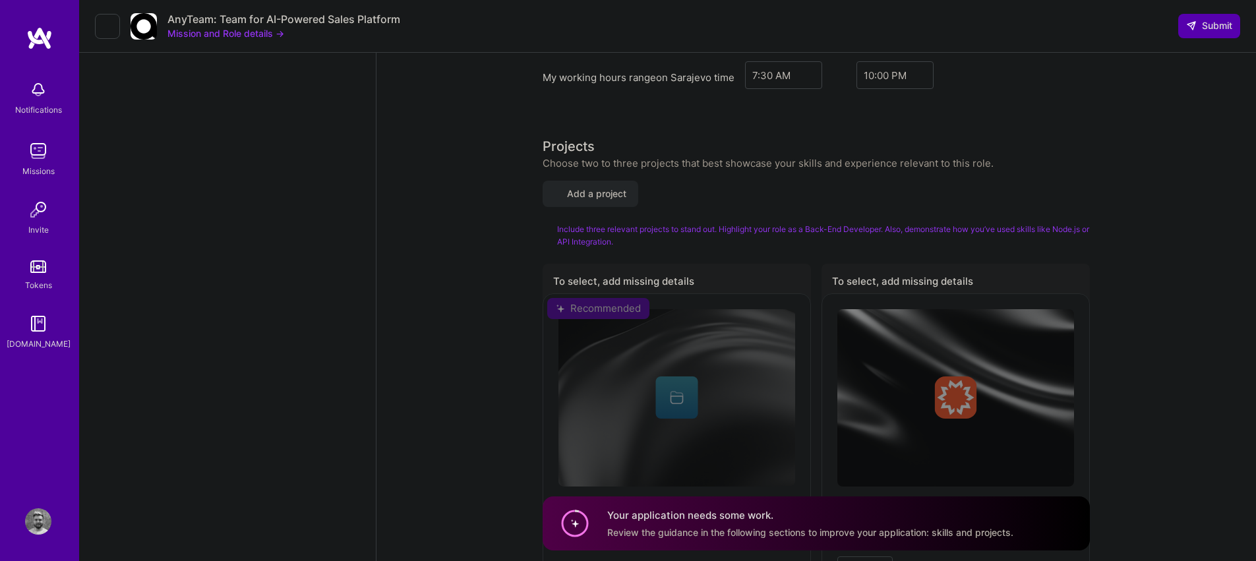
click at [596, 187] on span "Add a project" at bounding box center [591, 193] width 72 height 13
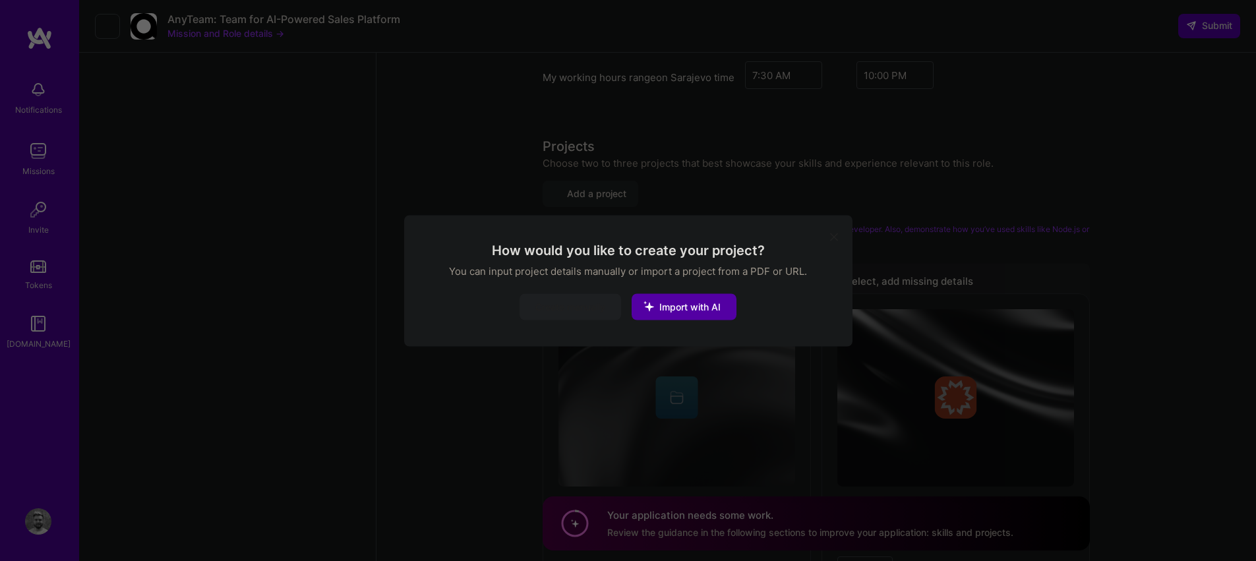
click at [575, 307] on button "Create manually" at bounding box center [571, 306] width 102 height 26
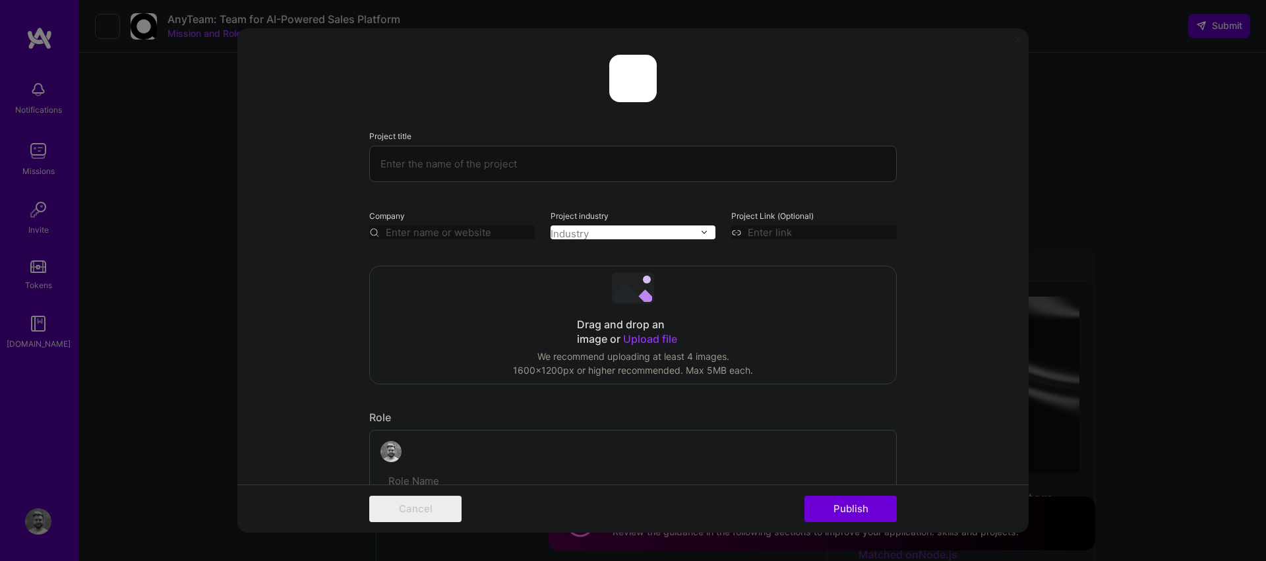
click at [1256, 22] on div "Project title Company Project industry Industry Project Link (Optional) Drag an…" at bounding box center [633, 280] width 1266 height 561
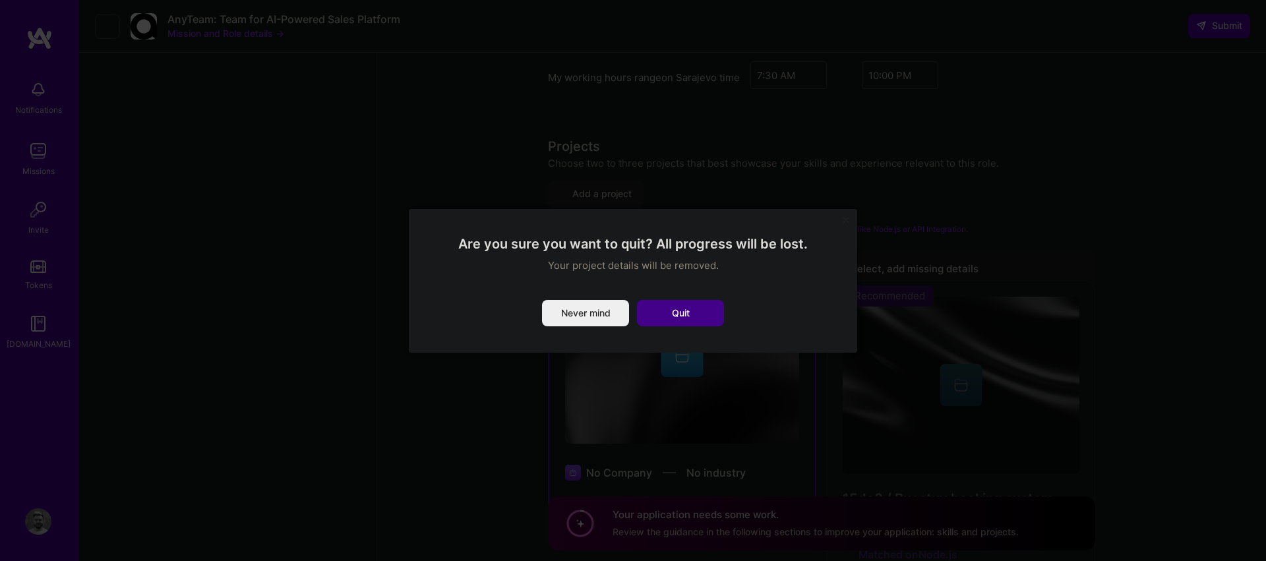
click at [698, 315] on button "Quit" at bounding box center [680, 313] width 87 height 26
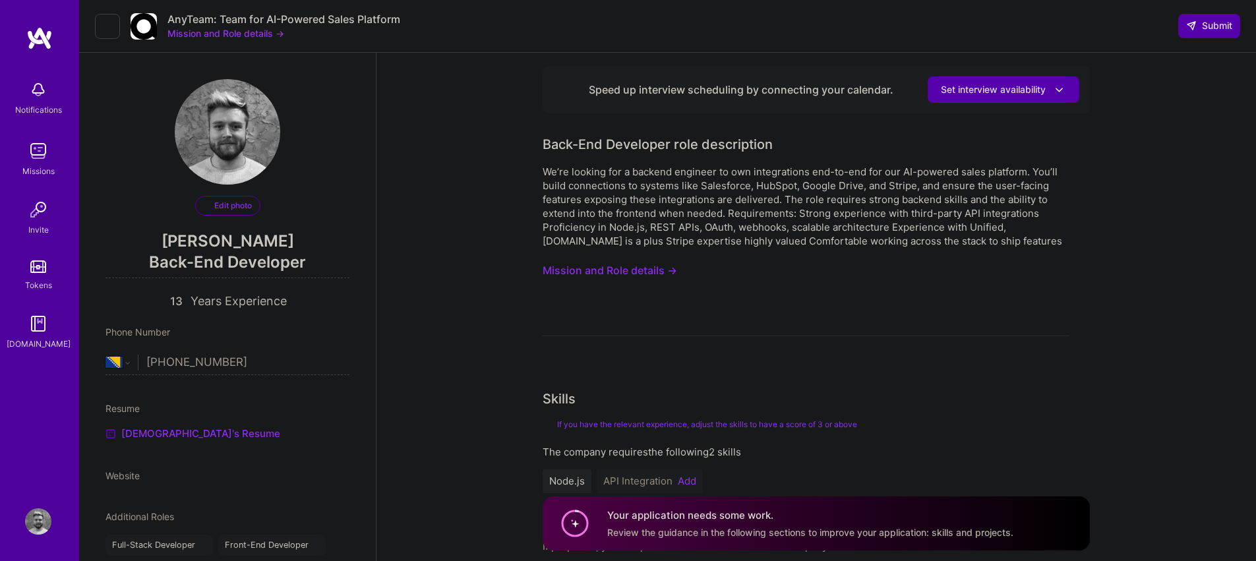
select select "BA"
